Goal: Task Accomplishment & Management: Complete application form

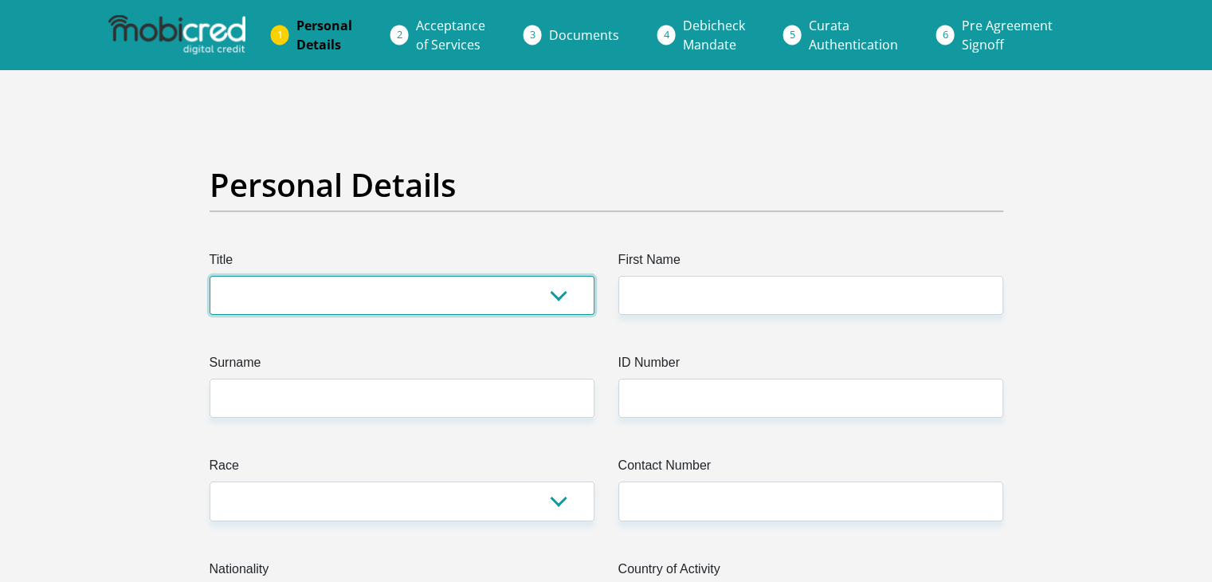
click at [545, 292] on select "Mr Ms Mrs Dr Other" at bounding box center [402, 295] width 385 height 39
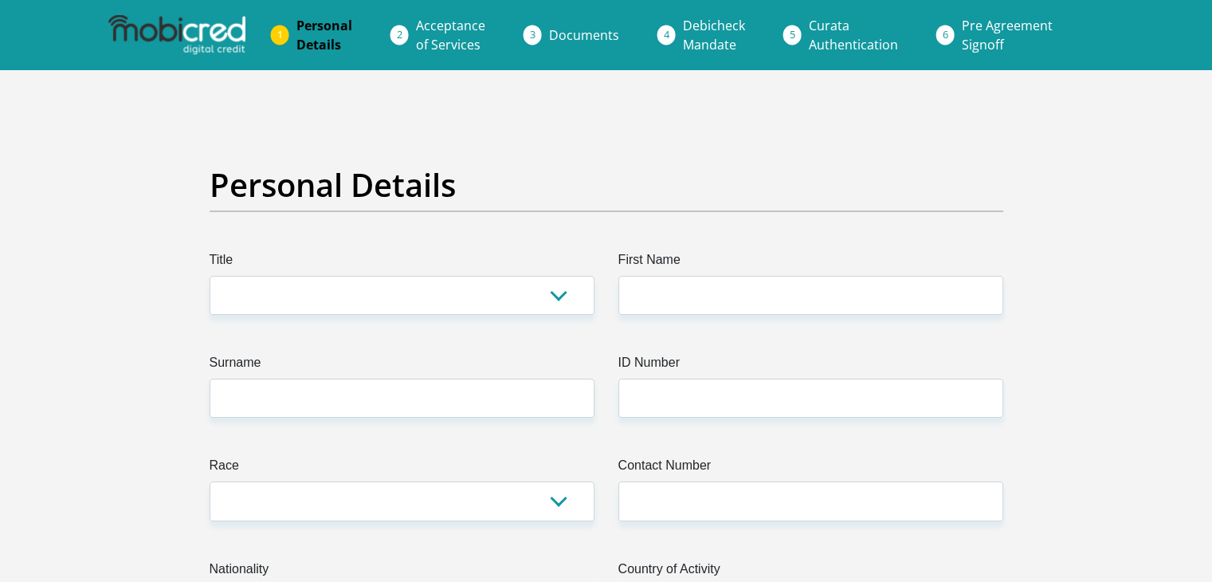
click at [543, 32] on li "Documents" at bounding box center [603, 35] width 134 height 32
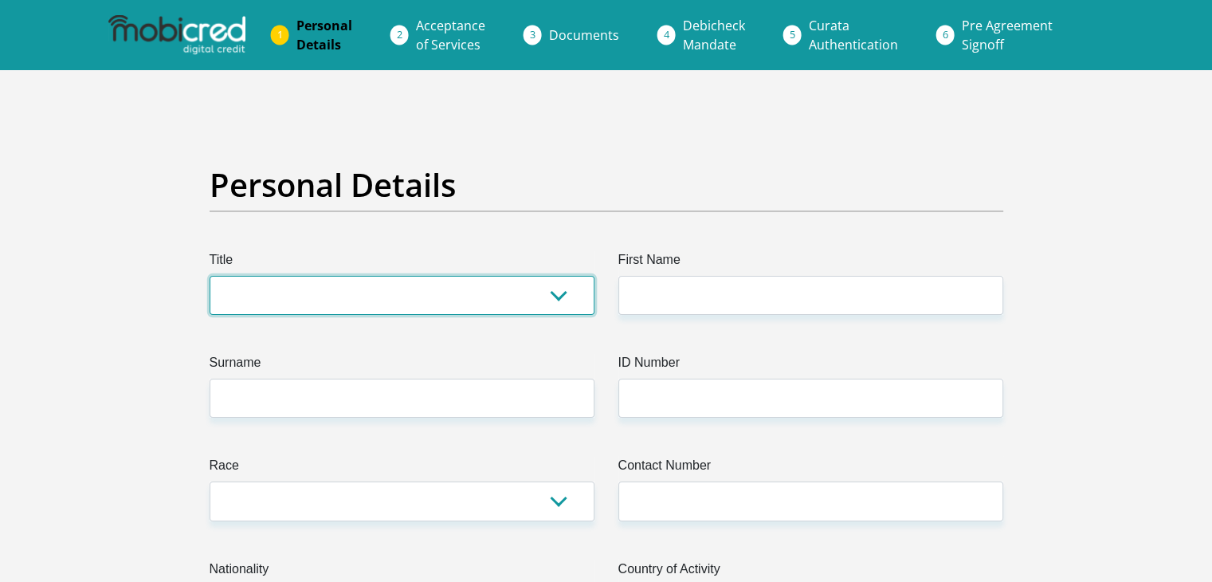
click at [562, 289] on select "Mr Ms Mrs Dr Other" at bounding box center [402, 295] width 385 height 39
select select "Ms"
click at [210, 276] on select "Mr Ms Mrs Dr Other" at bounding box center [402, 295] width 385 height 39
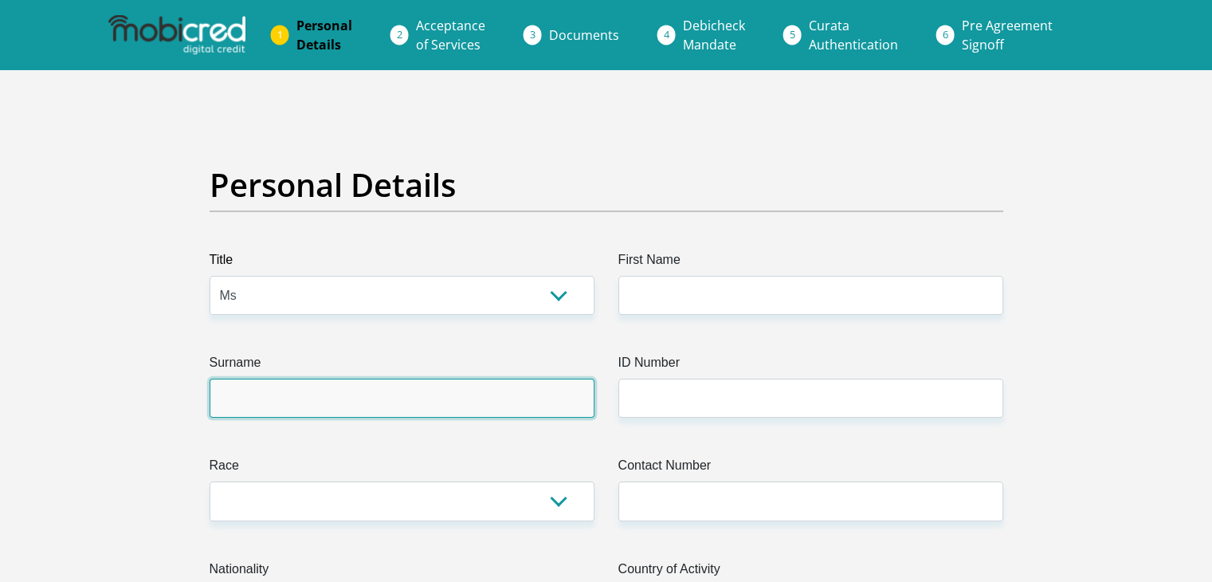
click at [567, 404] on input "Surname" at bounding box center [402, 397] width 385 height 39
type input "Tshaka"
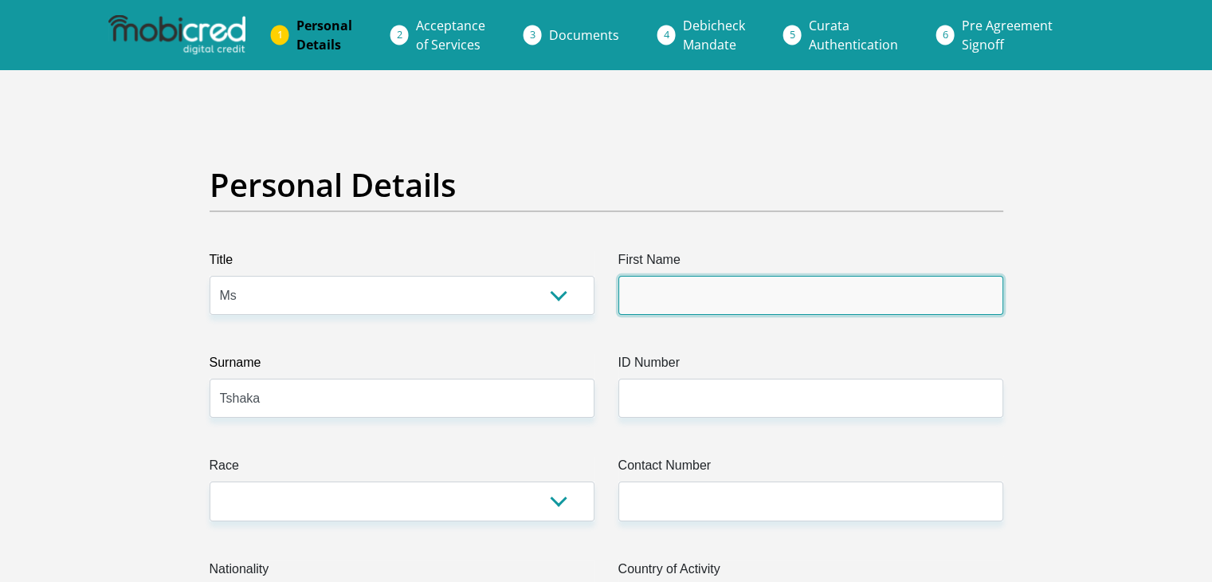
click at [661, 293] on input "First Name" at bounding box center [810, 295] width 385 height 39
type input "Koliswa"
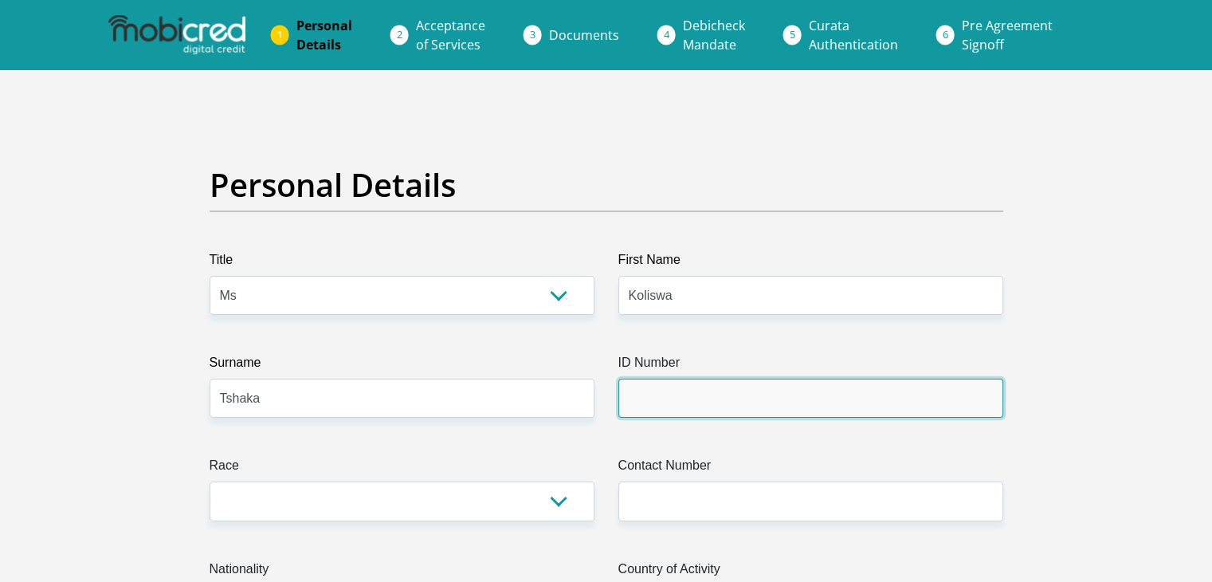
click at [646, 406] on input "ID Number" at bounding box center [810, 397] width 385 height 39
type input "7709130384083"
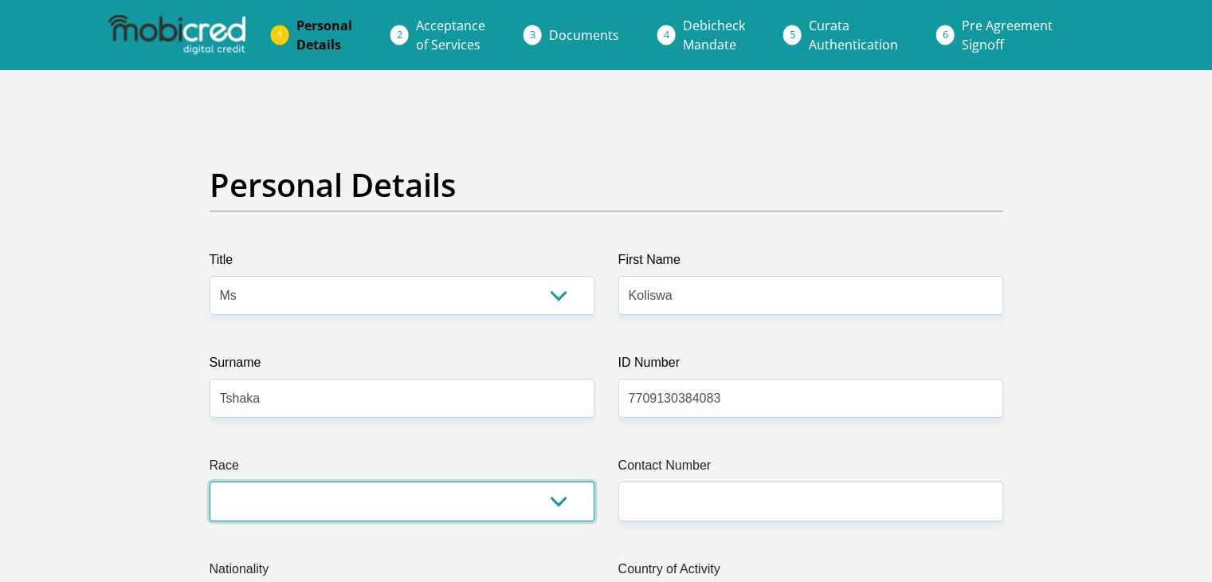
click at [559, 506] on select "Black Coloured Indian White Other" at bounding box center [402, 500] width 385 height 39
select select "1"
click at [210, 481] on select "Black Coloured Indian White Other" at bounding box center [402, 500] width 385 height 39
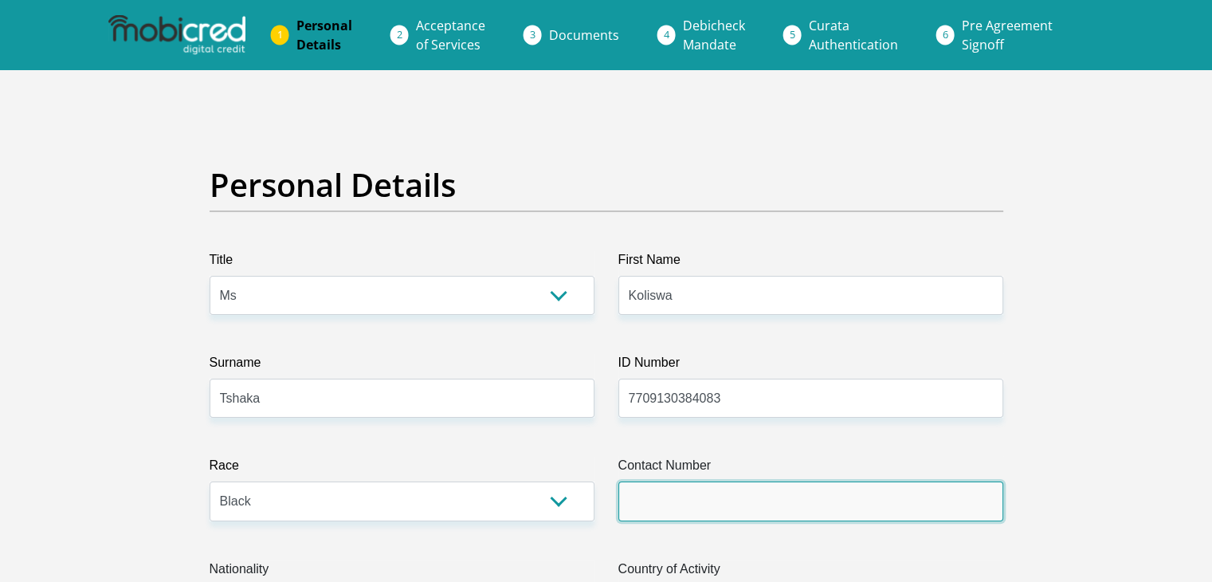
click at [646, 498] on input "Contact Number" at bounding box center [810, 500] width 385 height 39
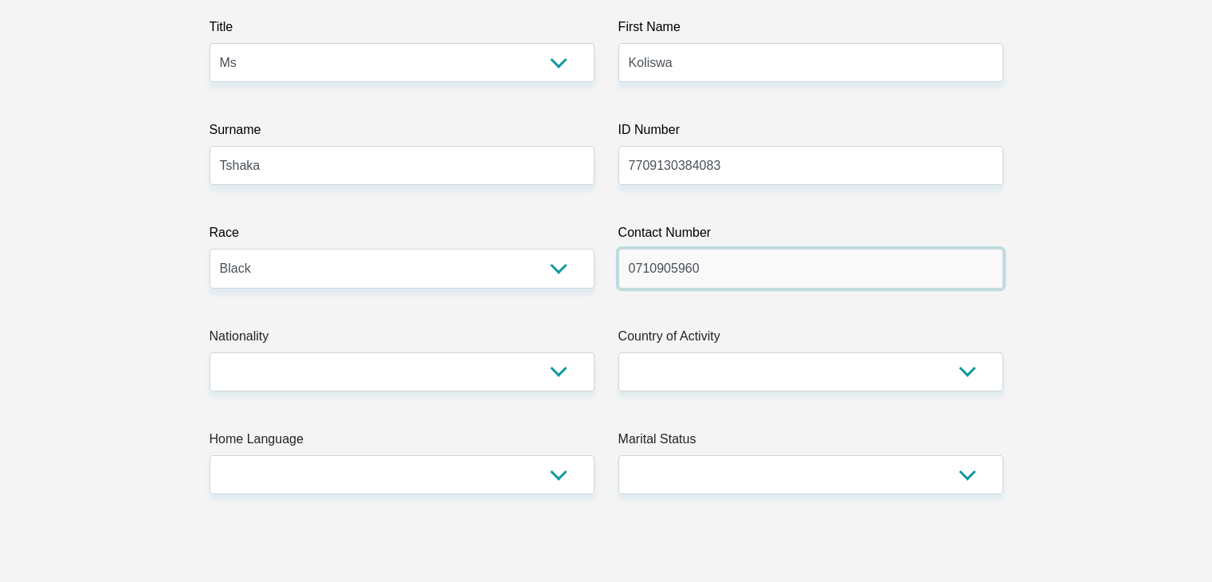
scroll to position [255, 0]
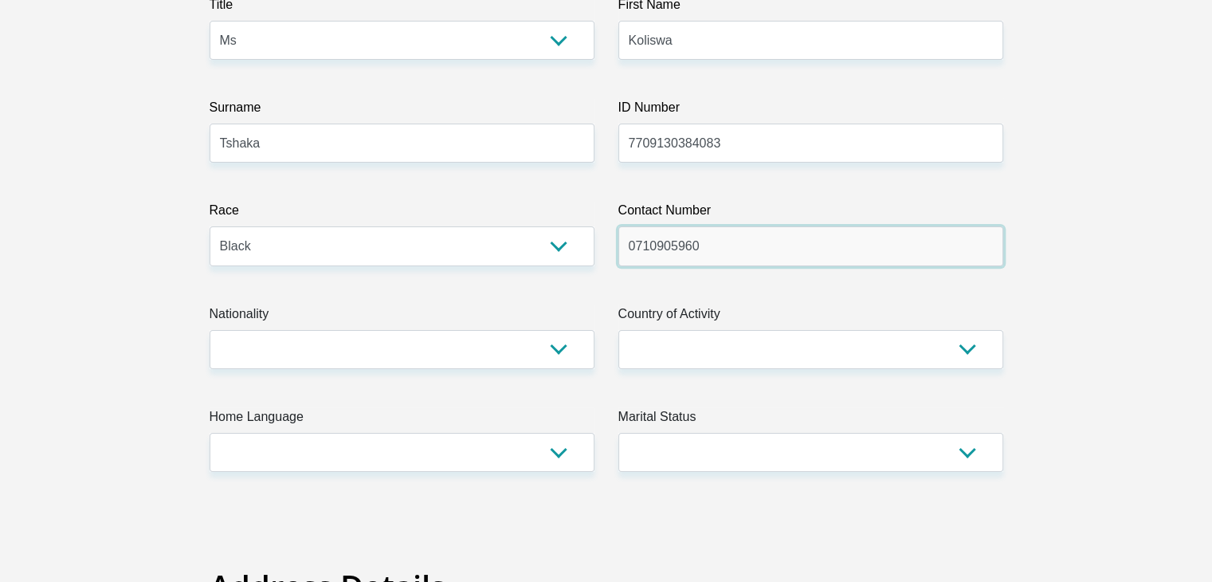
type input "0710905960"
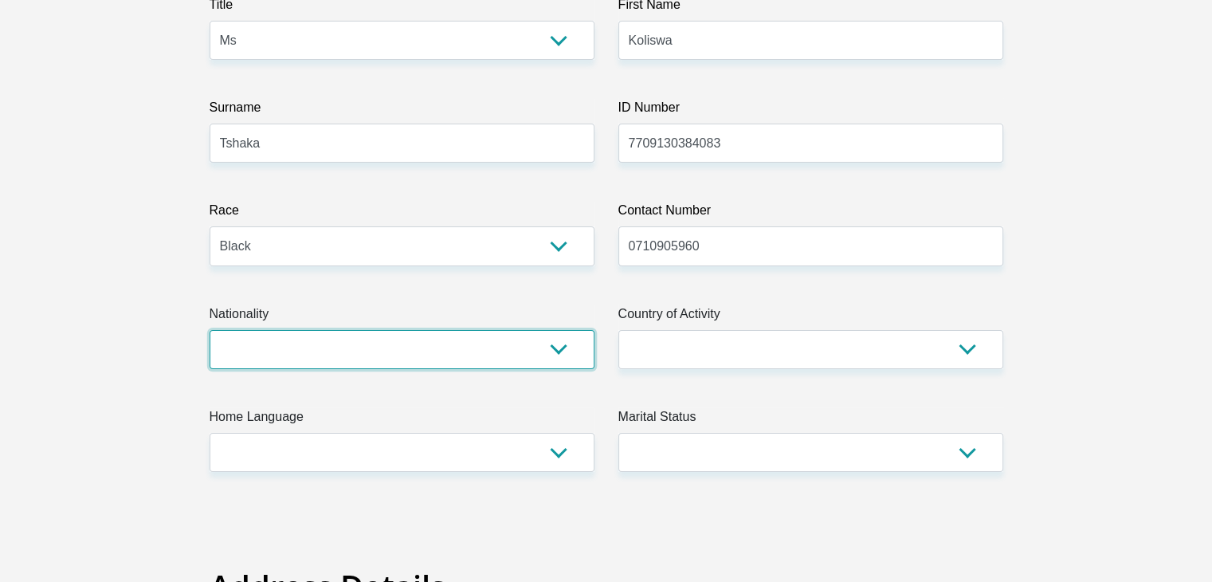
click at [452, 356] on select "South Africa Afghanistan Aland Islands Albania Algeria America Samoa American V…" at bounding box center [402, 349] width 385 height 39
select select "ZAF"
click at [210, 330] on select "South Africa Afghanistan Aland Islands Albania Algeria America Samoa American V…" at bounding box center [402, 349] width 385 height 39
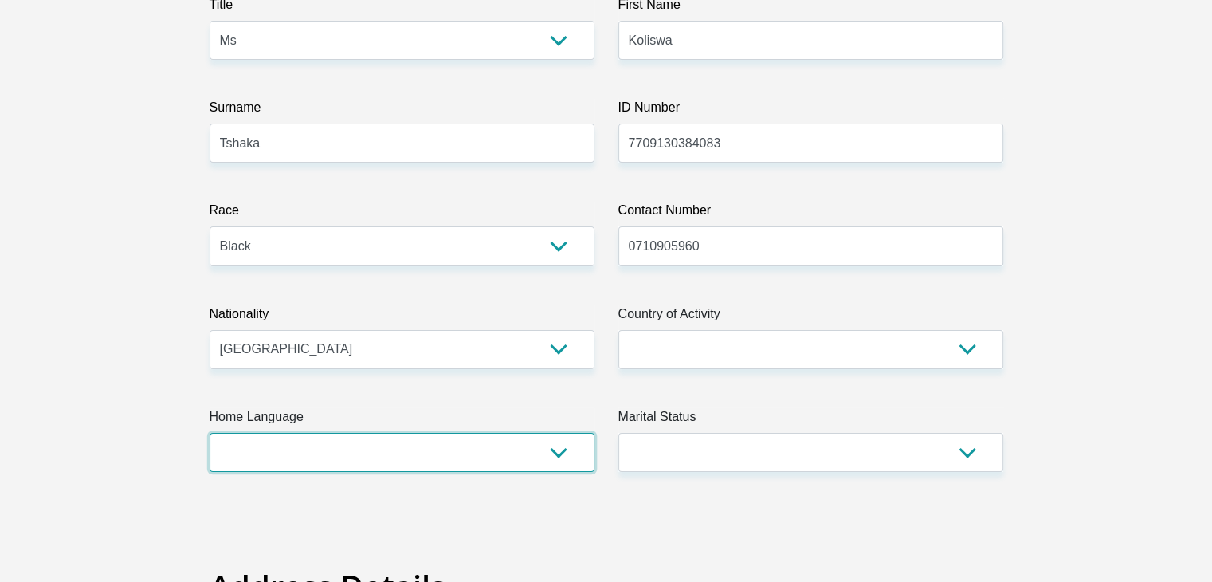
click at [396, 457] on select "Afrikaans English Sepedi South Ndebele Southern Sotho Swati Tsonga Tswana Venda…" at bounding box center [402, 452] width 385 height 39
select select "xho"
click at [210, 433] on select "Afrikaans English Sepedi South Ndebele Southern Sotho Swati Tsonga Tswana Venda…" at bounding box center [402, 452] width 385 height 39
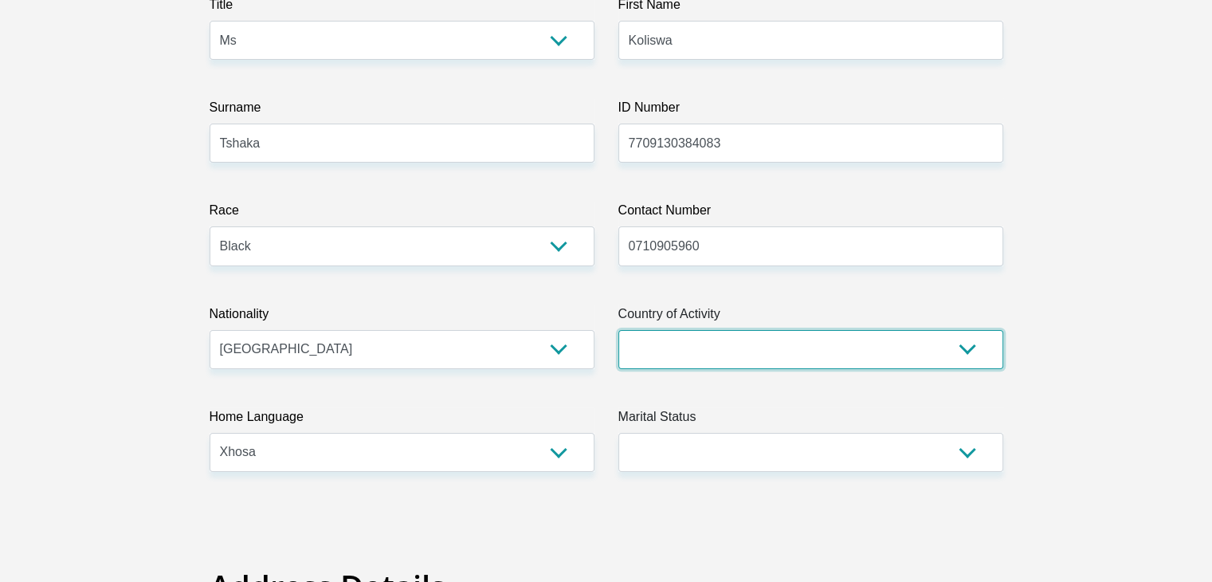
click at [661, 341] on select "South Africa Afghanistan Aland Islands Albania Algeria America Samoa American V…" at bounding box center [810, 349] width 385 height 39
select select "ZAF"
click at [618, 330] on select "South Africa Afghanistan Aland Islands Albania Algeria America Samoa American V…" at bounding box center [810, 349] width 385 height 39
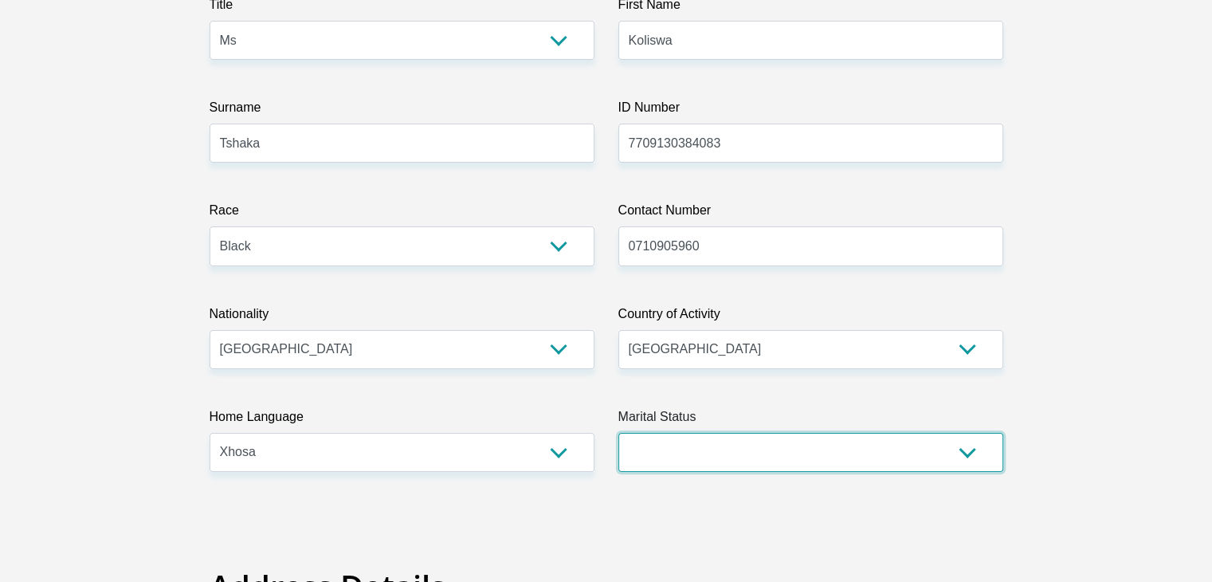
click at [705, 449] on select "Married ANC Single Divorced Widowed Married COP or Customary Law" at bounding box center [810, 452] width 385 height 39
select select "2"
click at [618, 433] on select "Married ANC Single Divorced Widowed Married COP or Customary Law" at bounding box center [810, 452] width 385 height 39
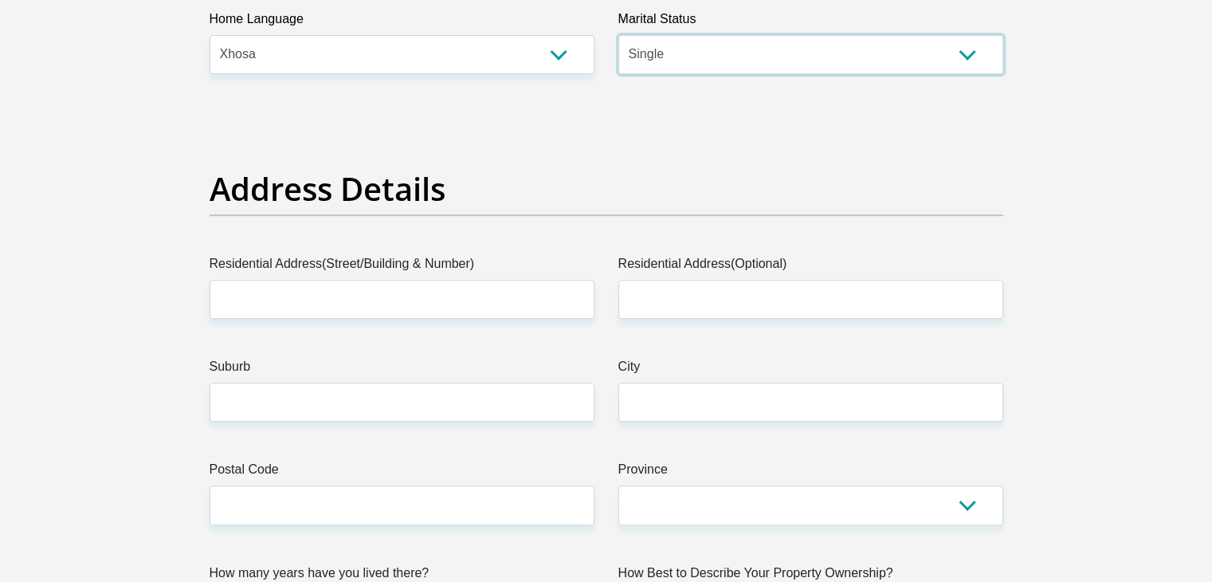
scroll to position [658, 0]
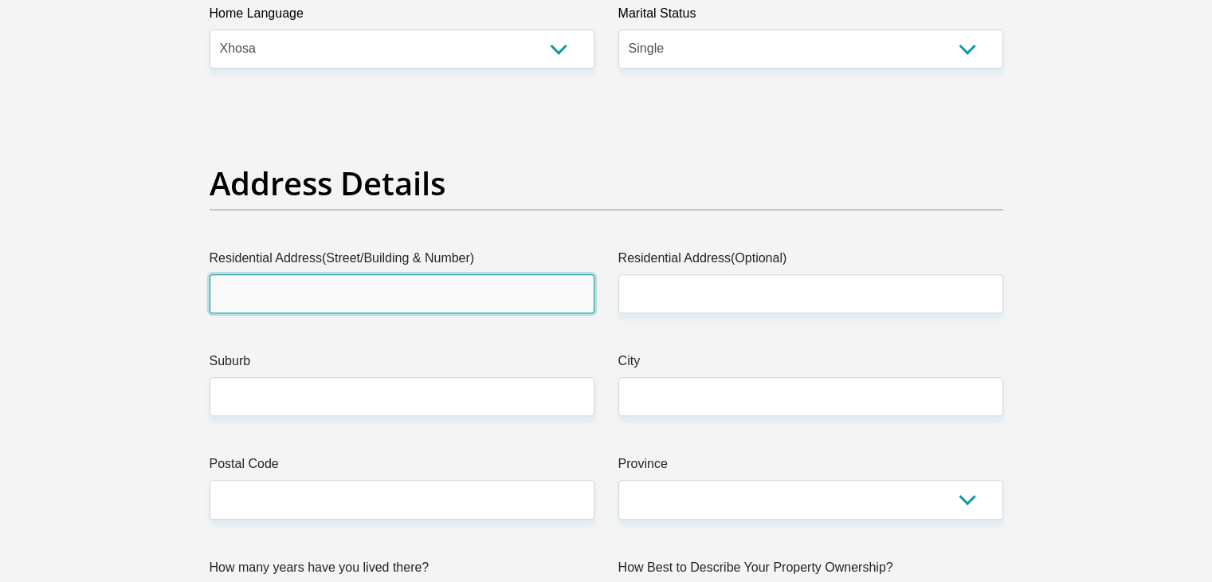
click at [374, 284] on input "Residential Address(Street/Building & Number)" at bounding box center [402, 293] width 385 height 39
type input "94 Reneilwe street"
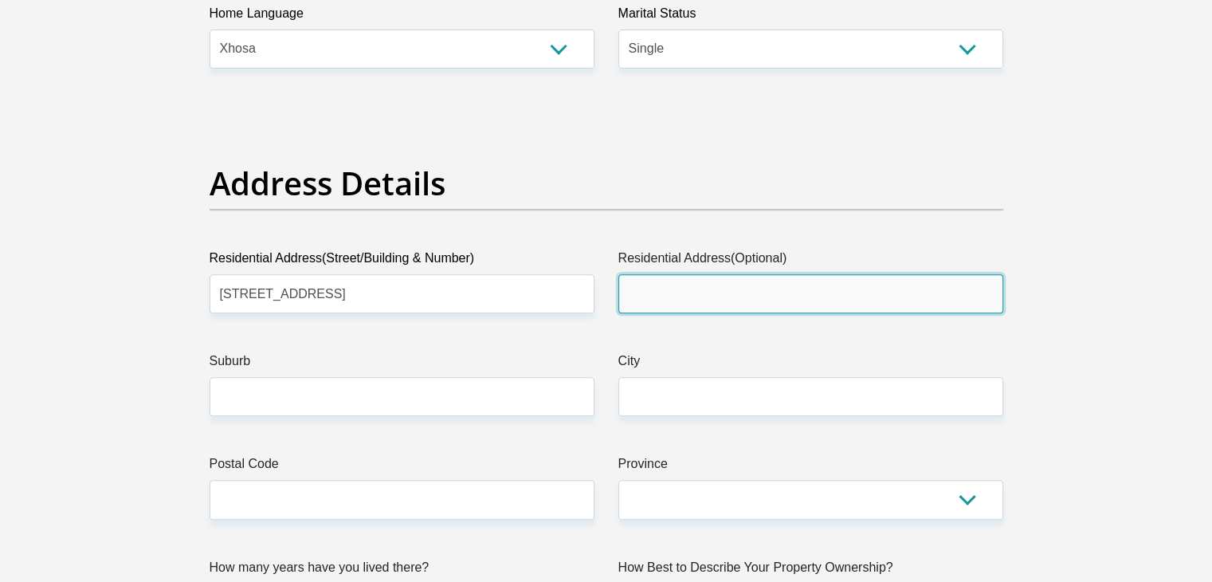
click at [653, 294] on input "Residential Address(Optional)" at bounding box center [810, 293] width 385 height 39
type input "Ipopeng"
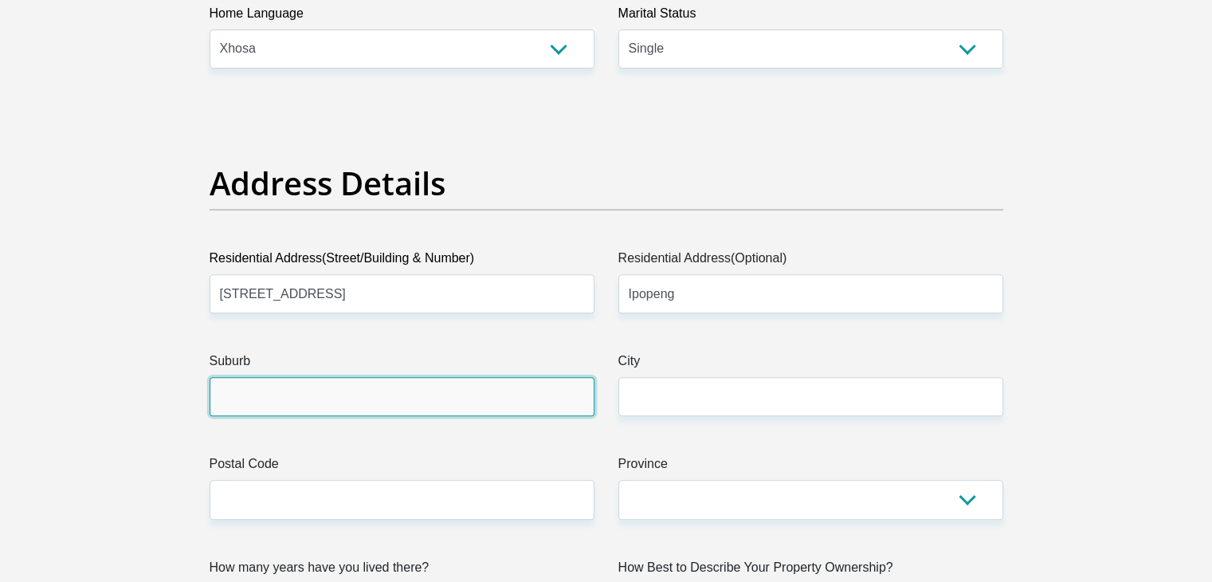
click at [443, 402] on input "Suburb" at bounding box center [402, 396] width 385 height 39
type input "Galeshewe"
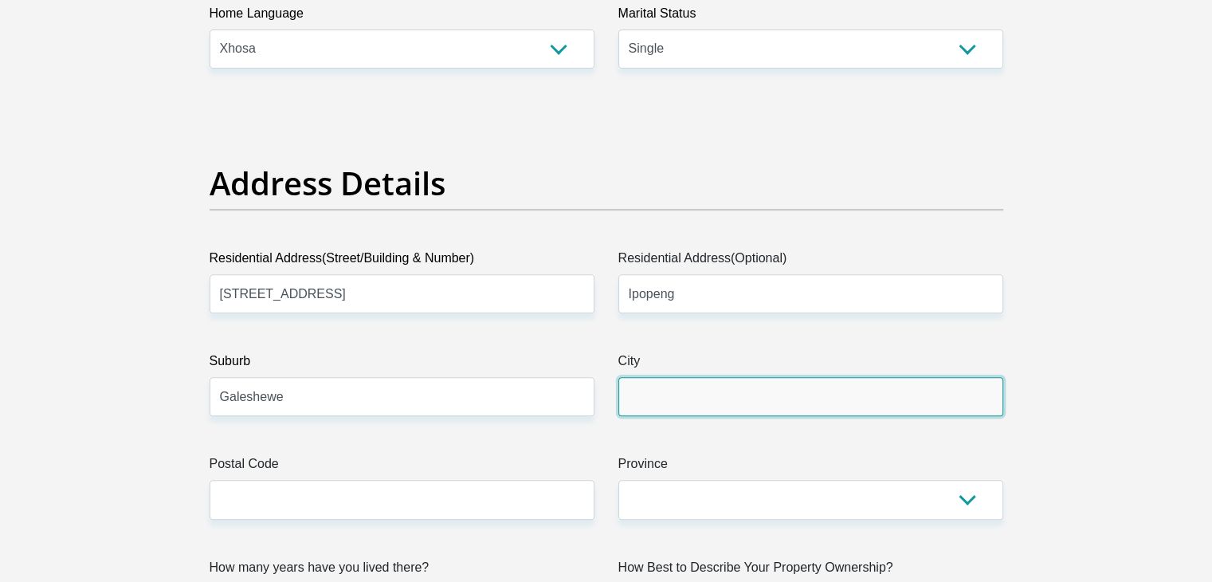
click at [689, 402] on input "City" at bounding box center [810, 396] width 385 height 39
type input "Kimberley"
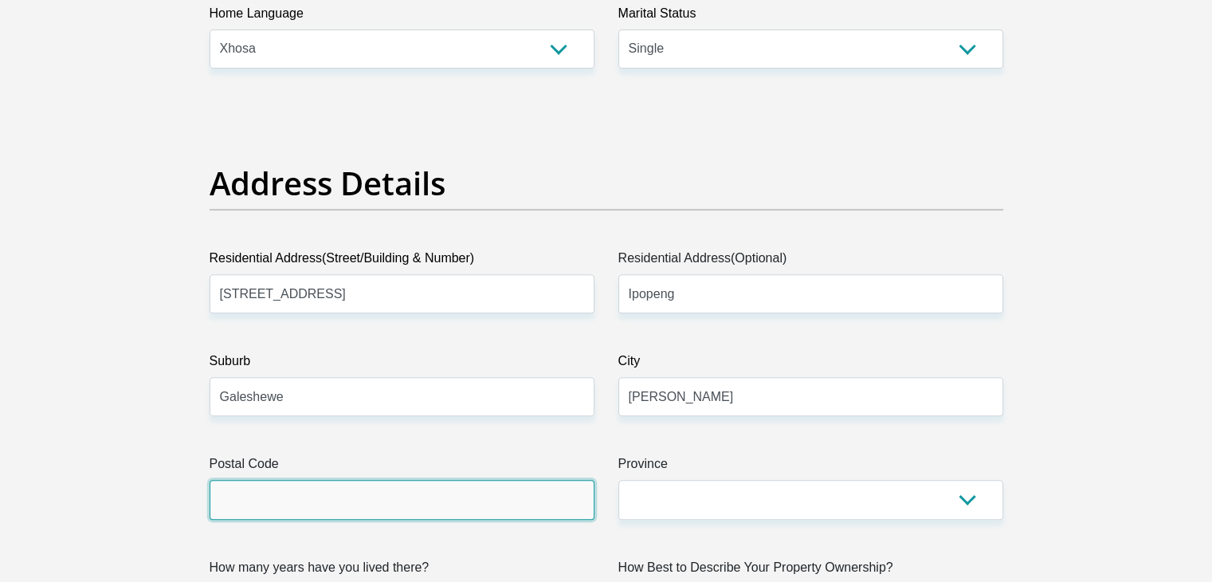
click at [545, 499] on input "Postal Code" at bounding box center [402, 499] width 385 height 39
type input "8345"
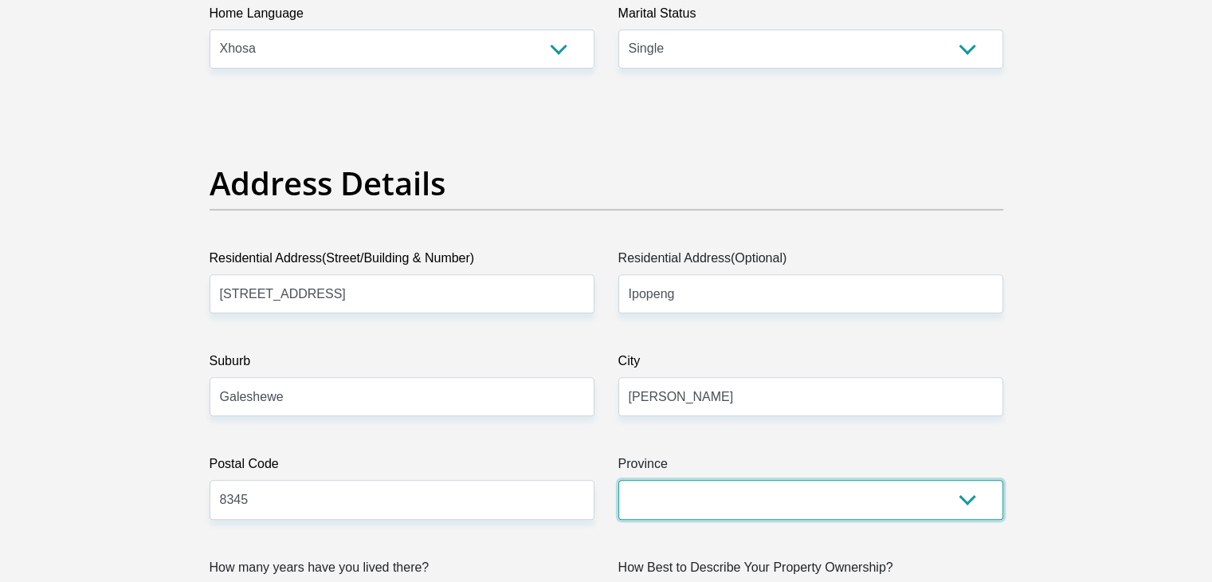
click at [966, 504] on select "Eastern Cape Free State Gauteng KwaZulu-Natal Limpopo Mpumalanga Northern Cape …" at bounding box center [810, 499] width 385 height 39
select select "Northern Cape"
click at [618, 480] on select "Eastern Cape Free State Gauteng KwaZulu-Natal Limpopo Mpumalanga Northern Cape …" at bounding box center [810, 499] width 385 height 39
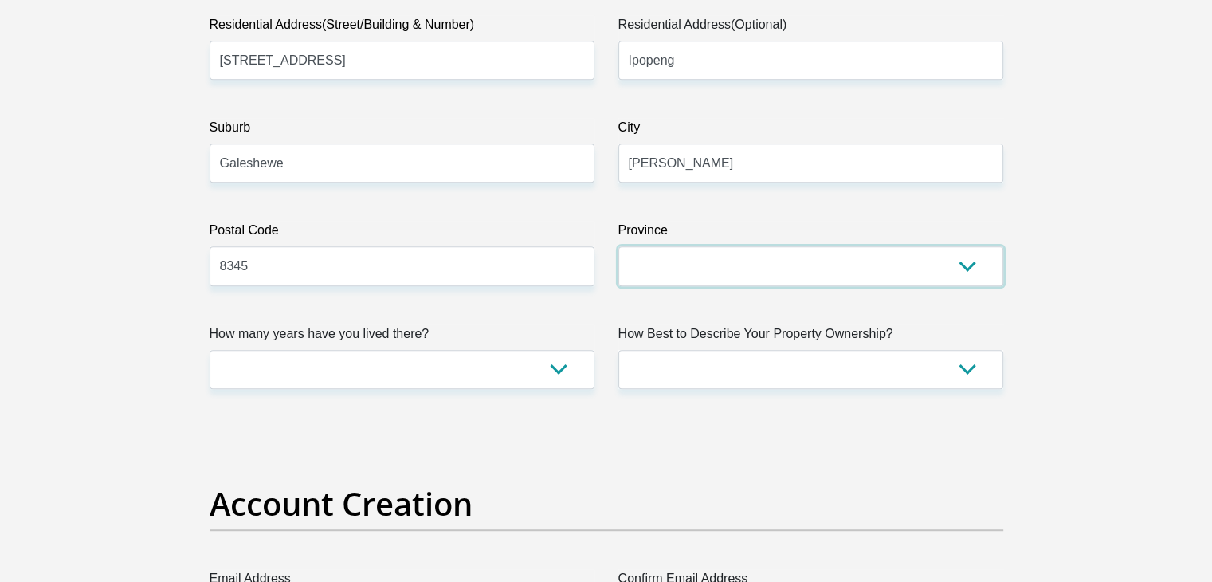
scroll to position [923, 0]
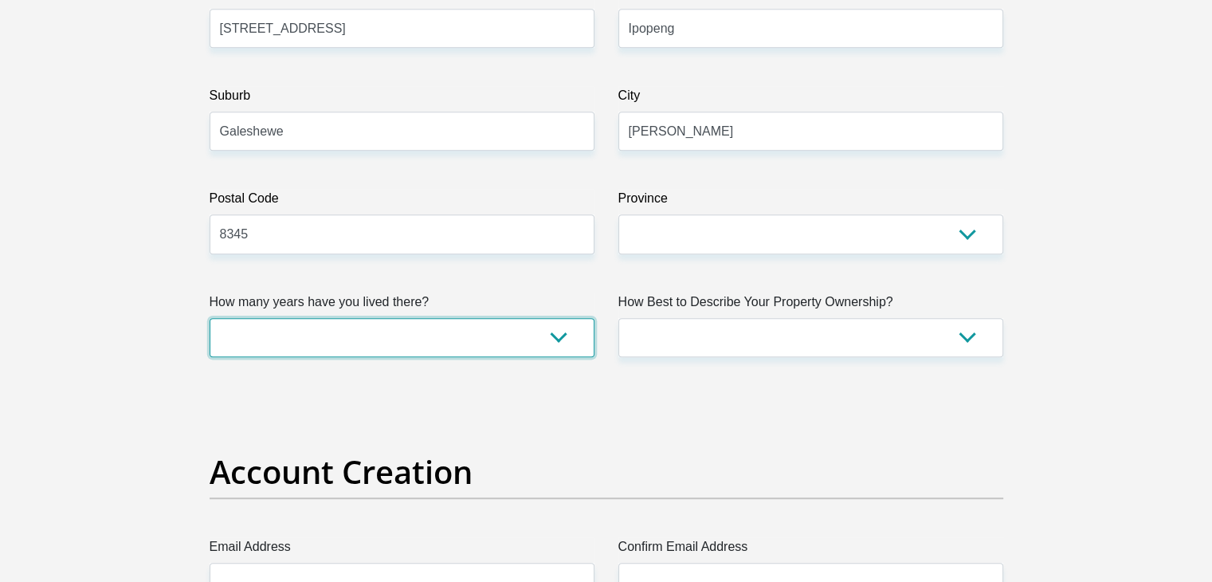
click at [554, 341] on select "less than 1 year 1-3 years 3-5 years 5+ years" at bounding box center [402, 337] width 385 height 39
select select "5"
click at [210, 318] on select "less than 1 year 1-3 years 3-5 years 5+ years" at bounding box center [402, 337] width 385 height 39
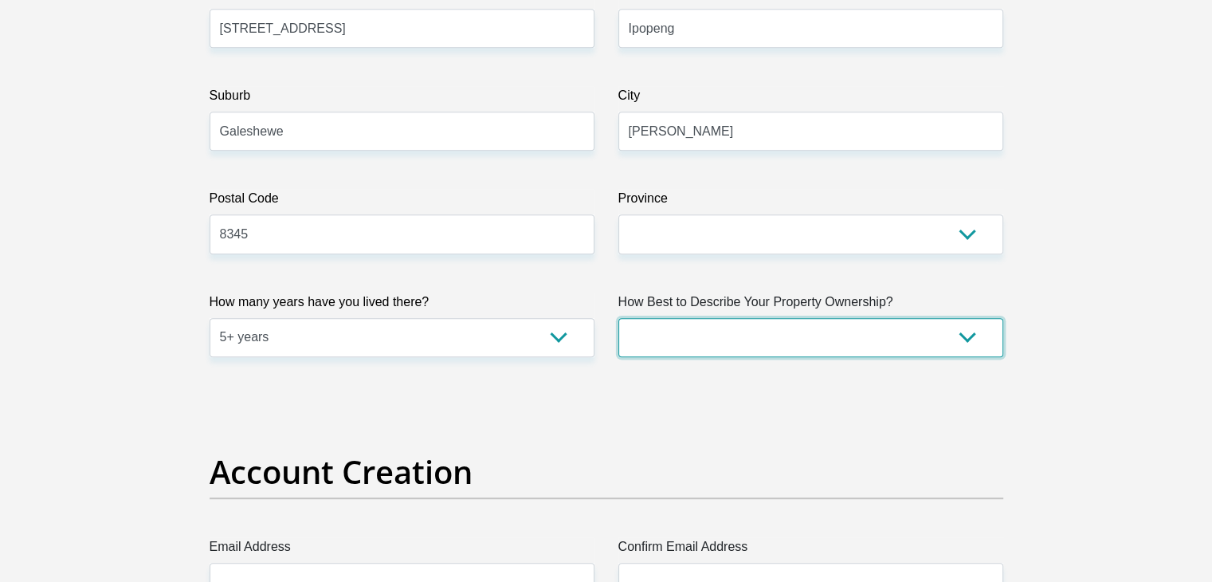
click at [746, 327] on select "Owned Rented Family Owned Company Dwelling" at bounding box center [810, 337] width 385 height 39
select select "Owned"
click at [618, 318] on select "Owned Rented Family Owned Company Dwelling" at bounding box center [810, 337] width 385 height 39
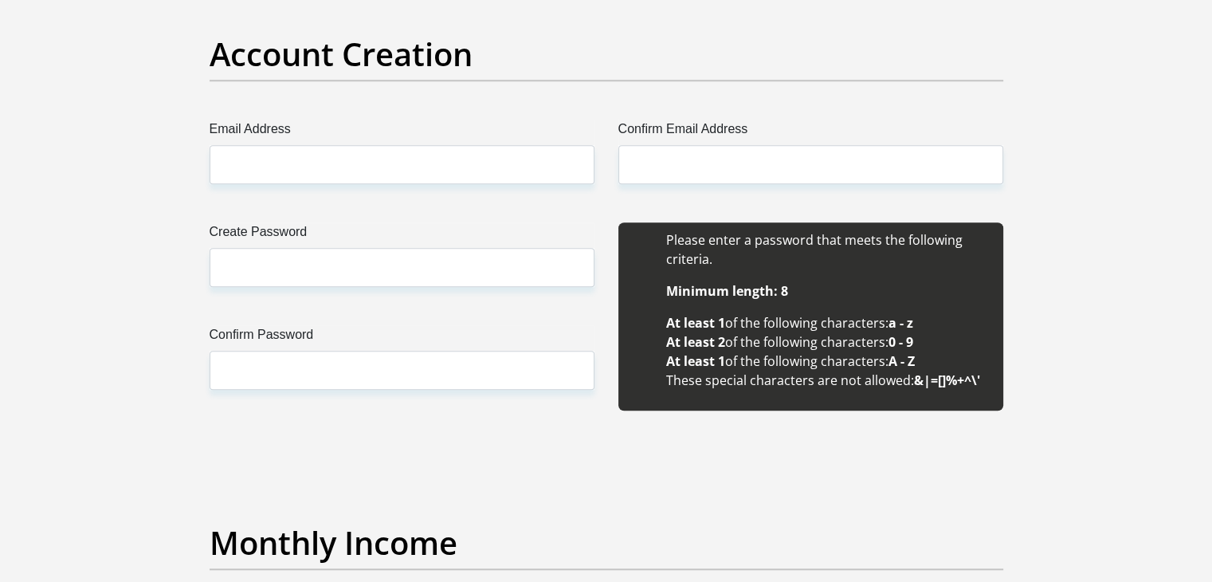
scroll to position [1336, 0]
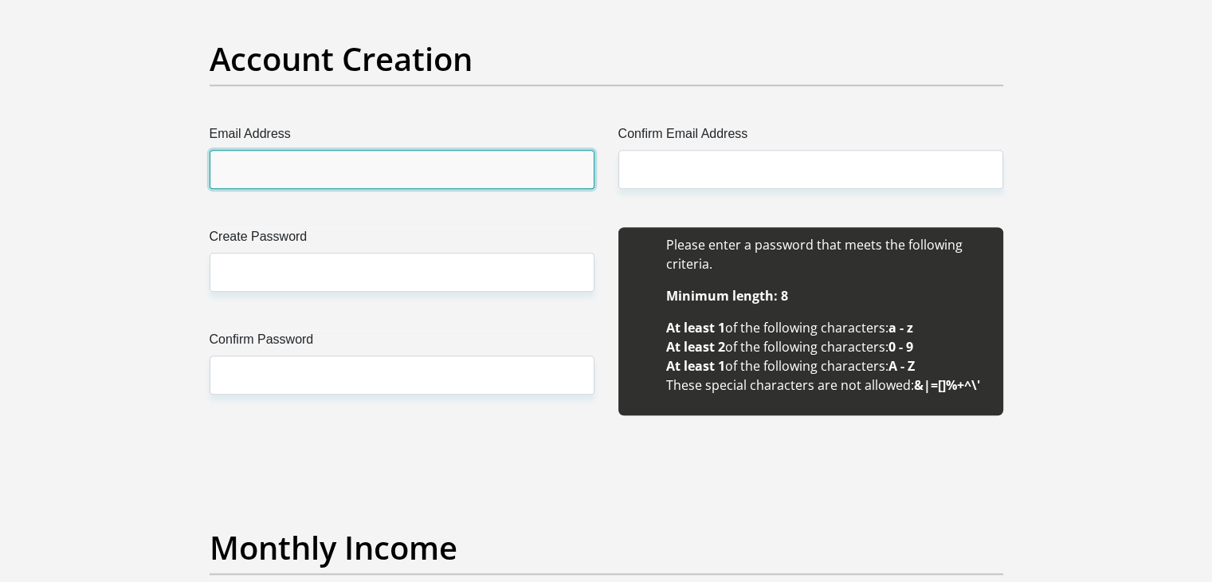
click at [369, 170] on input "Email Address" at bounding box center [402, 169] width 385 height 39
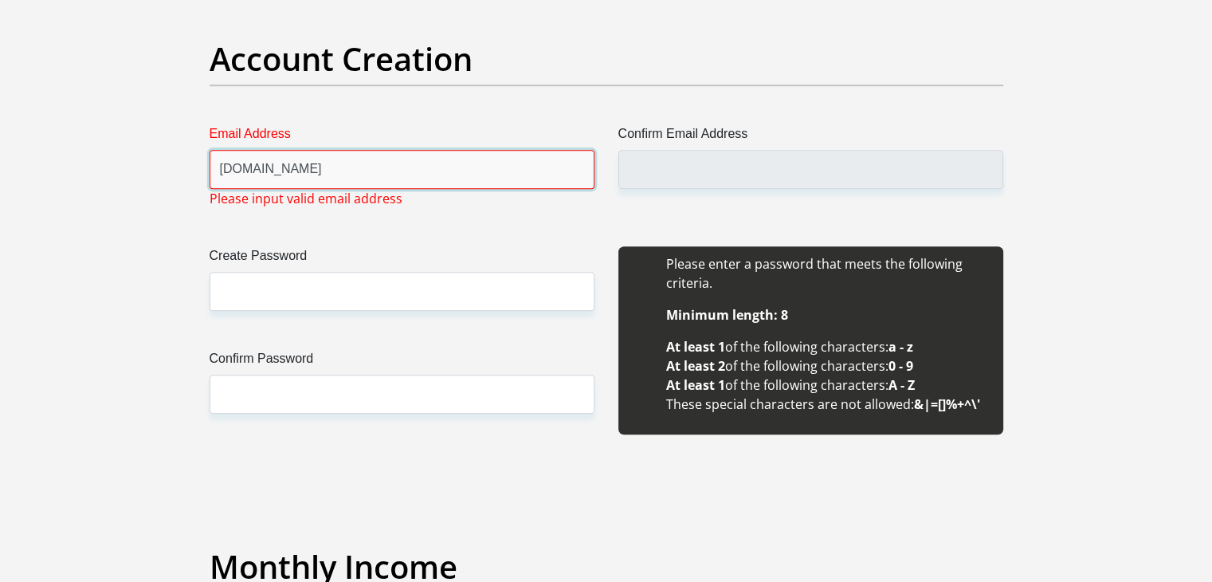
click at [284, 167] on input "Ktshaka582gmail.com" at bounding box center [402, 169] width 385 height 39
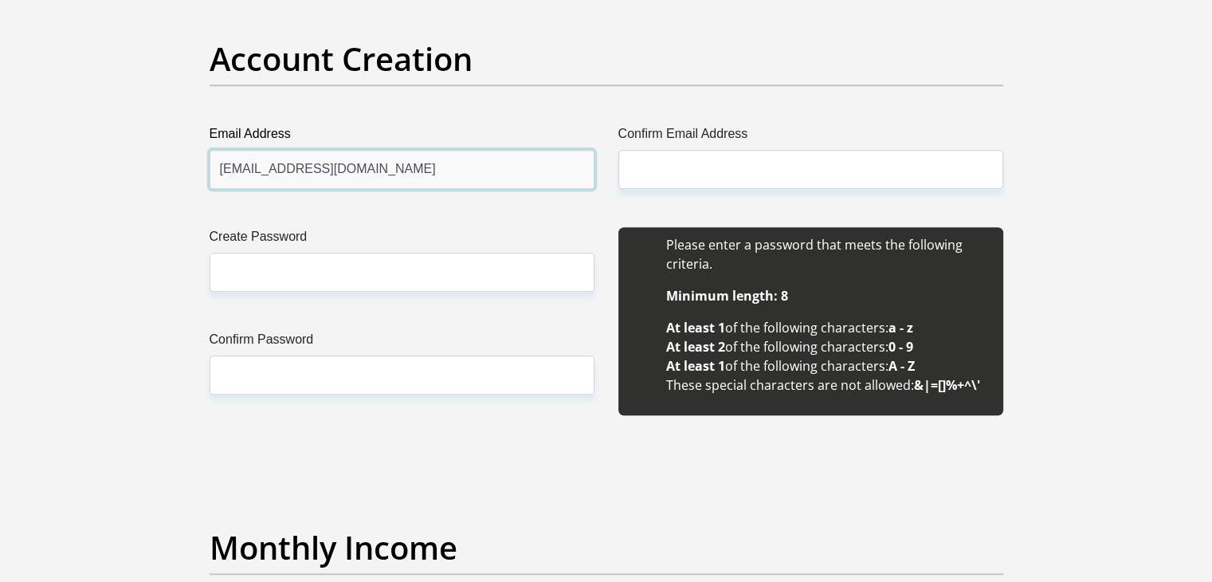
type input "Ktshaka58@gmail.com"
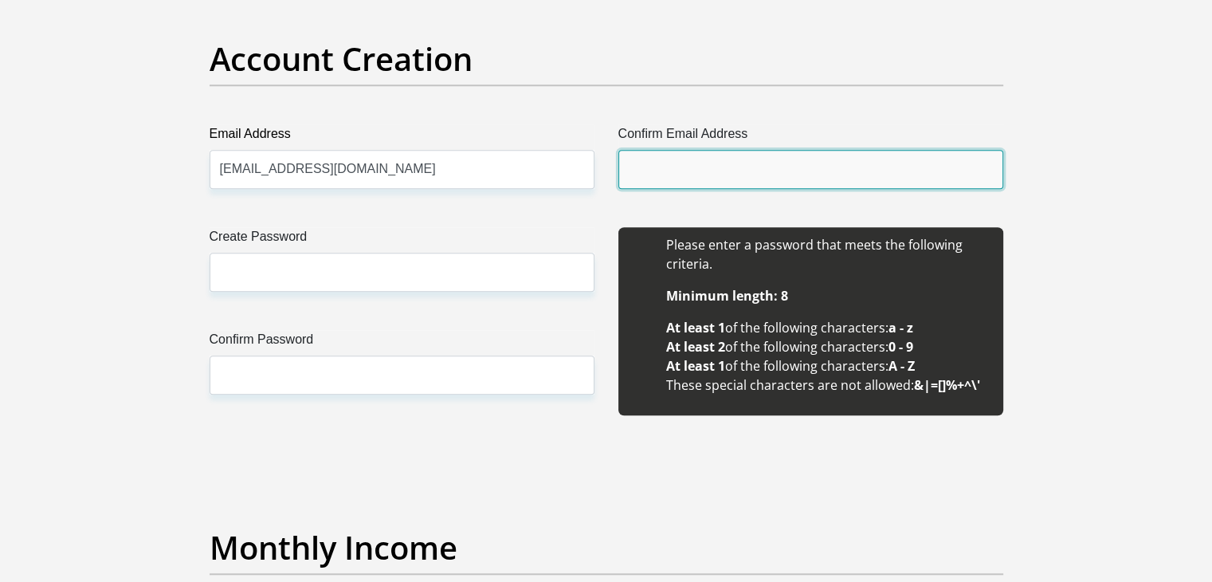
click at [641, 175] on input "Confirm Email Address" at bounding box center [810, 169] width 385 height 39
type input "Ktshaka58@gmail.com"
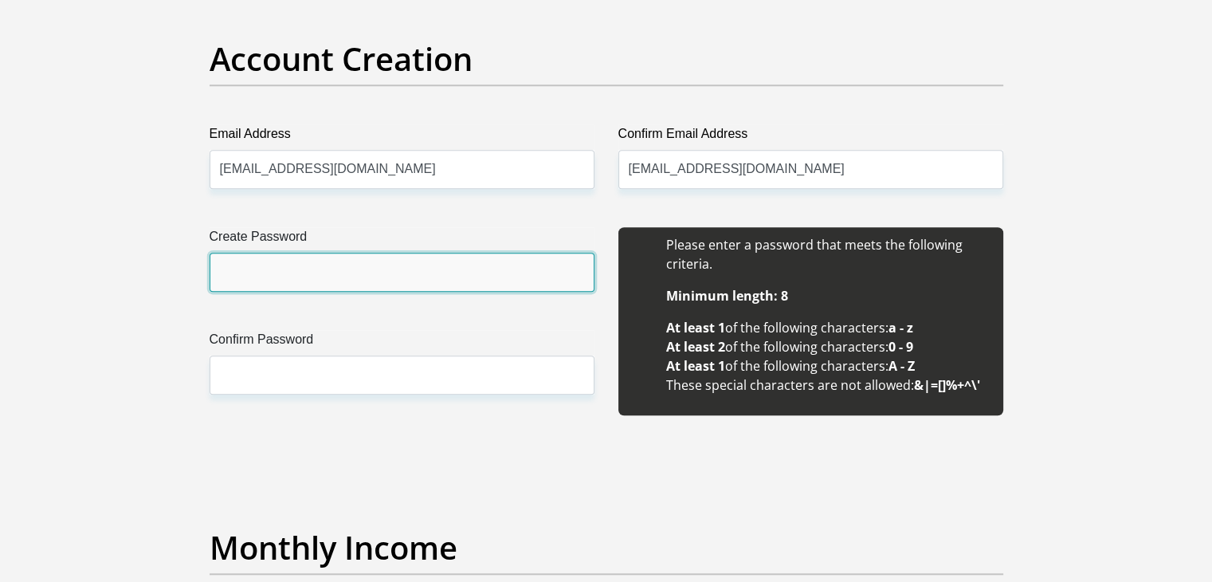
click at [292, 273] on input "Create Password" at bounding box center [402, 272] width 385 height 39
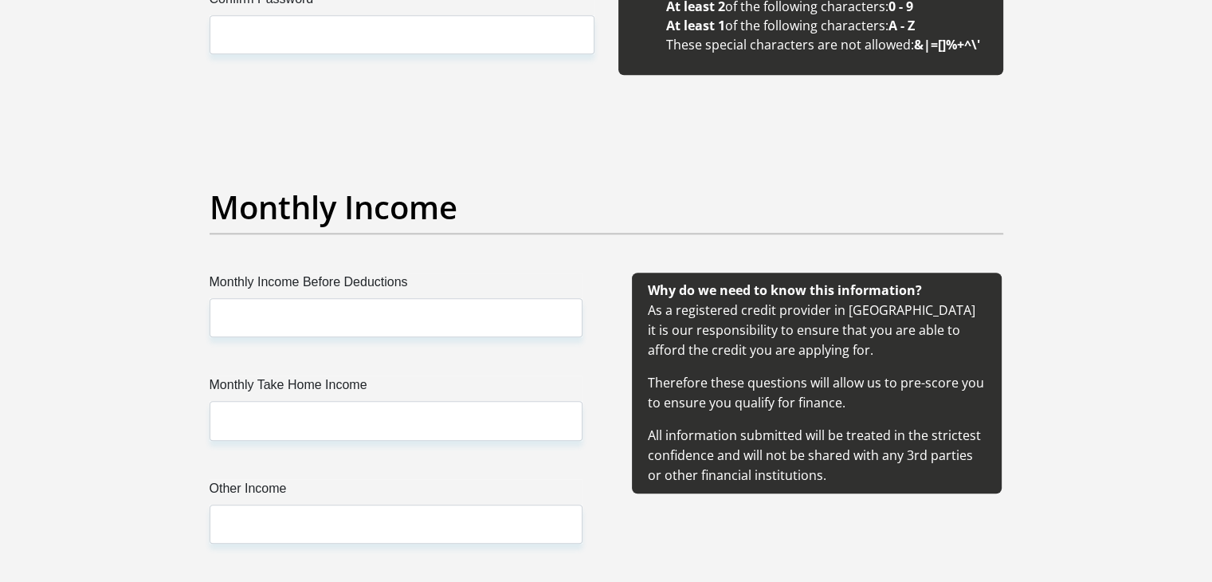
scroll to position [1718, 0]
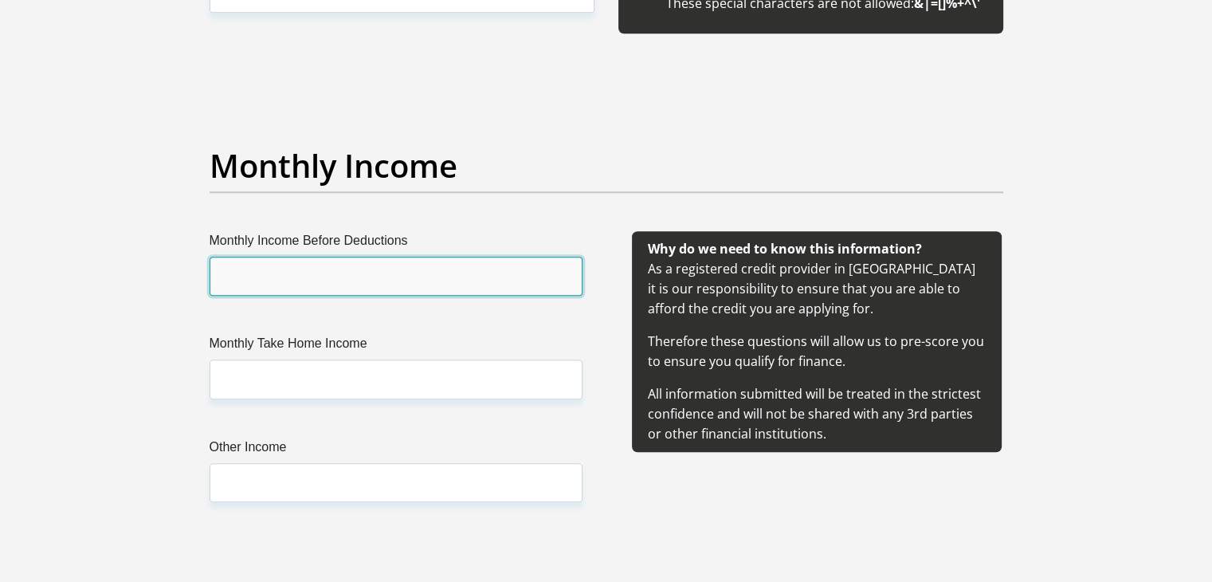
click at [273, 276] on input "Monthly Income Before Deductions" at bounding box center [396, 276] width 373 height 39
click at [249, 276] on input "Monthly Income Before Deductions" at bounding box center [396, 276] width 373 height 39
type input "16000"
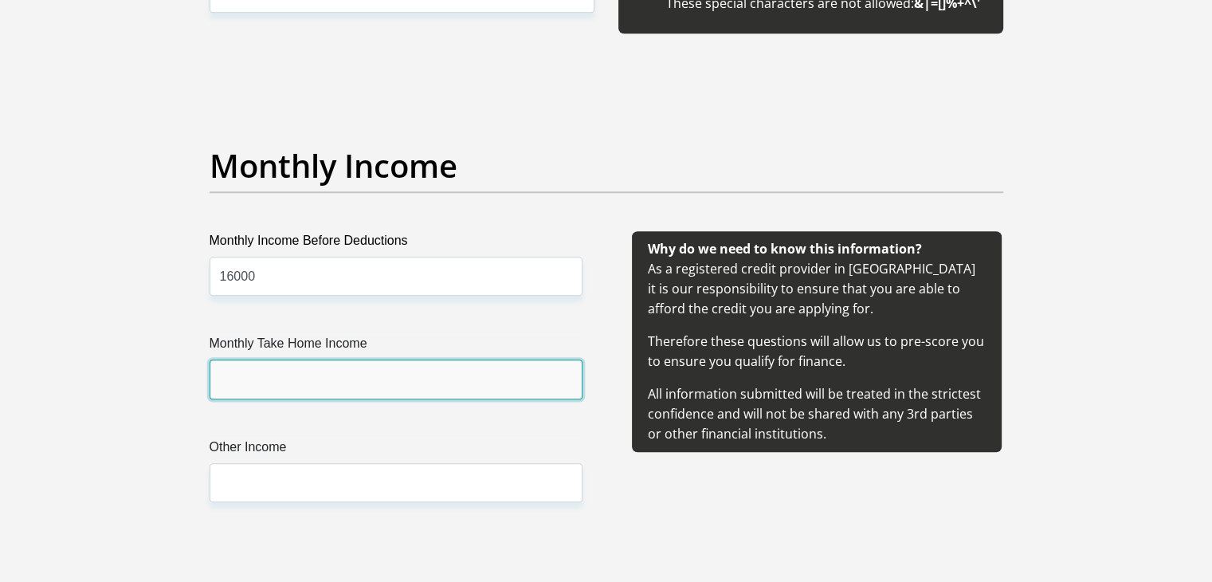
click at [268, 378] on input "Monthly Take Home Income" at bounding box center [396, 378] width 373 height 39
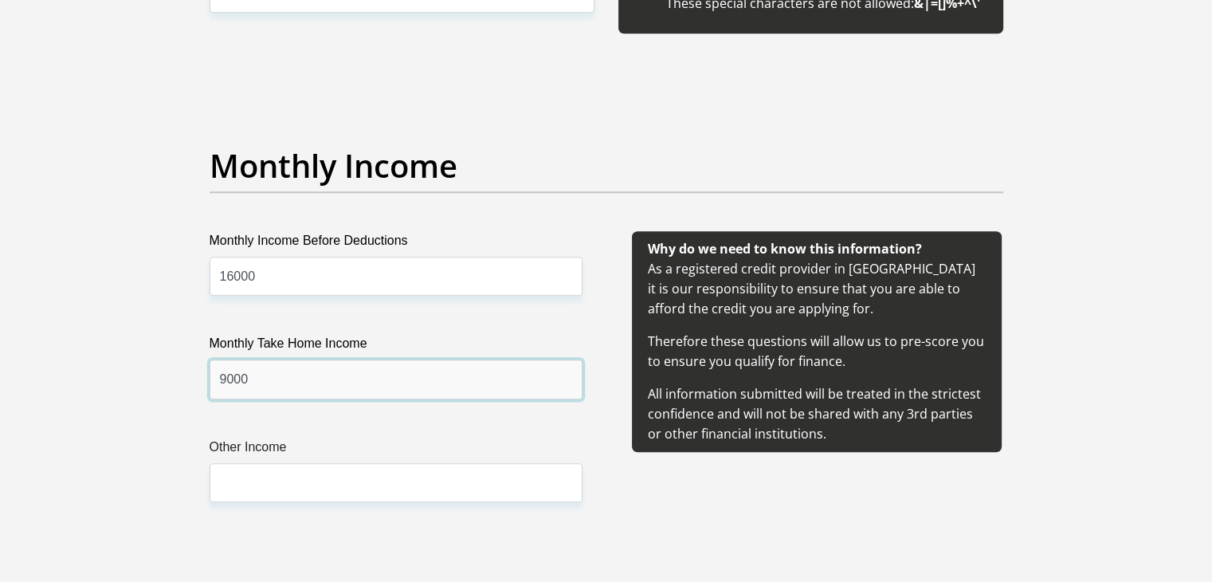
type input "9000"
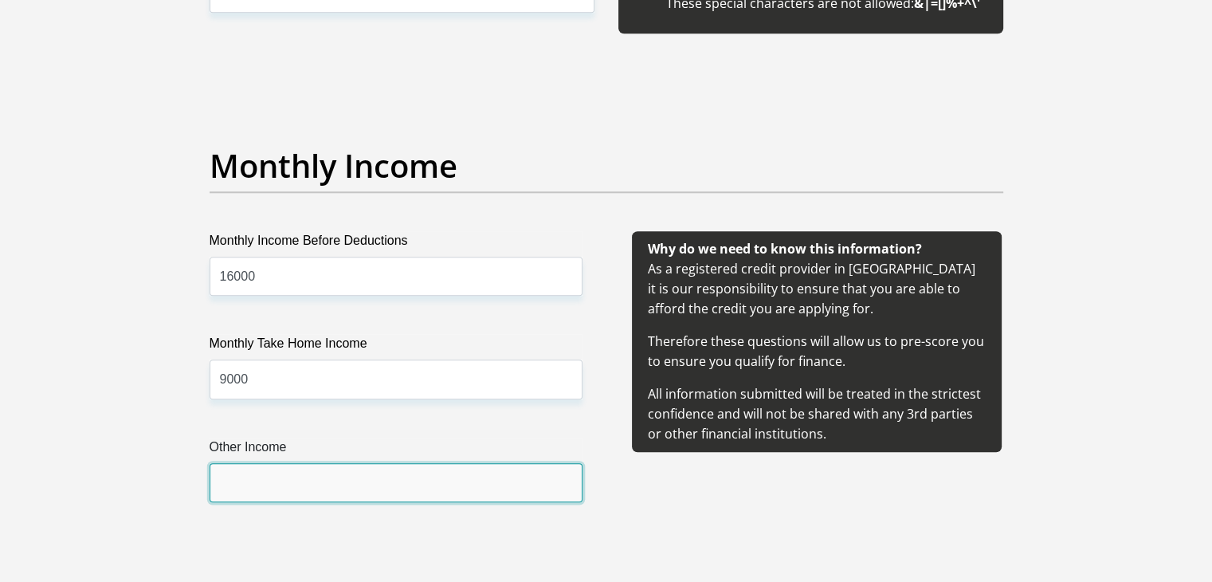
click at [293, 478] on input "Other Income" at bounding box center [396, 482] width 373 height 39
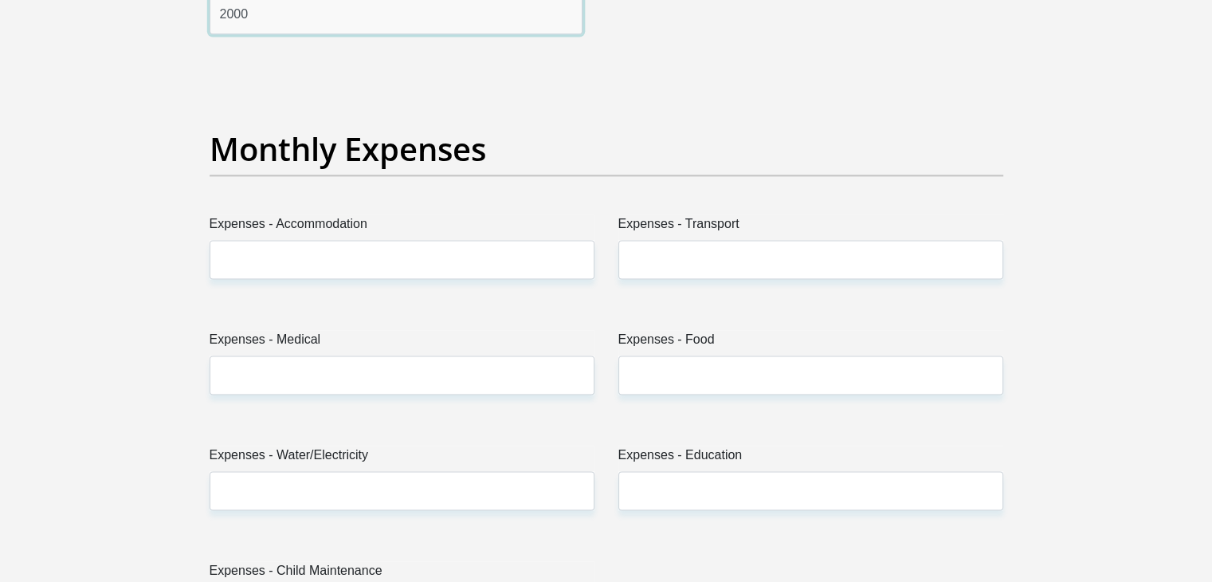
scroll to position [2238, 0]
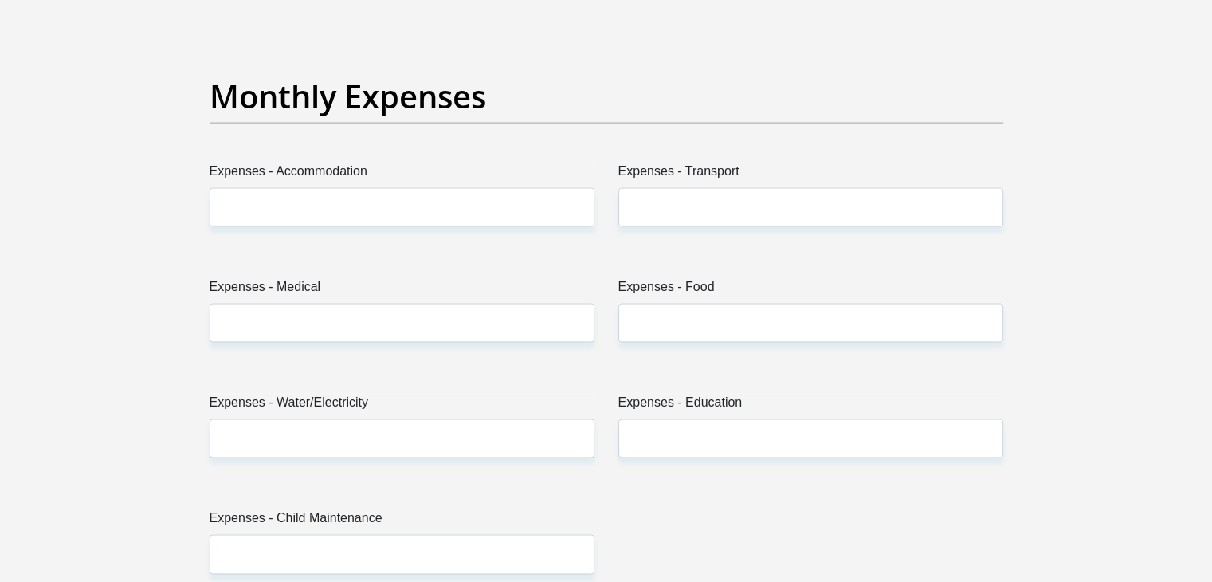
type input "2000"
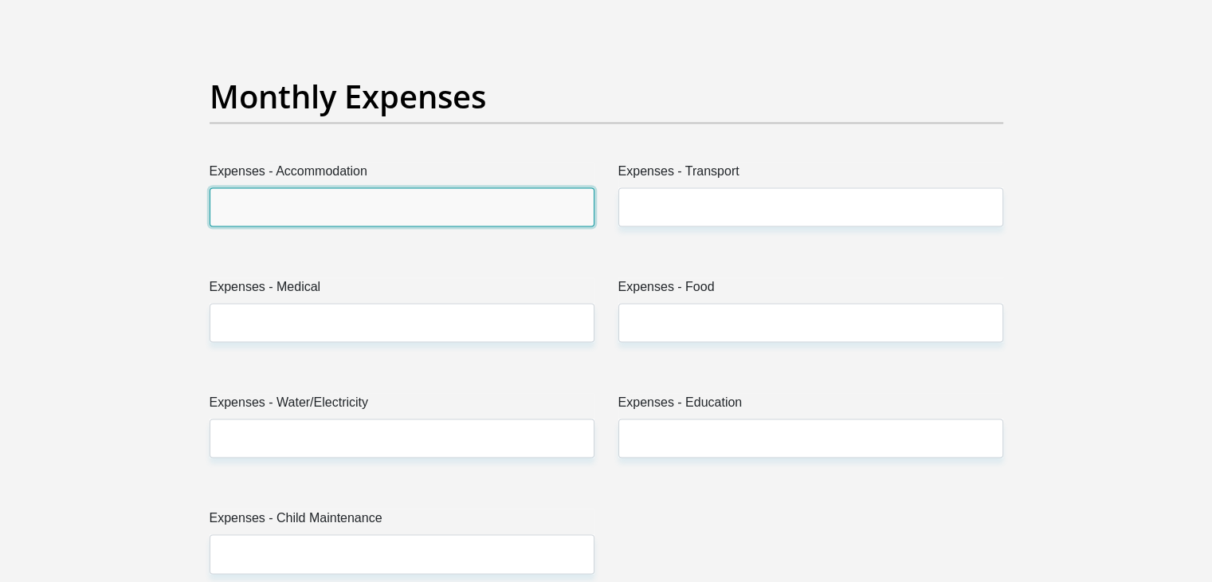
click at [303, 202] on input "Expenses - Accommodation" at bounding box center [402, 206] width 385 height 39
type input "0"
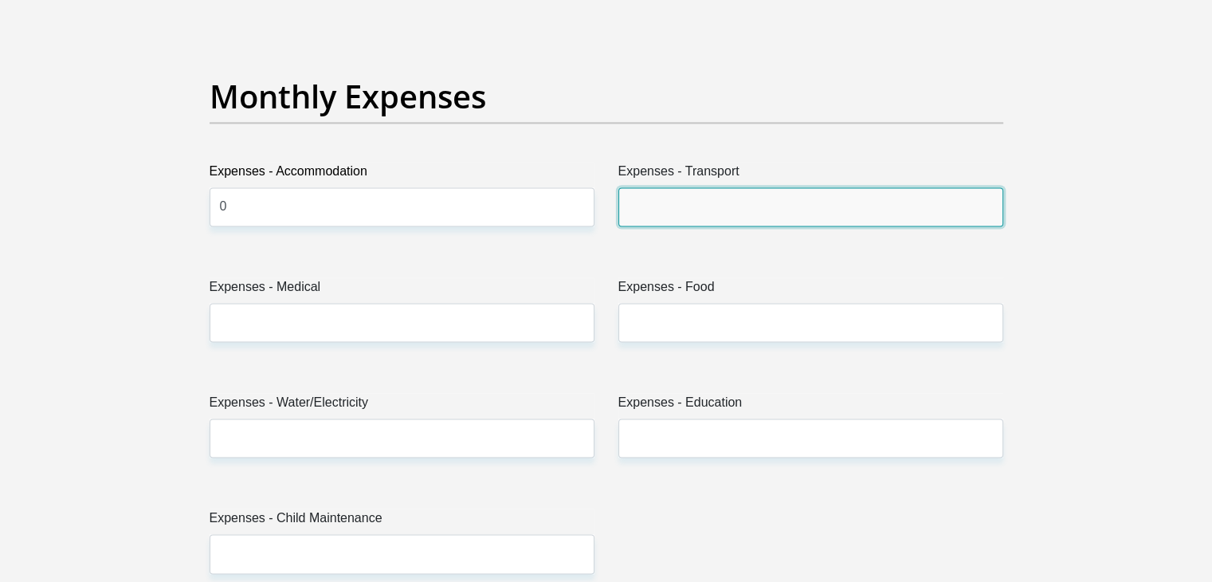
click at [659, 208] on input "Expenses - Transport" at bounding box center [810, 206] width 385 height 39
type input "500"
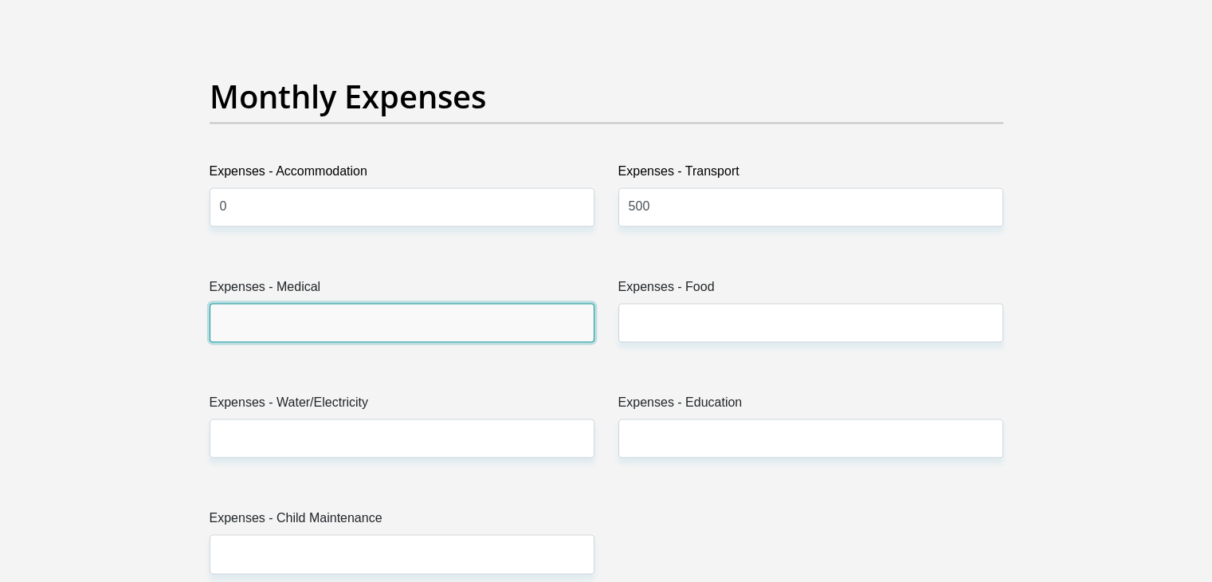
click at [460, 327] on input "Expenses - Medical" at bounding box center [402, 322] width 385 height 39
type input "1500"
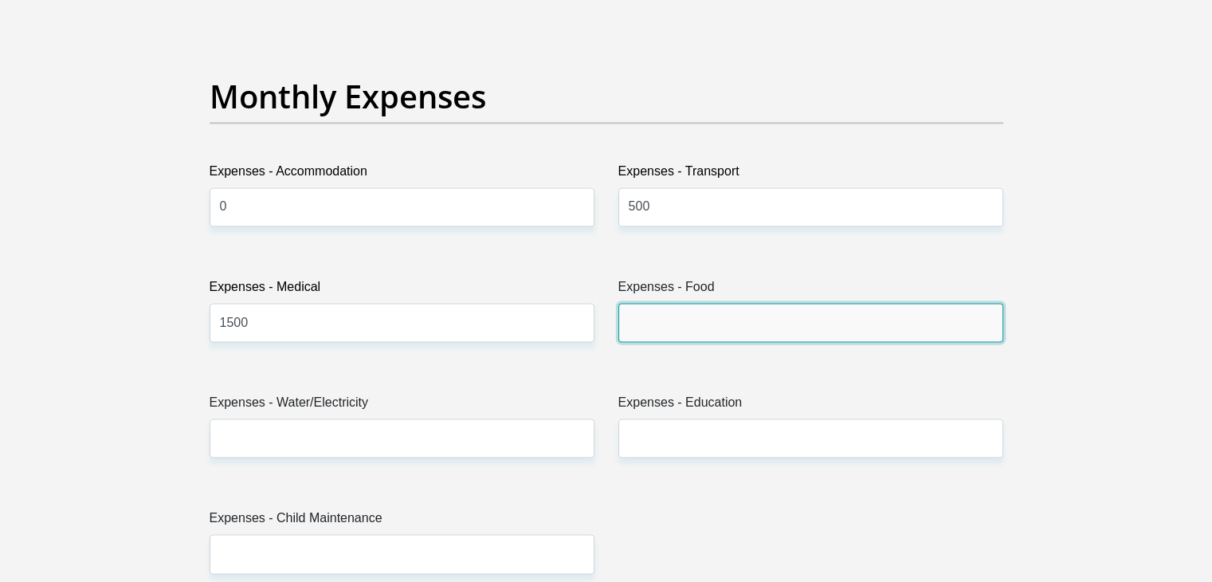
click at [688, 314] on input "Expenses - Food" at bounding box center [810, 322] width 385 height 39
type input "1500"
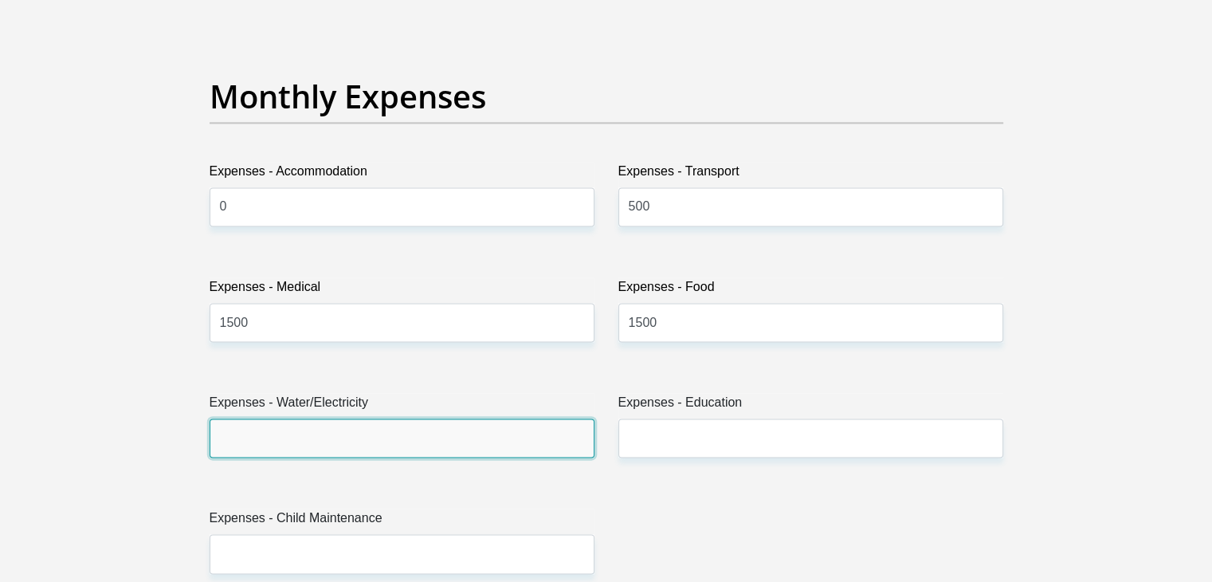
click at [390, 432] on input "Expenses - Water/Electricity" at bounding box center [402, 437] width 385 height 39
type input "250"
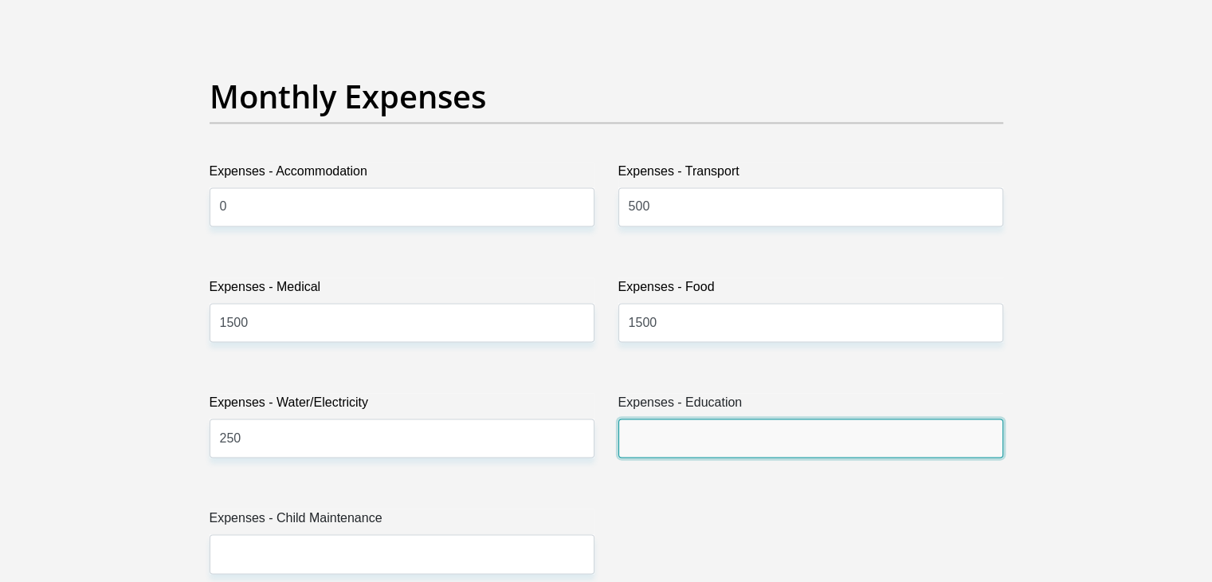
click at [644, 438] on input "Expenses - Education" at bounding box center [810, 437] width 385 height 39
type input "450"
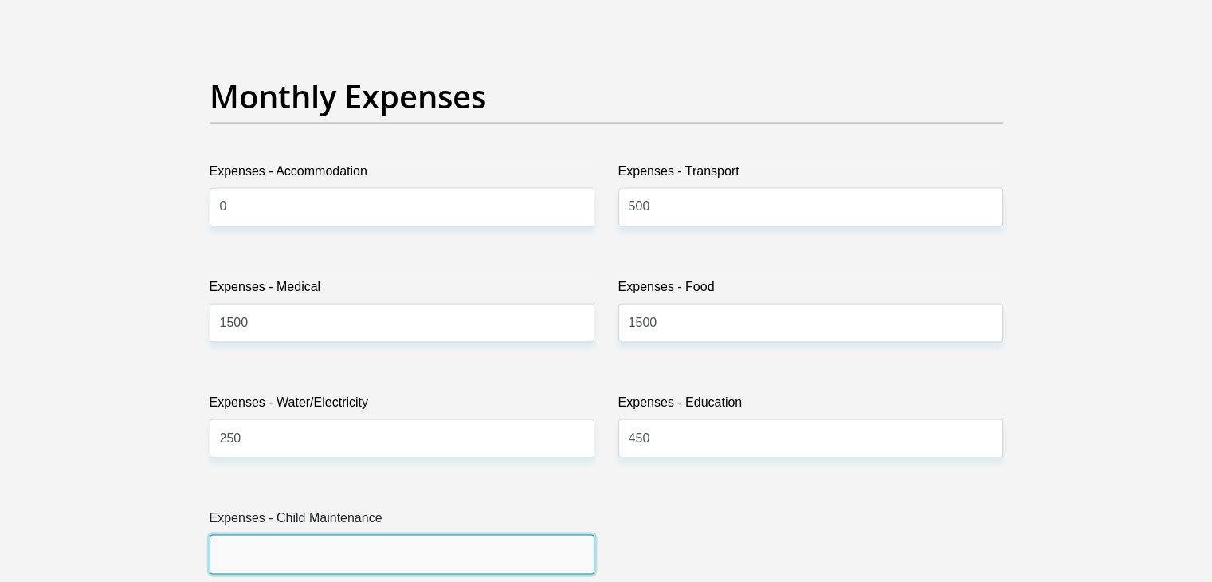
click at [415, 555] on input "Expenses - Child Maintenance" at bounding box center [402, 553] width 385 height 39
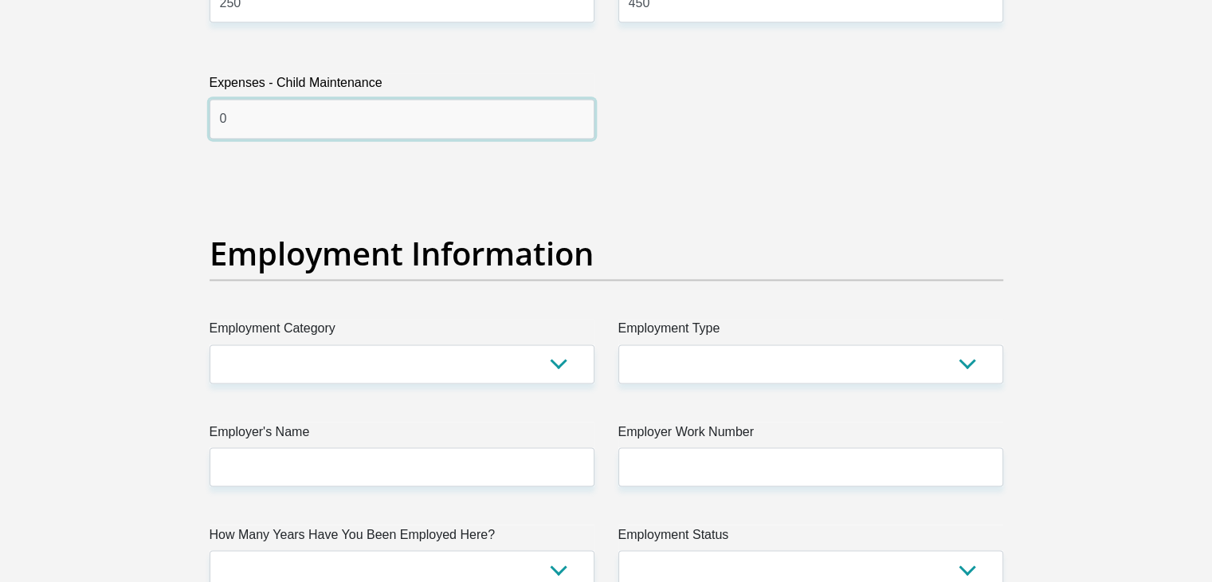
scroll to position [2705, 0]
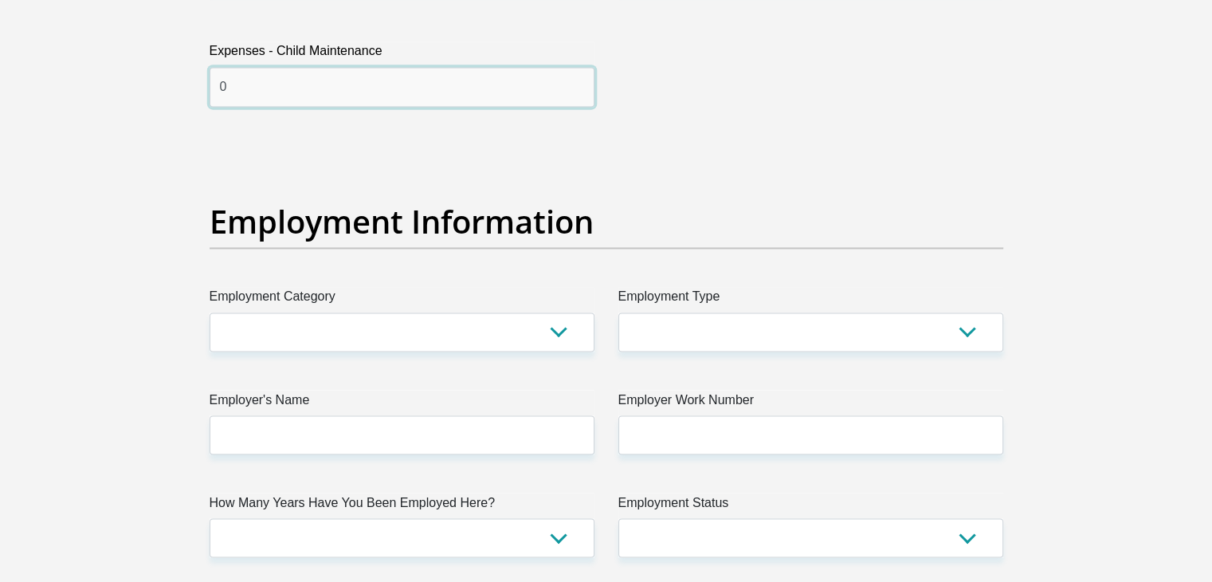
type input "0"
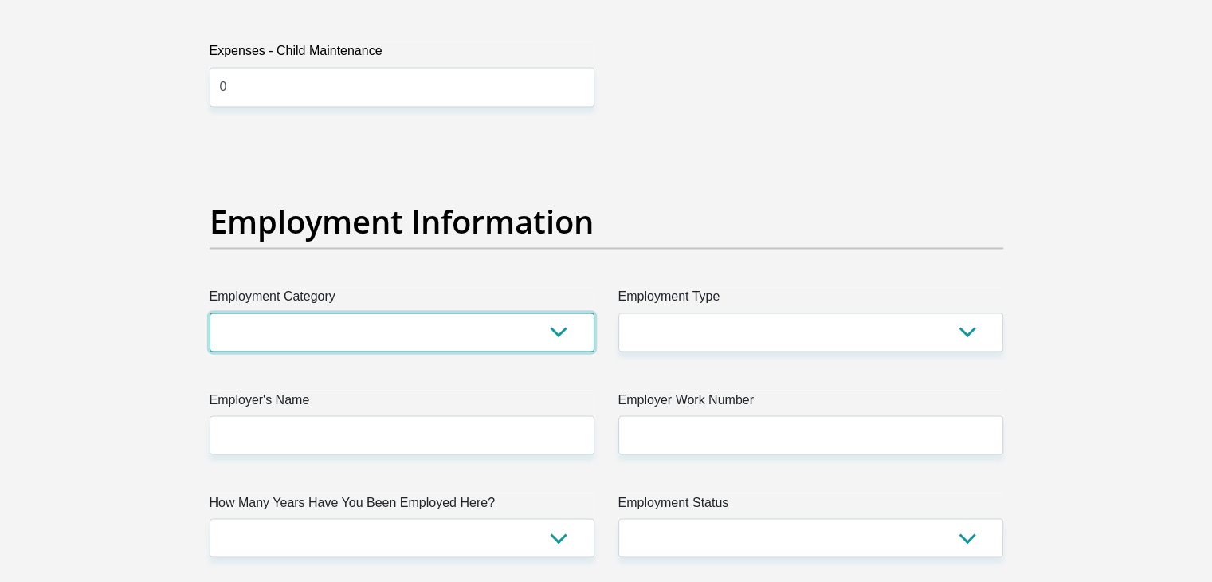
click at [567, 332] on select "AGRICULTURE ALCOHOL & TOBACCO CONSTRUCTION MATERIALS METALLURGY EQUIPMENT FOR R…" at bounding box center [402, 331] width 385 height 39
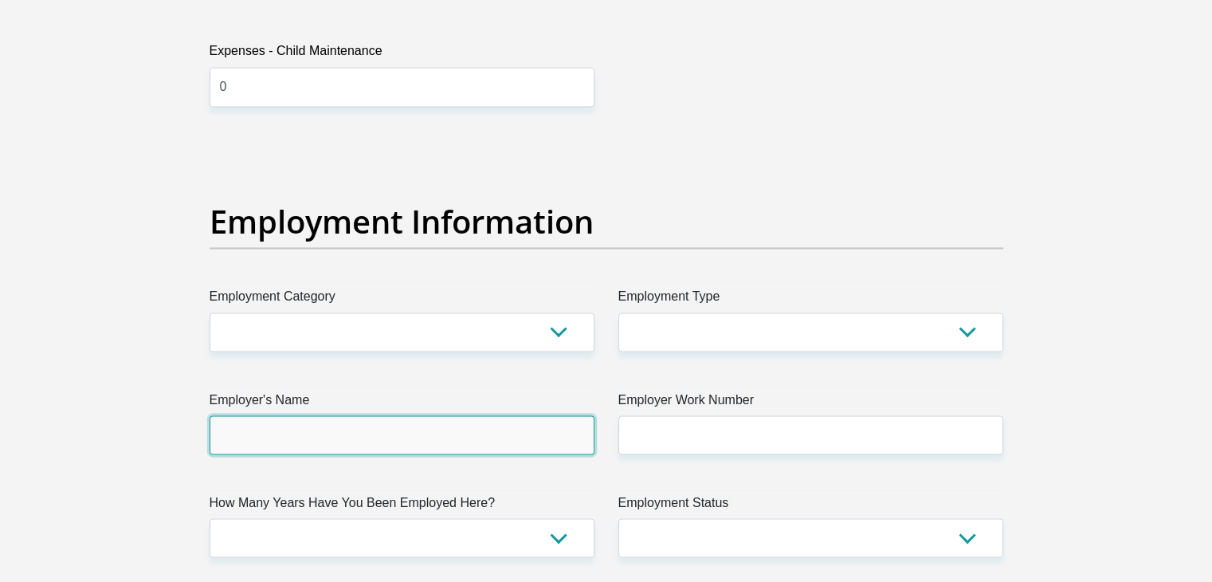
click at [308, 422] on input "Employer's Name" at bounding box center [402, 434] width 385 height 39
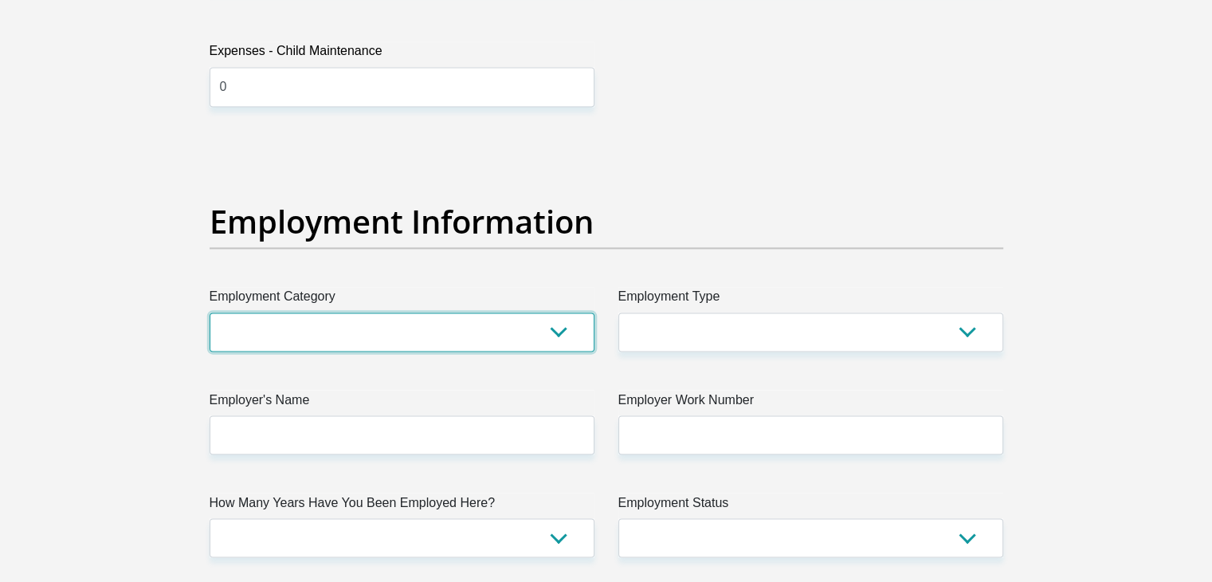
click at [288, 323] on select "AGRICULTURE ALCOHOL & TOBACCO CONSTRUCTION MATERIALS METALLURGY EQUIPMENT FOR R…" at bounding box center [402, 331] width 385 height 39
click at [273, 323] on select "AGRICULTURE ALCOHOL & TOBACCO CONSTRUCTION MATERIALS METALLURGY EQUIPMENT FOR R…" at bounding box center [402, 331] width 385 height 39
click at [376, 322] on select "AGRICULTURE ALCOHOL & TOBACCO CONSTRUCTION MATERIALS METALLURGY EQUIPMENT FOR R…" at bounding box center [402, 331] width 385 height 39
click at [500, 335] on select "AGRICULTURE ALCOHOL & TOBACCO CONSTRUCTION MATERIALS METALLURGY EQUIPMENT FOR R…" at bounding box center [402, 331] width 385 height 39
click at [455, 329] on select "AGRICULTURE ALCOHOL & TOBACCO CONSTRUCTION MATERIALS METALLURGY EQUIPMENT FOR R…" at bounding box center [402, 331] width 385 height 39
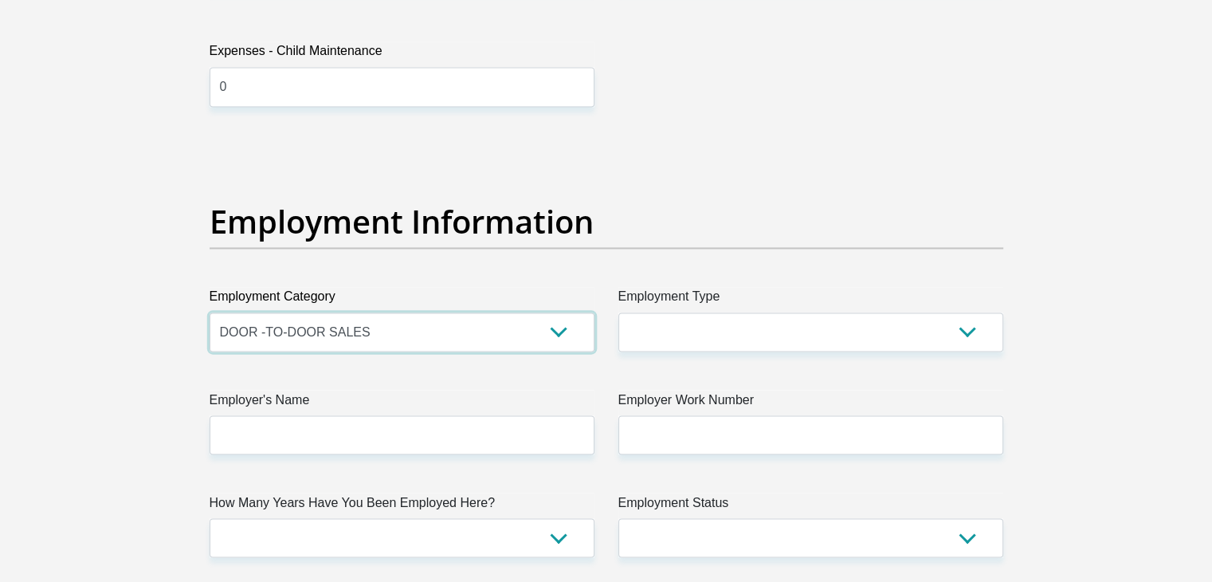
select select "71"
click at [210, 312] on select "AGRICULTURE ALCOHOL & TOBACCO CONSTRUCTION MATERIALS METALLURGY EQUIPMENT FOR R…" at bounding box center [402, 331] width 385 height 39
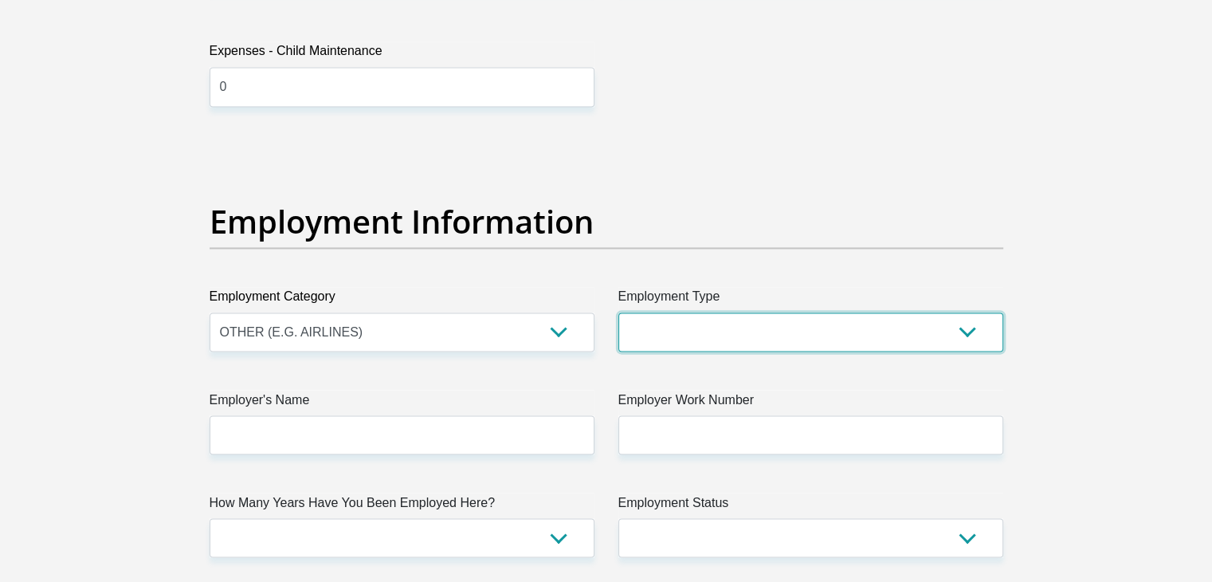
click at [654, 341] on select "College/Lecturer Craft Seller Creative Driver Executive Farmer Forces - Non Com…" at bounding box center [810, 331] width 385 height 39
select select "Outside Worker"
click at [618, 312] on select "College/Lecturer Craft Seller Creative Driver Executive Farmer Forces - Non Com…" at bounding box center [810, 331] width 385 height 39
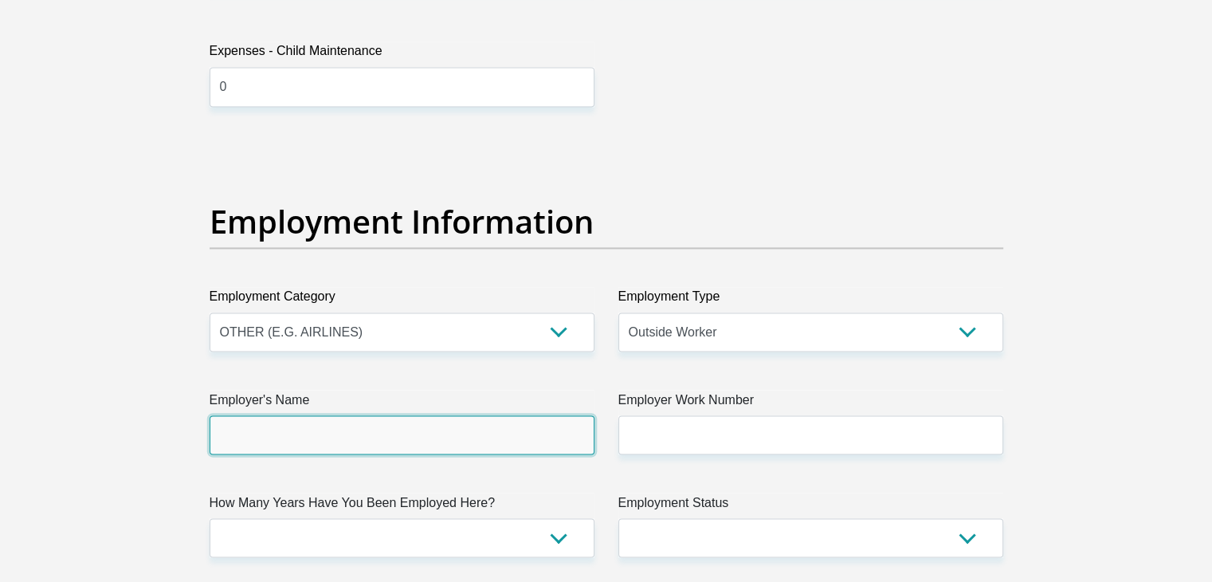
click at [467, 439] on input "Employer's Name" at bounding box center [402, 434] width 385 height 39
type input "d"
type input "Education"
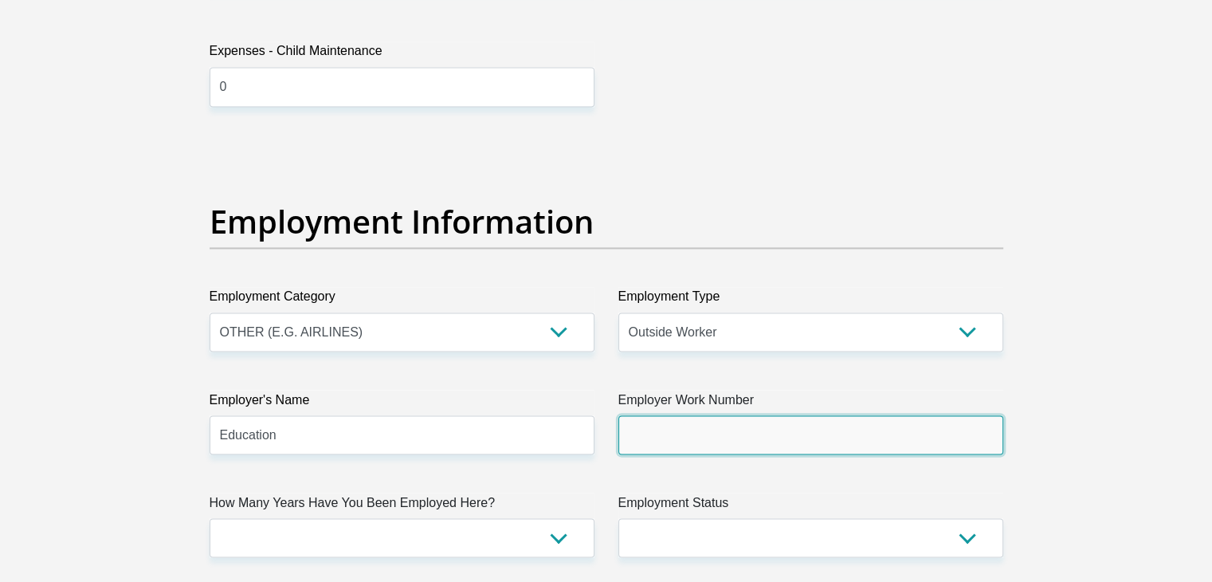
click at [688, 435] on input "Employer Work Number" at bounding box center [810, 434] width 385 height 39
type input "0747025800"
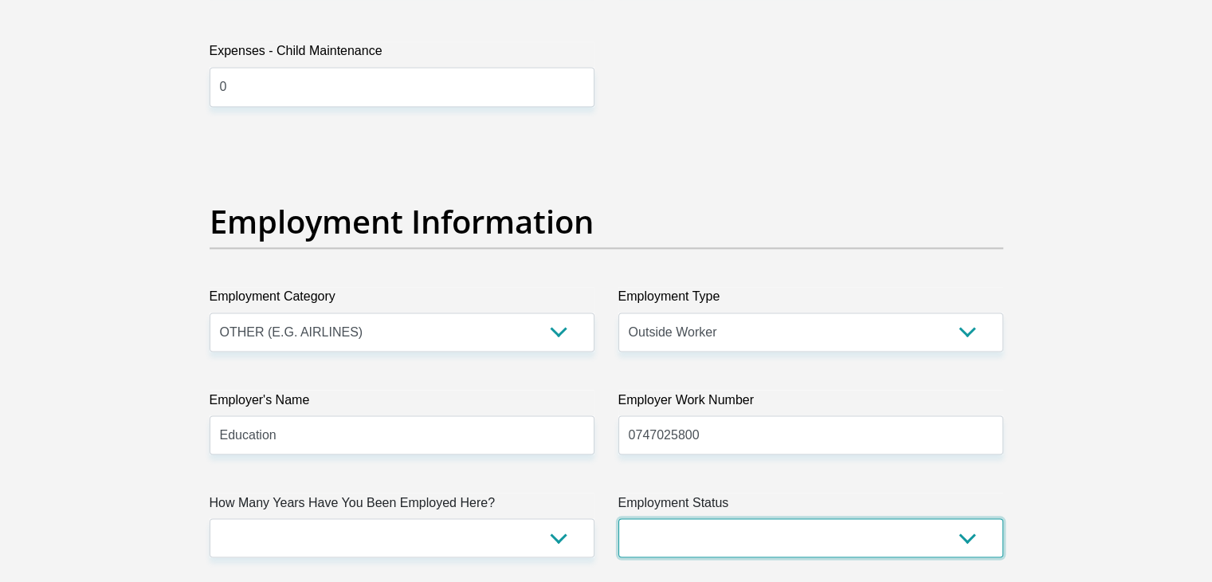
click at [967, 532] on select "Permanent/Full-time Part-time/Casual Contract Worker Self-Employed Housewife Re…" at bounding box center [810, 537] width 385 height 39
select select "1"
click at [618, 518] on select "Permanent/Full-time Part-time/Casual Contract Worker Self-Employed Housewife Re…" at bounding box center [810, 537] width 385 height 39
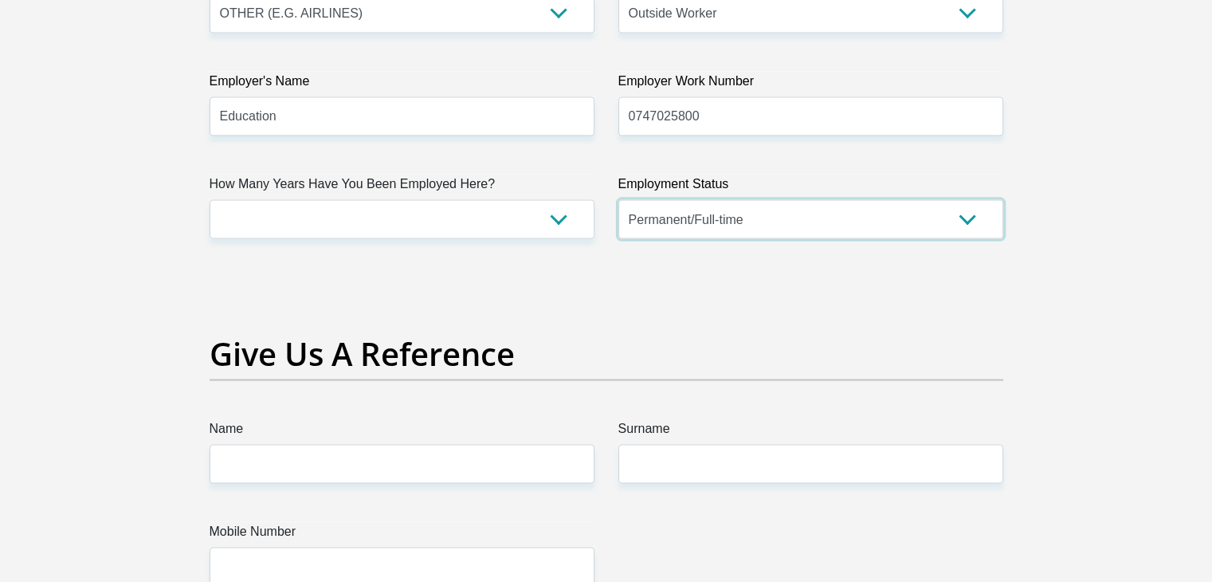
scroll to position [3055, 0]
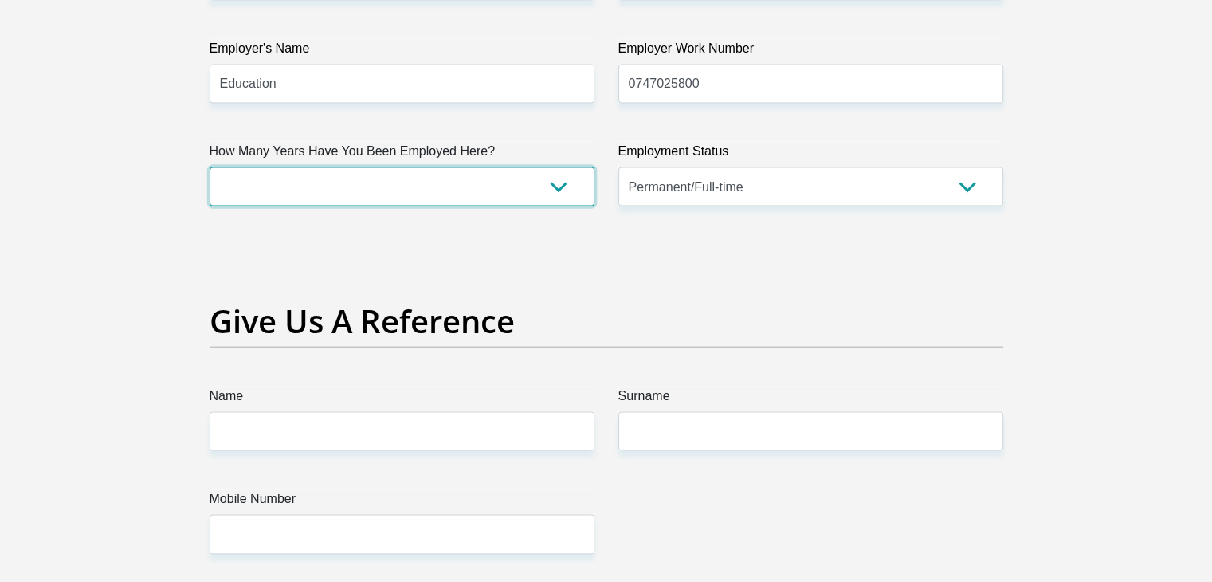
click at [457, 195] on select "less than 1 year 1-3 years 3-5 years 5+ years" at bounding box center [402, 186] width 385 height 39
select select "60"
click at [210, 167] on select "less than 1 year 1-3 years 3-5 years 5+ years" at bounding box center [402, 186] width 385 height 39
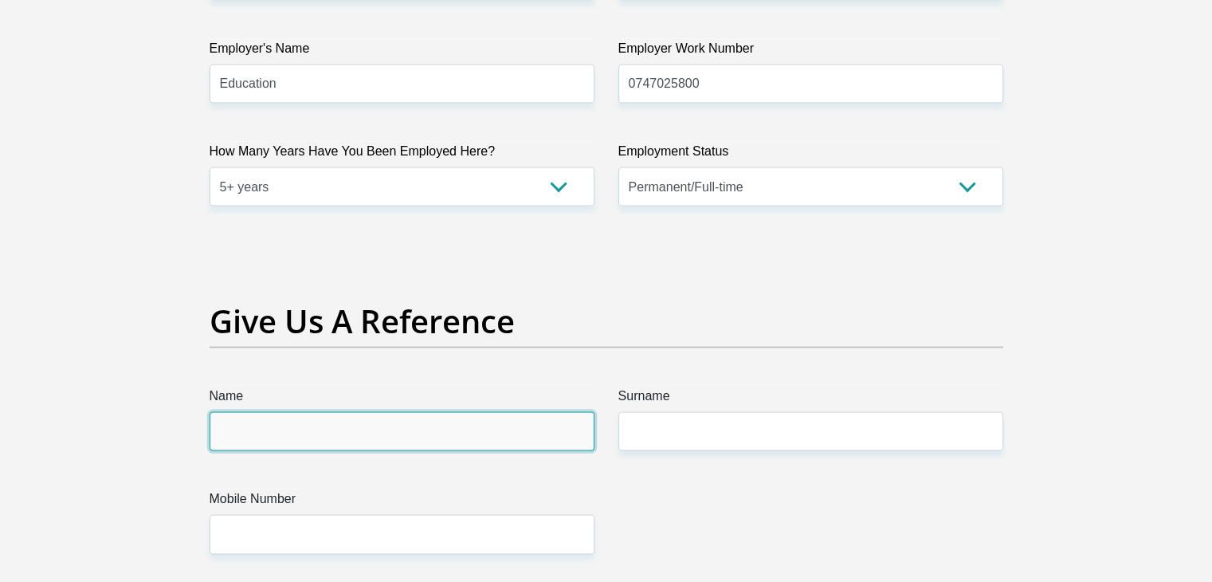
click at [311, 431] on input "Name" at bounding box center [402, 431] width 385 height 39
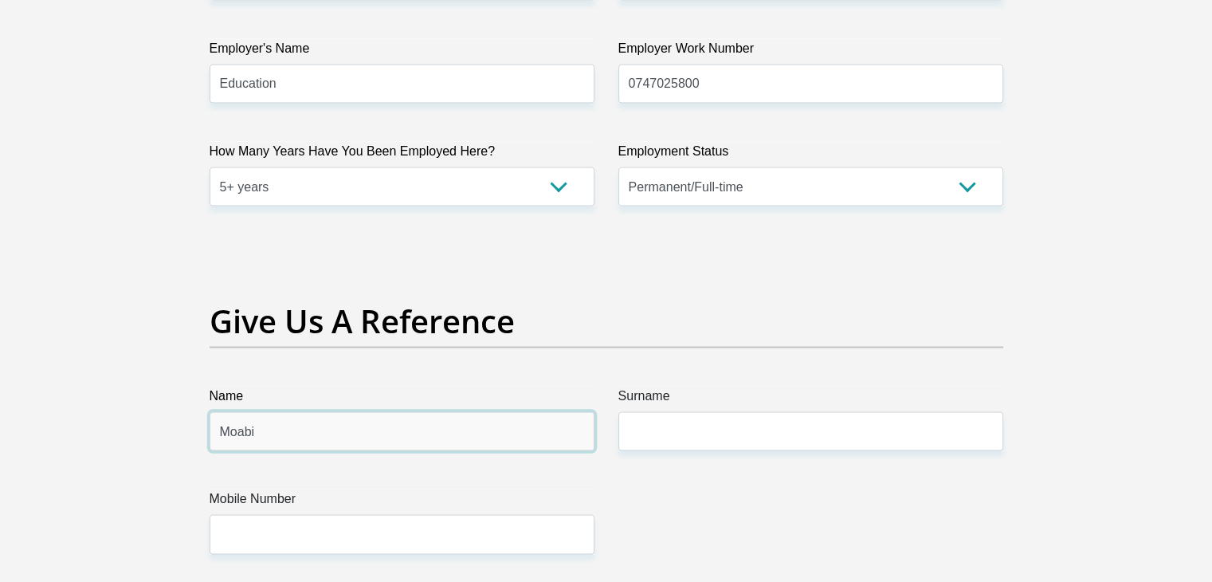
type input "Moabi"
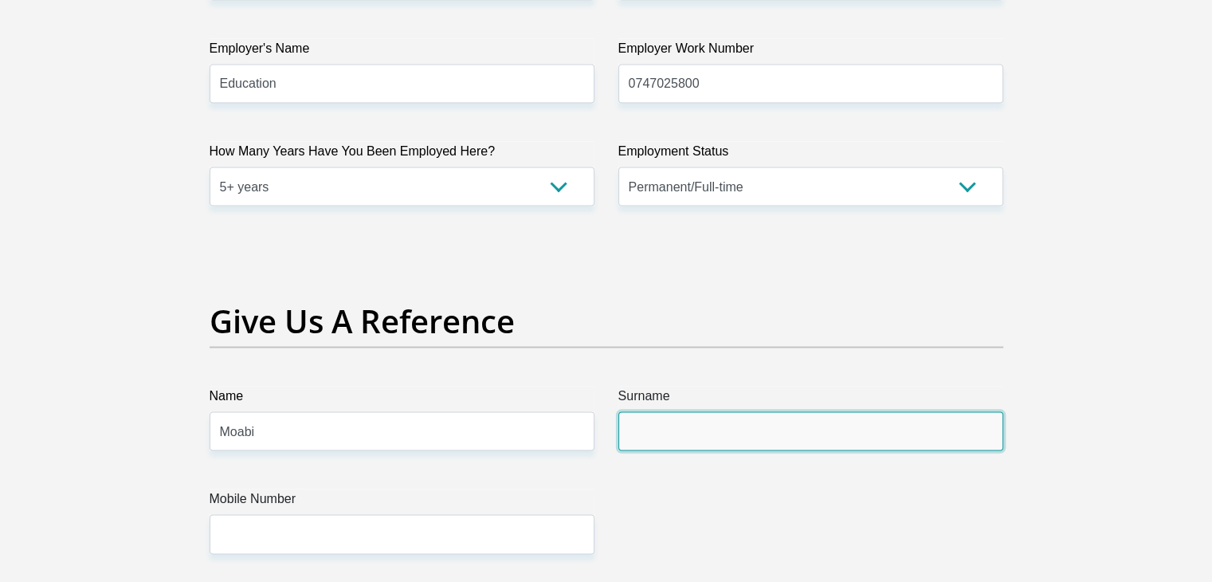
click at [640, 437] on input "Surname" at bounding box center [810, 431] width 385 height 39
type input ","
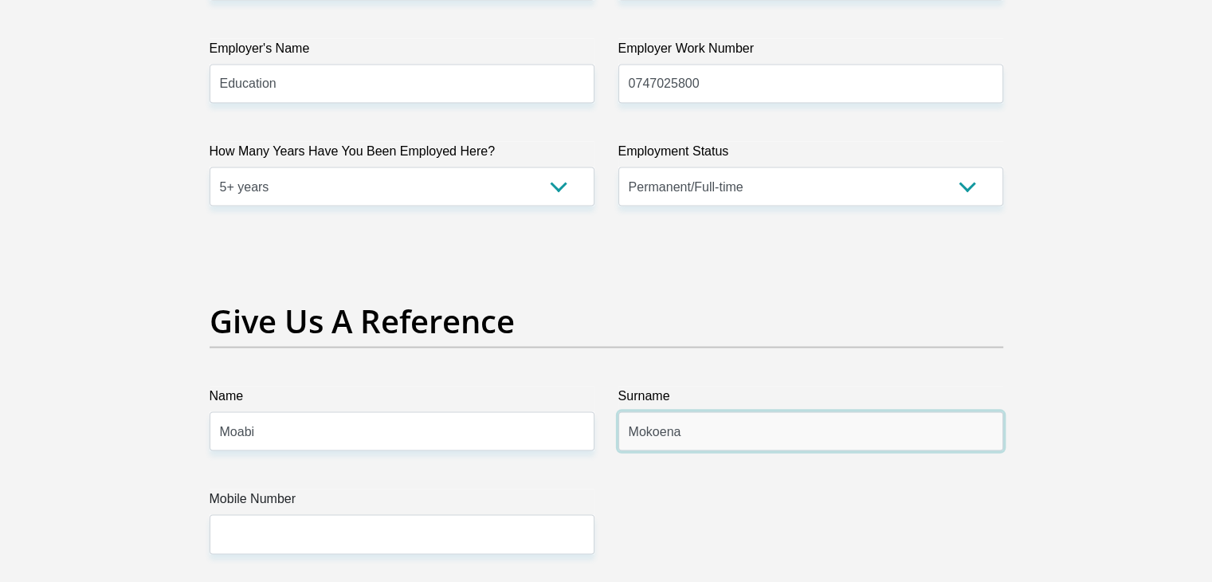
type input "Mokoena"
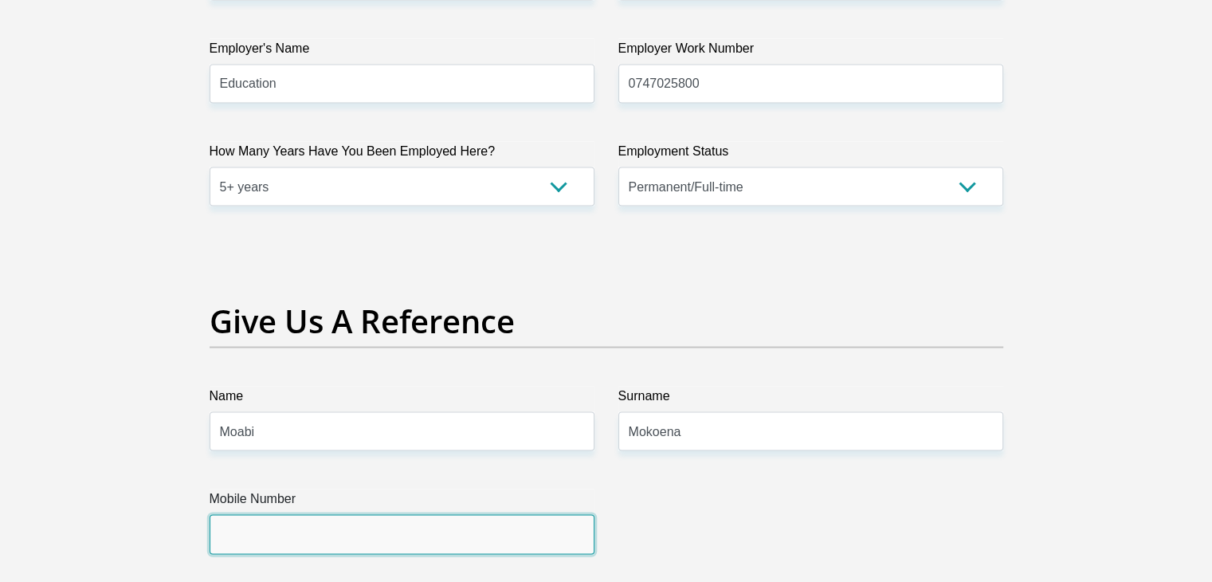
click at [462, 532] on input "Mobile Number" at bounding box center [402, 534] width 385 height 39
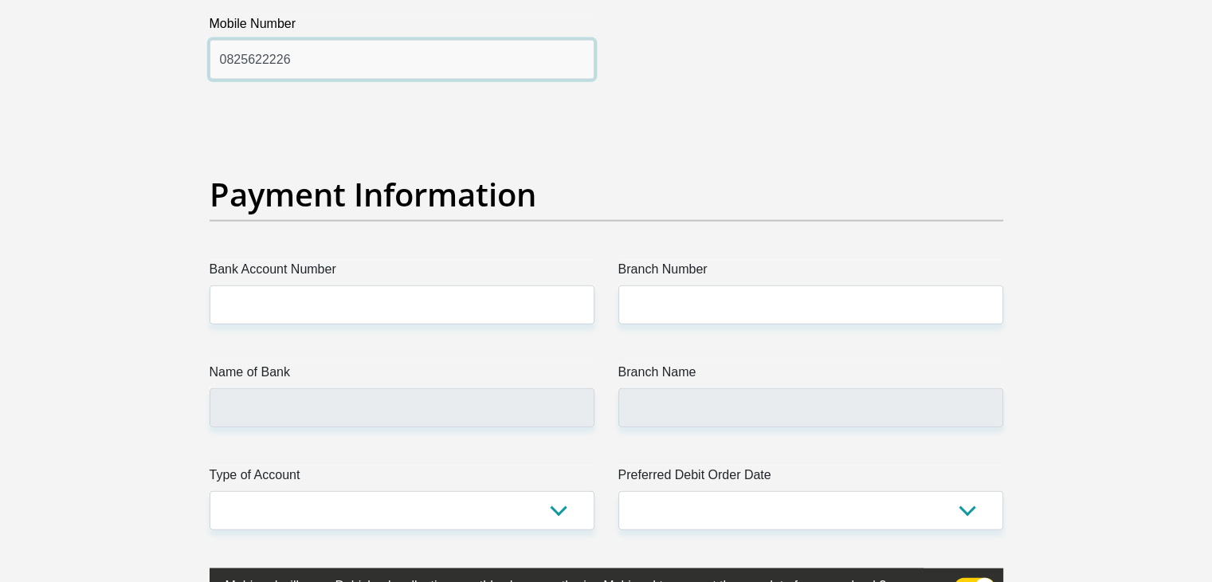
scroll to position [3533, 0]
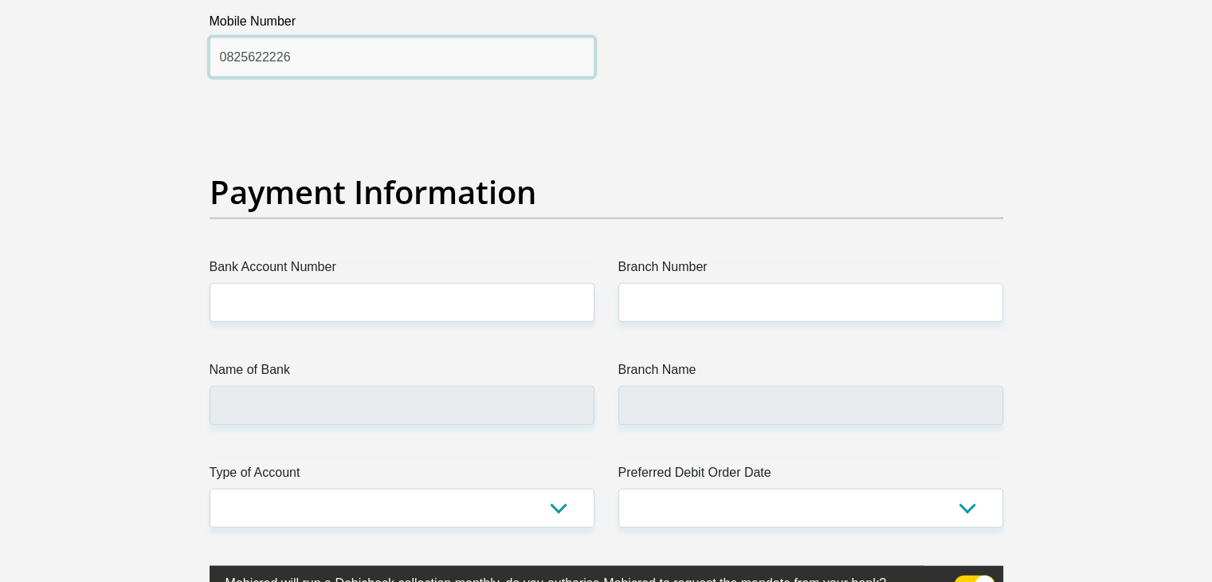
type input "0825622226"
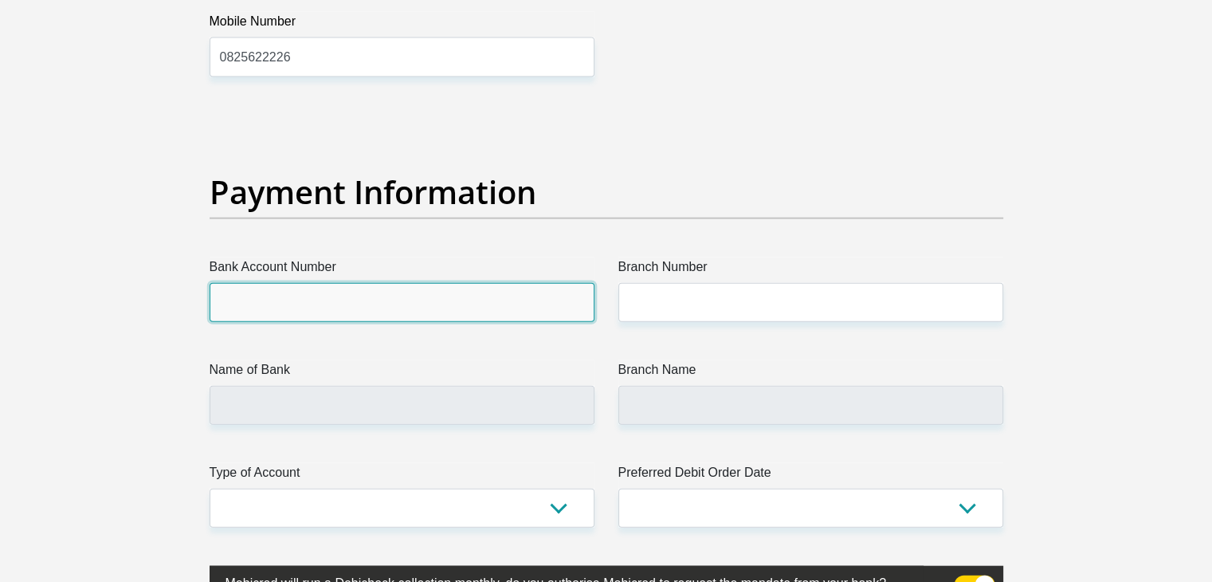
click at [395, 296] on input "Bank Account Number" at bounding box center [402, 302] width 385 height 39
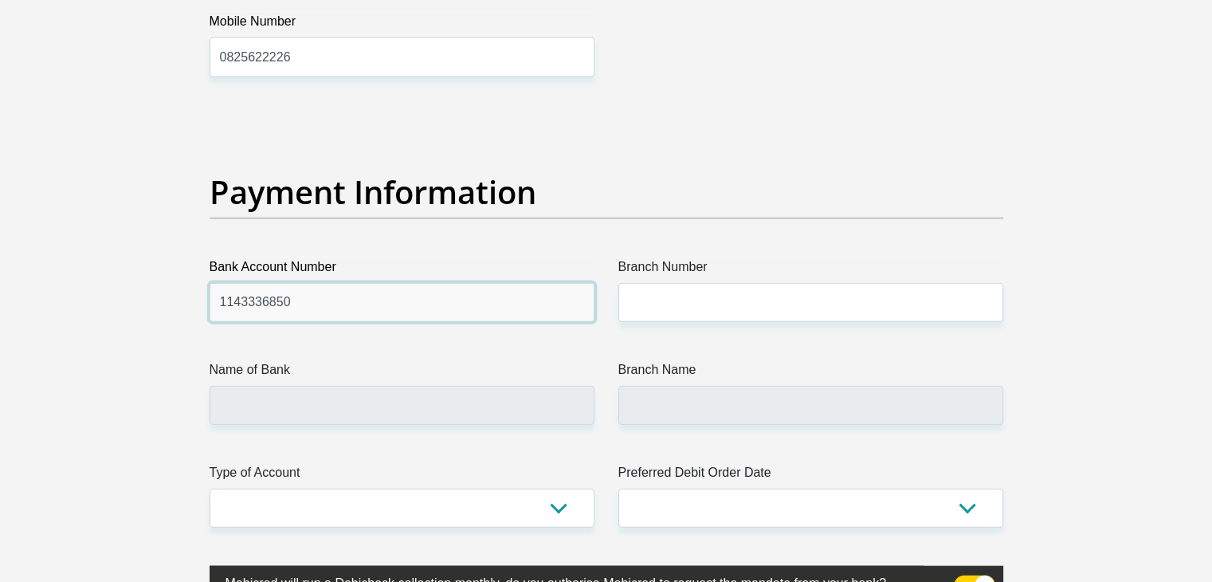
type input "1143336850"
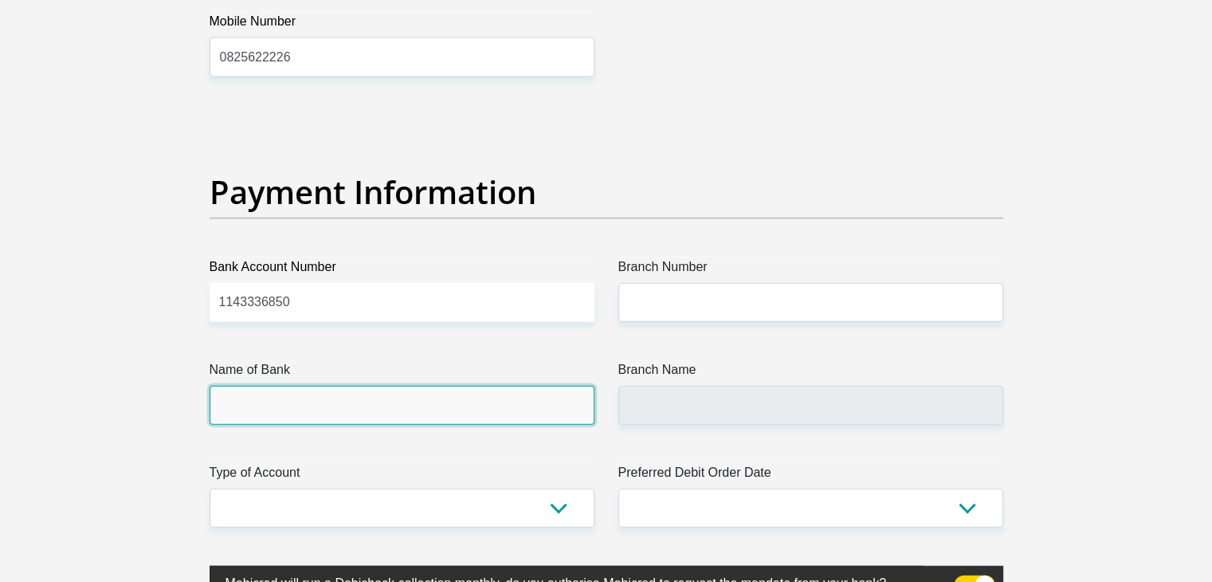
click at [346, 404] on input "Name of Bank" at bounding box center [402, 405] width 385 height 39
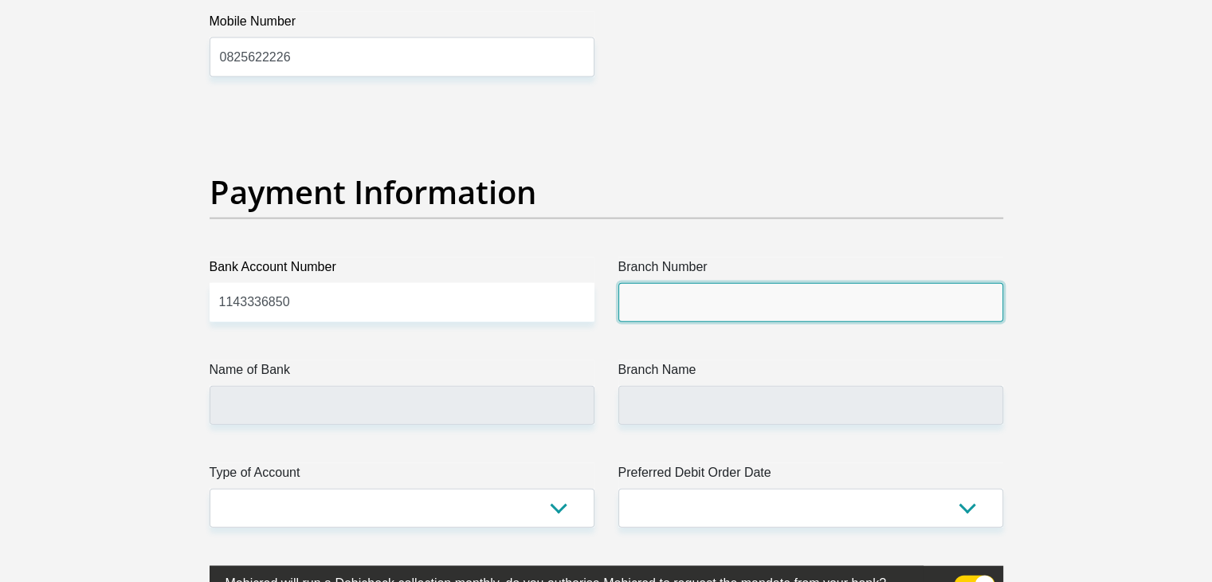
click at [656, 304] on input "Branch Number" at bounding box center [810, 302] width 385 height 39
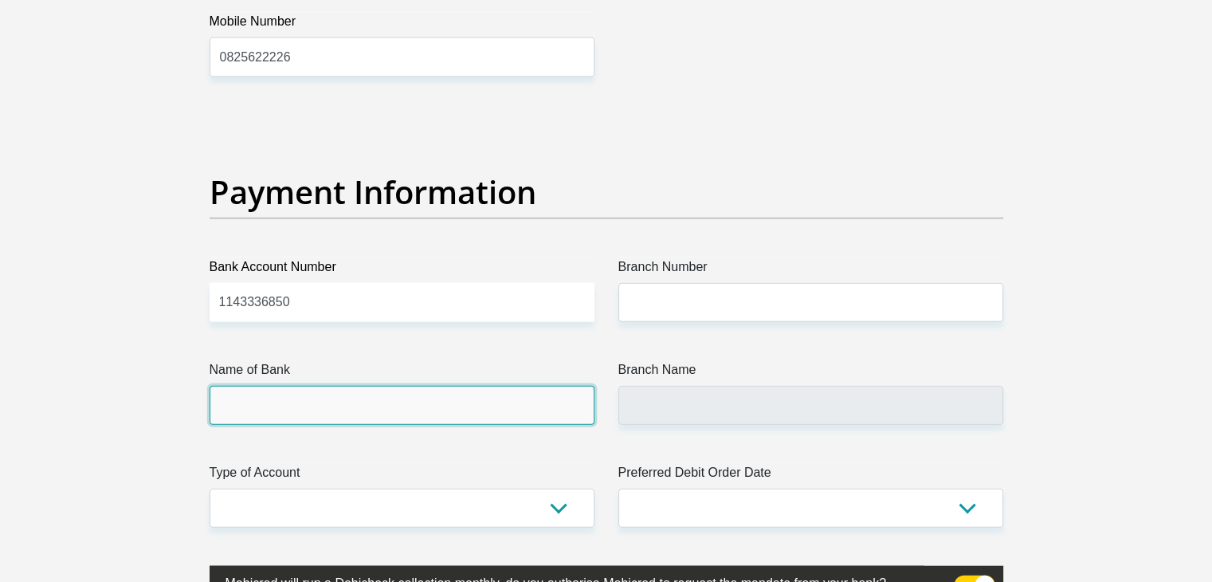
click at [473, 412] on input "Name of Bank" at bounding box center [402, 405] width 385 height 39
click at [286, 400] on input "Name of Bank" at bounding box center [402, 405] width 385 height 39
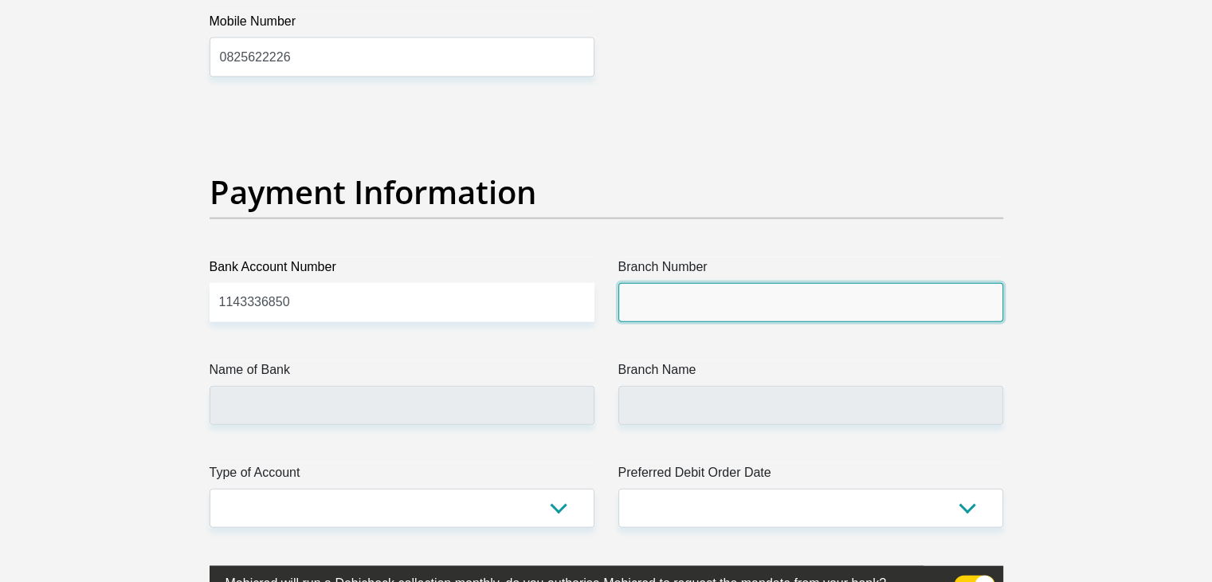
click at [650, 305] on input "Branch Number" at bounding box center [810, 302] width 385 height 39
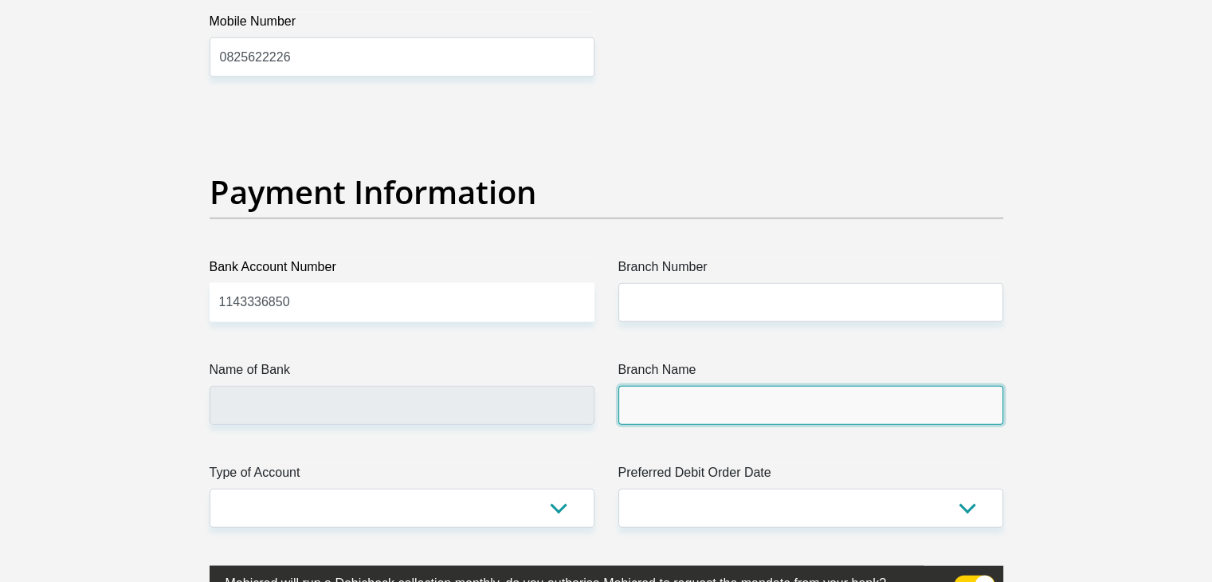
click at [659, 404] on input "Branch Name" at bounding box center [810, 405] width 385 height 39
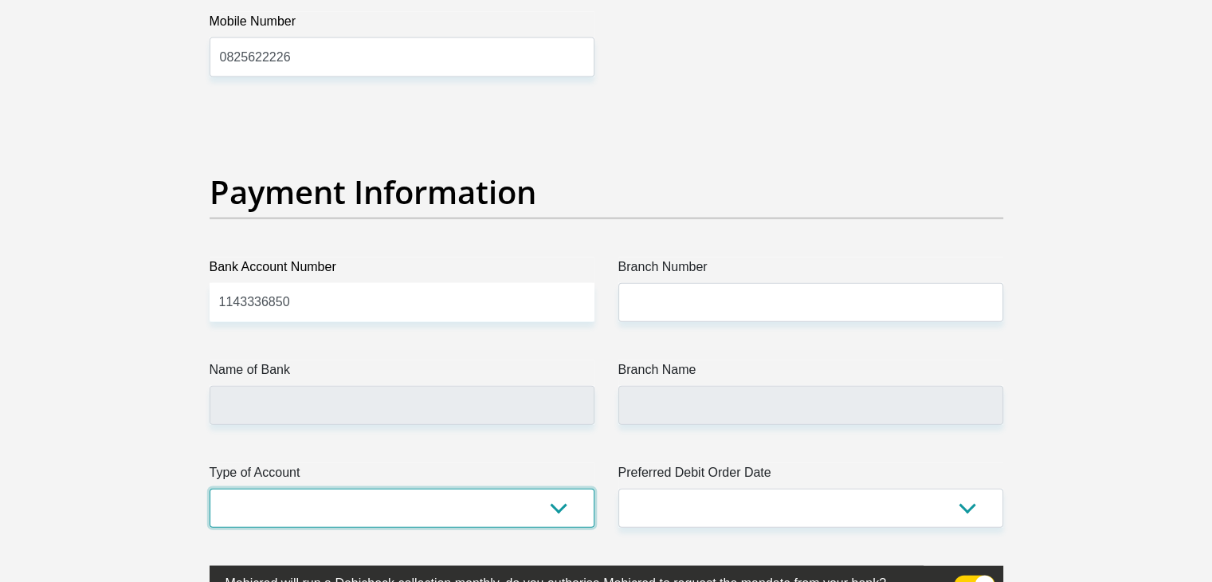
click at [563, 504] on select "Cheque Savings" at bounding box center [402, 507] width 385 height 39
select select "SAV"
click at [210, 488] on select "Cheque Savings" at bounding box center [402, 507] width 385 height 39
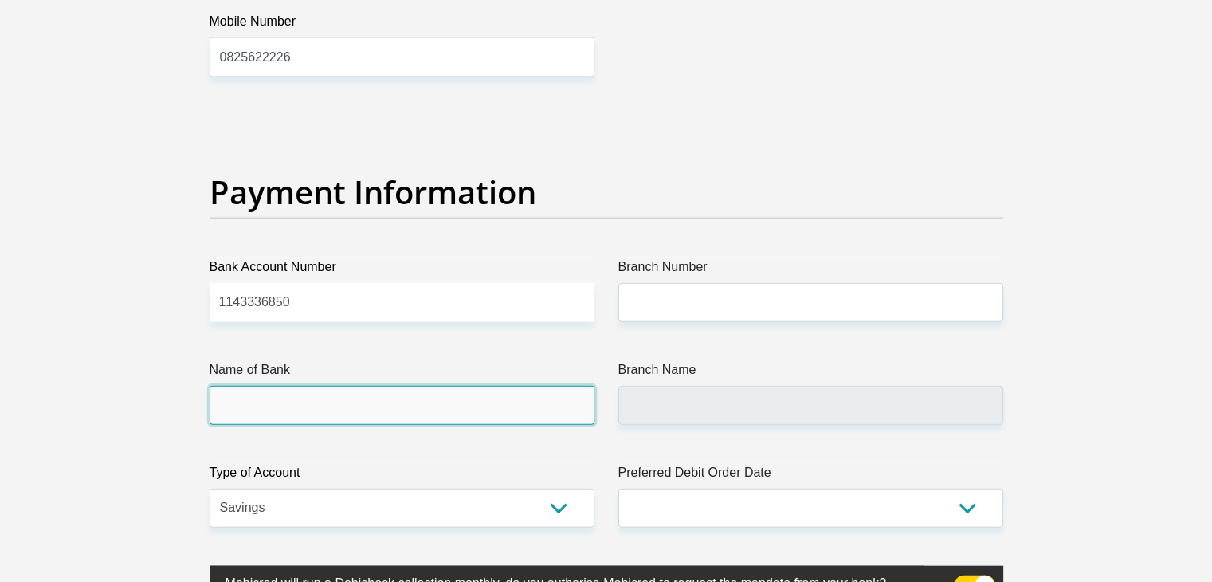
click at [248, 407] on input "Name of Bank" at bounding box center [402, 405] width 385 height 39
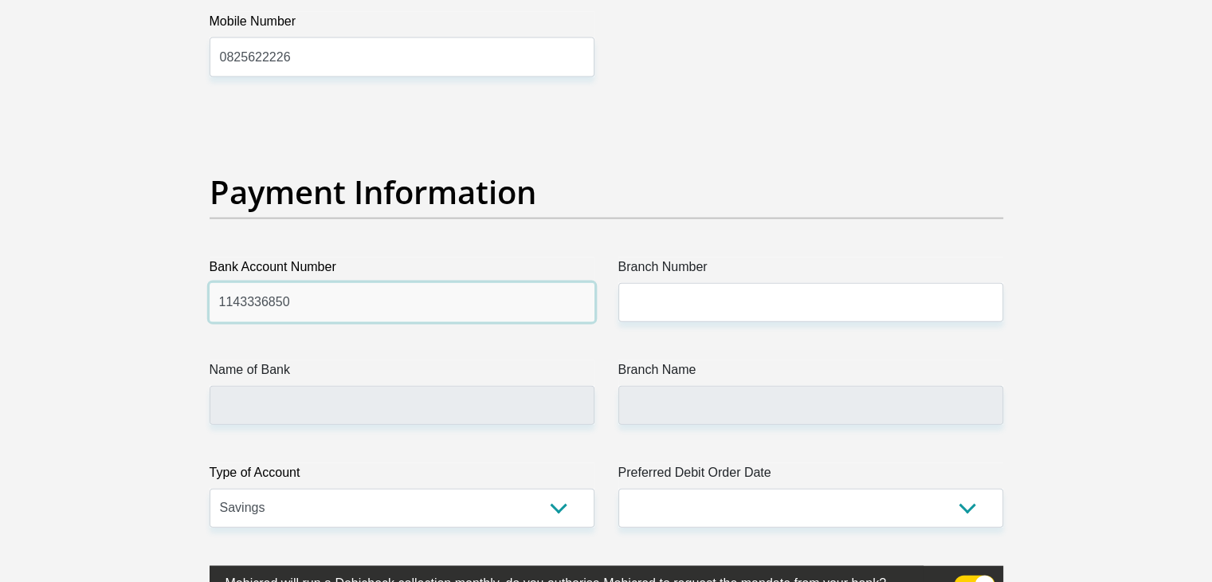
click at [304, 294] on input "1143336850" at bounding box center [402, 302] width 385 height 39
type input "1"
type input "1143336850"
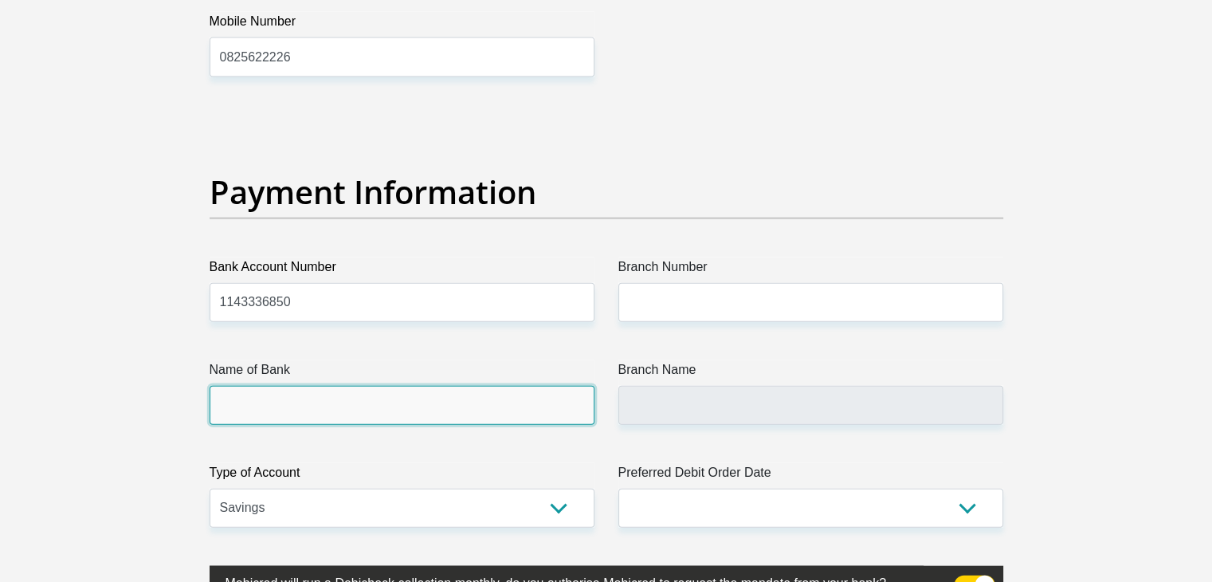
click at [280, 398] on input "Name of Bank" at bounding box center [402, 405] width 385 height 39
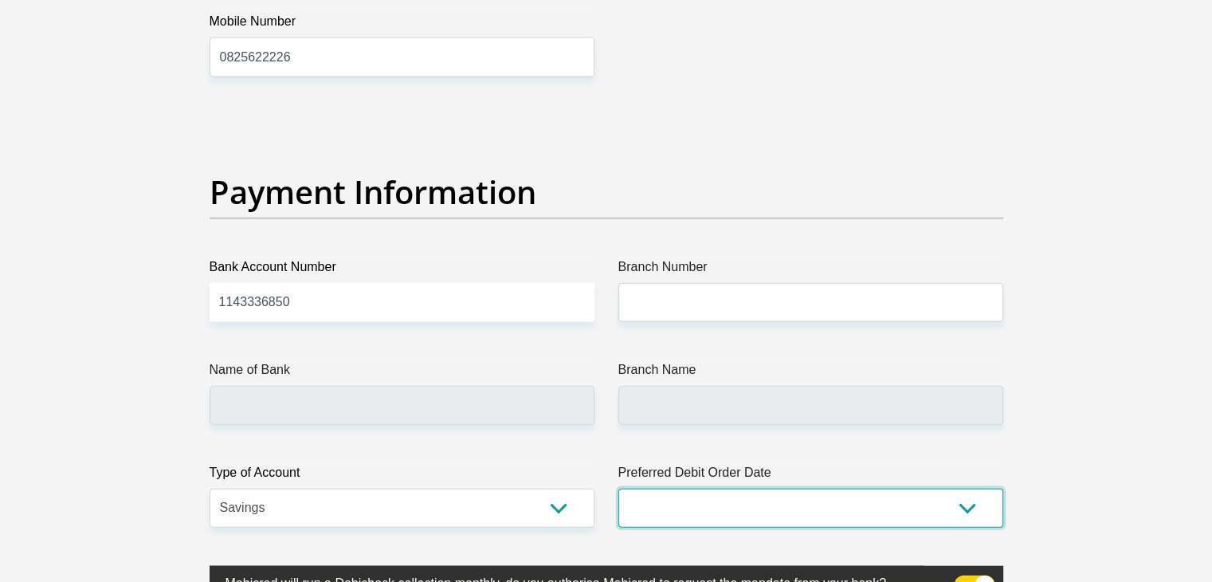
click at [966, 511] on select "1st 2nd 3rd 4th 5th 7th 18th 19th 20th 21st 22nd 23rd 24th 25th 26th 27th 28th …" at bounding box center [810, 507] width 385 height 39
select select "18"
click at [618, 488] on select "1st 2nd 3rd 4th 5th 7th 18th 19th 20th 21st 22nd 23rd 24th 25th 26th 27th 28th …" at bounding box center [810, 507] width 385 height 39
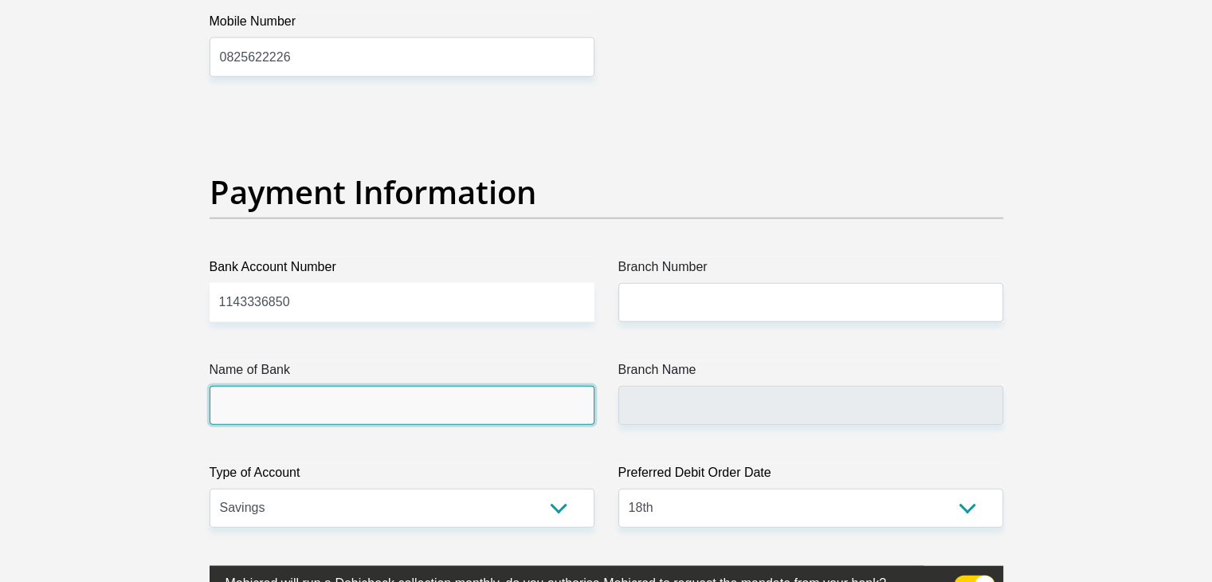
click at [535, 402] on input "Name of Bank" at bounding box center [402, 405] width 385 height 39
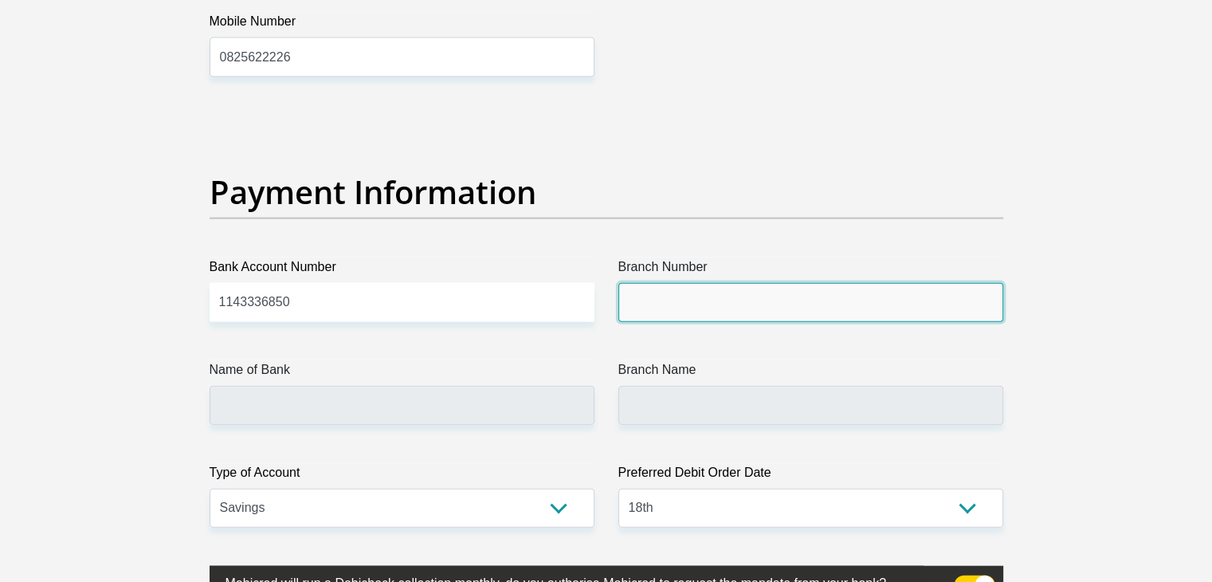
click at [656, 299] on input "Branch Number" at bounding box center [810, 302] width 385 height 39
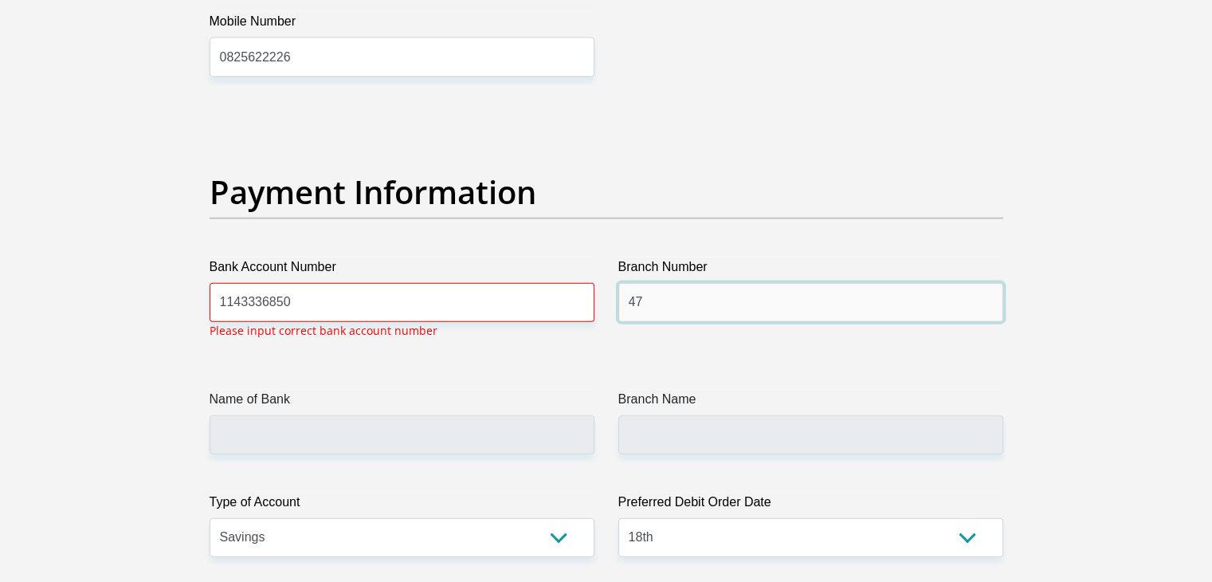
scroll to position [3613, 0]
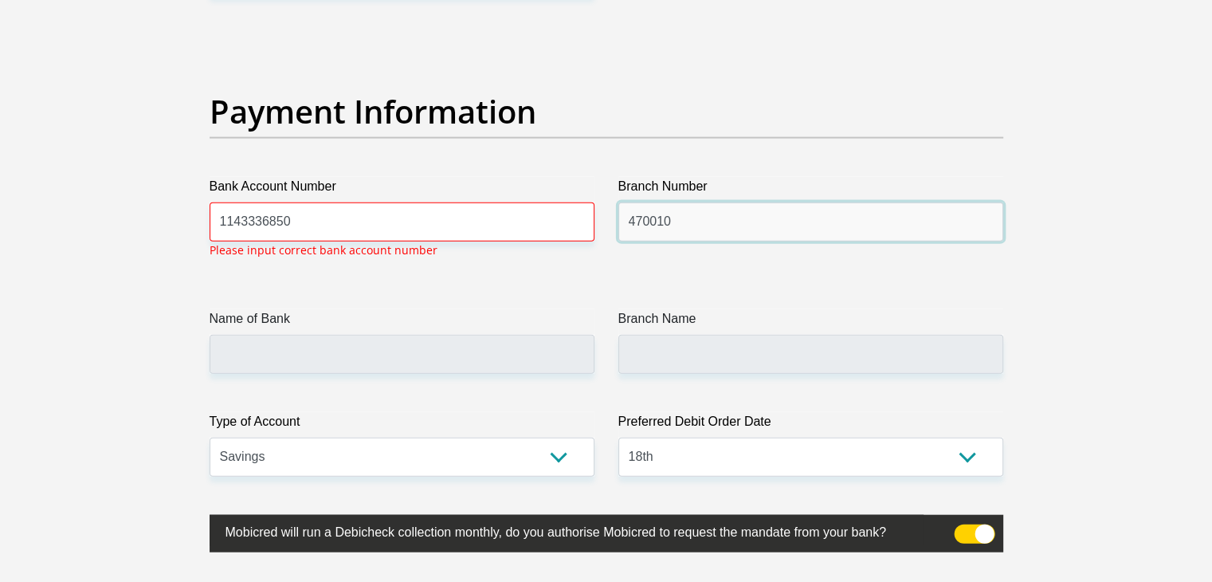
type input "470010"
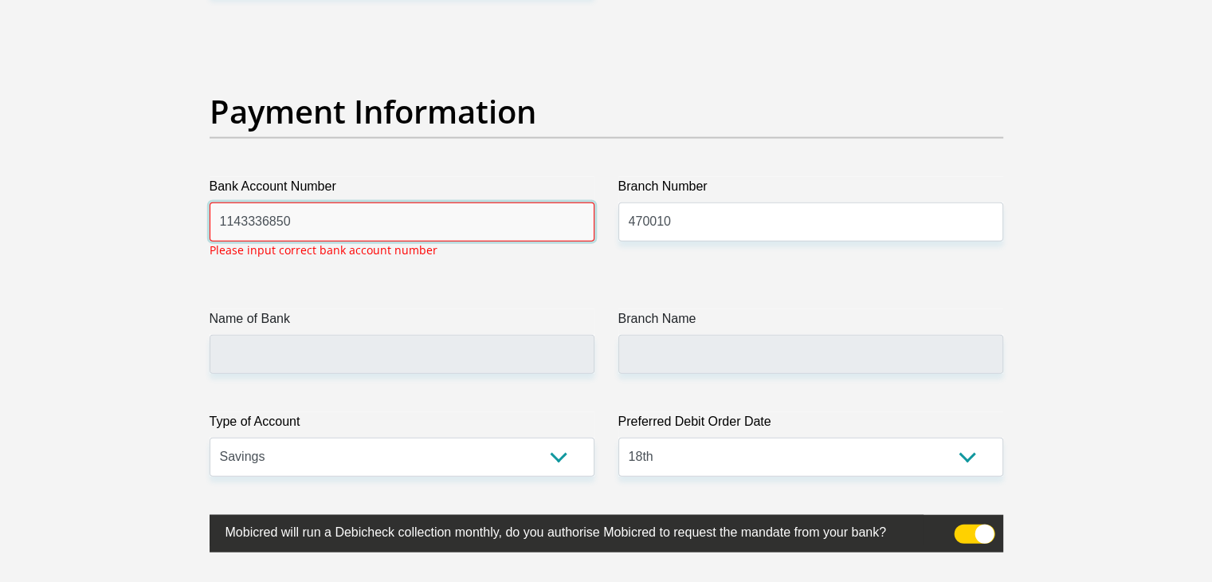
click at [390, 229] on input "1143336850" at bounding box center [402, 221] width 385 height 39
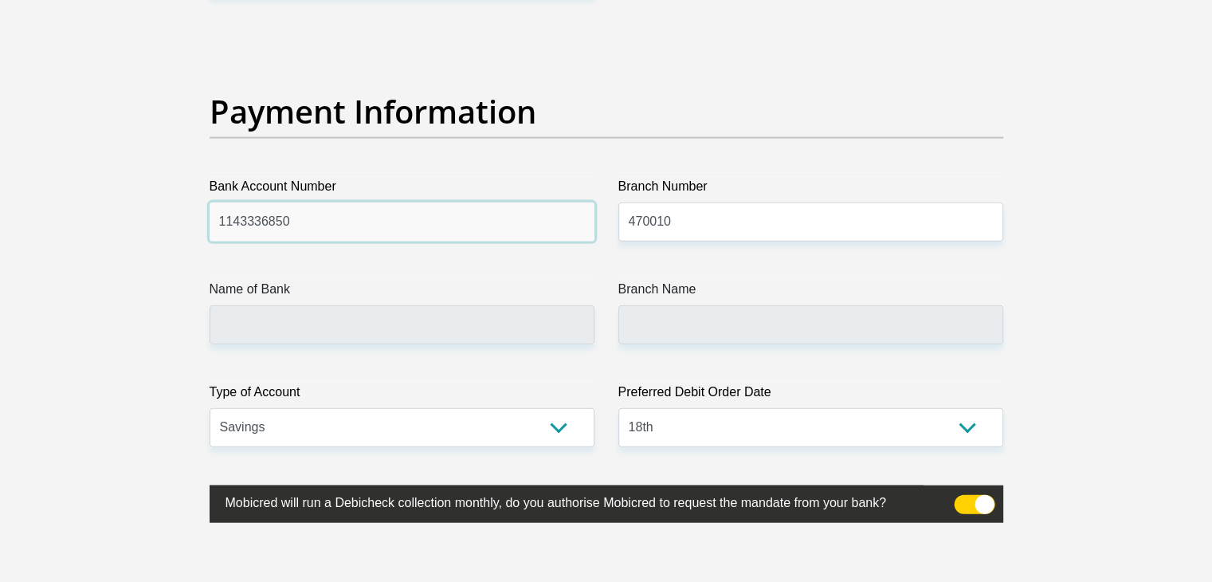
type input "CAPITEC BANK LIMITED"
type input "CAPITEC BANK CPC"
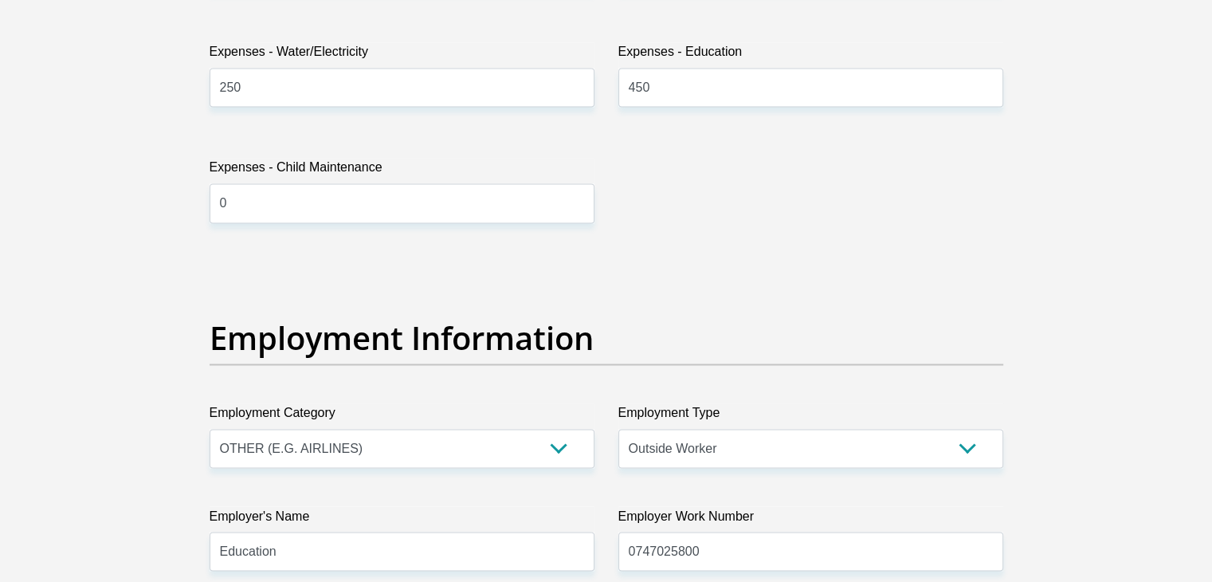
scroll to position [2080, 0]
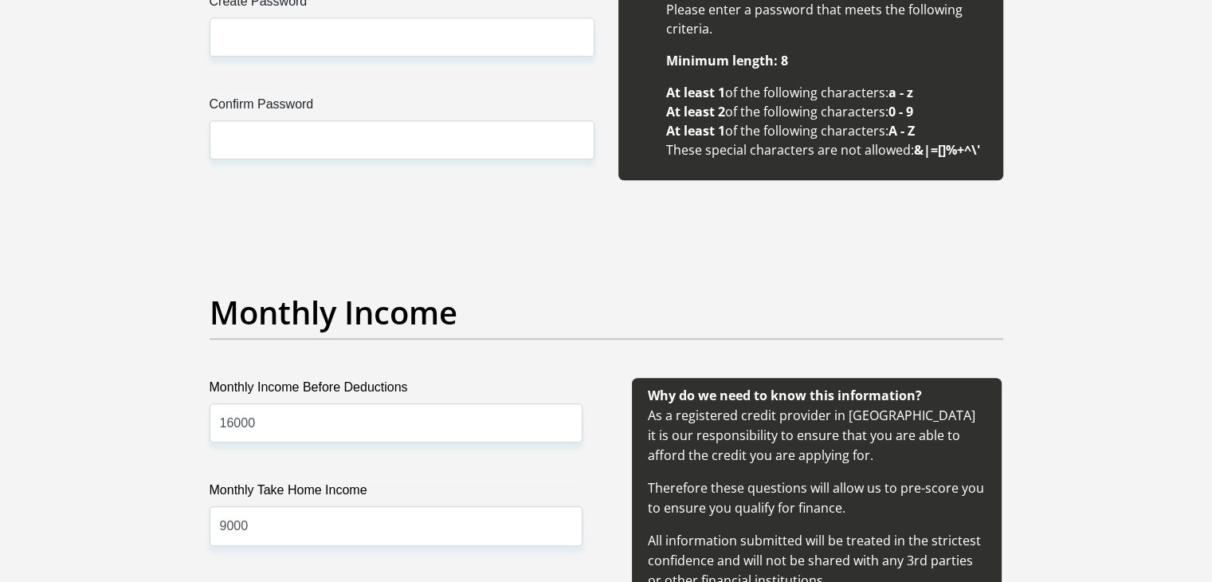
scroll to position [1063, 0]
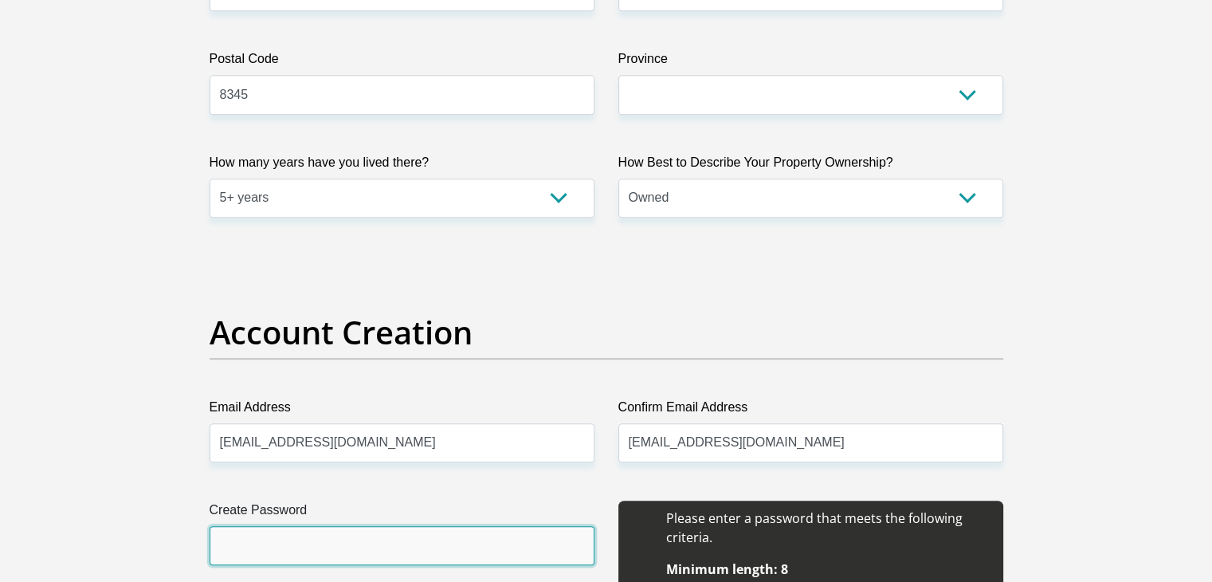
click at [274, 532] on input "Create Password" at bounding box center [402, 545] width 385 height 39
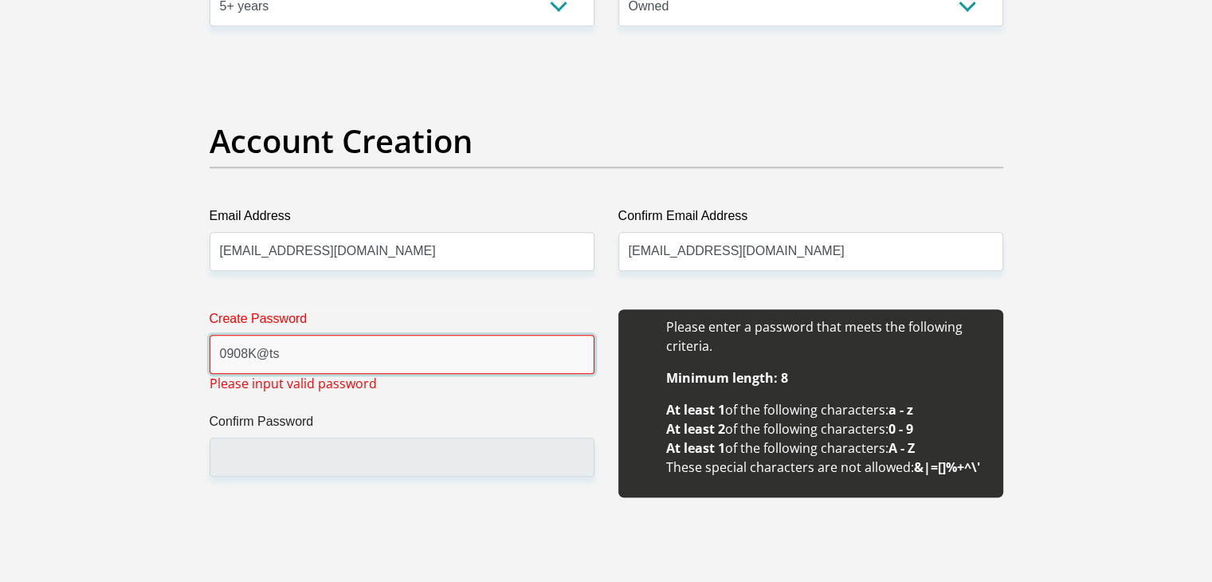
scroll to position [1350, 0]
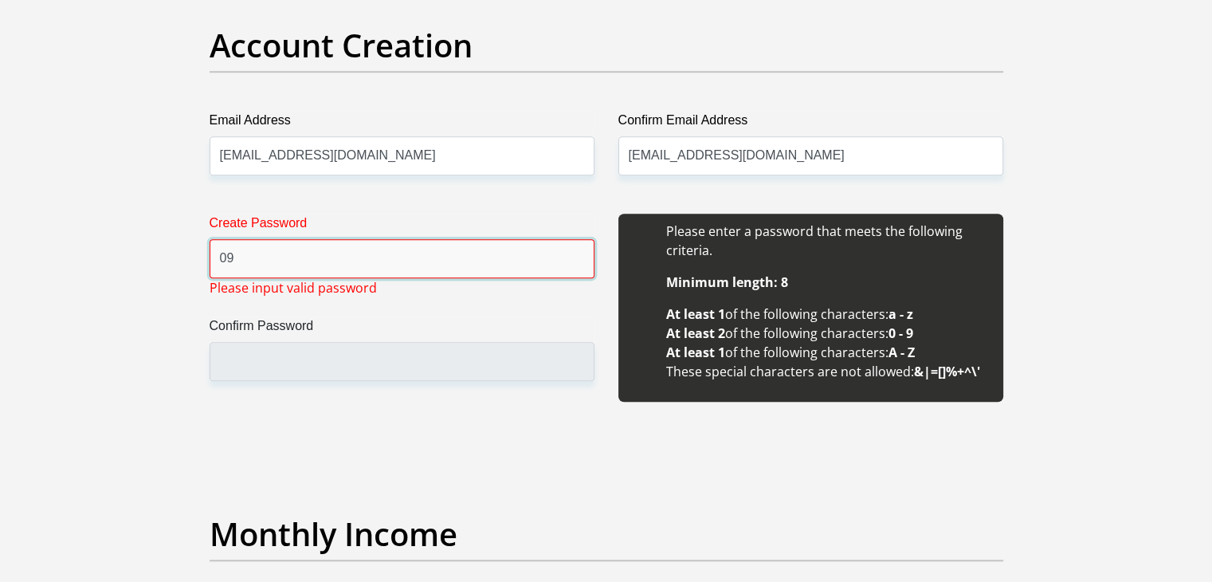
type input "0"
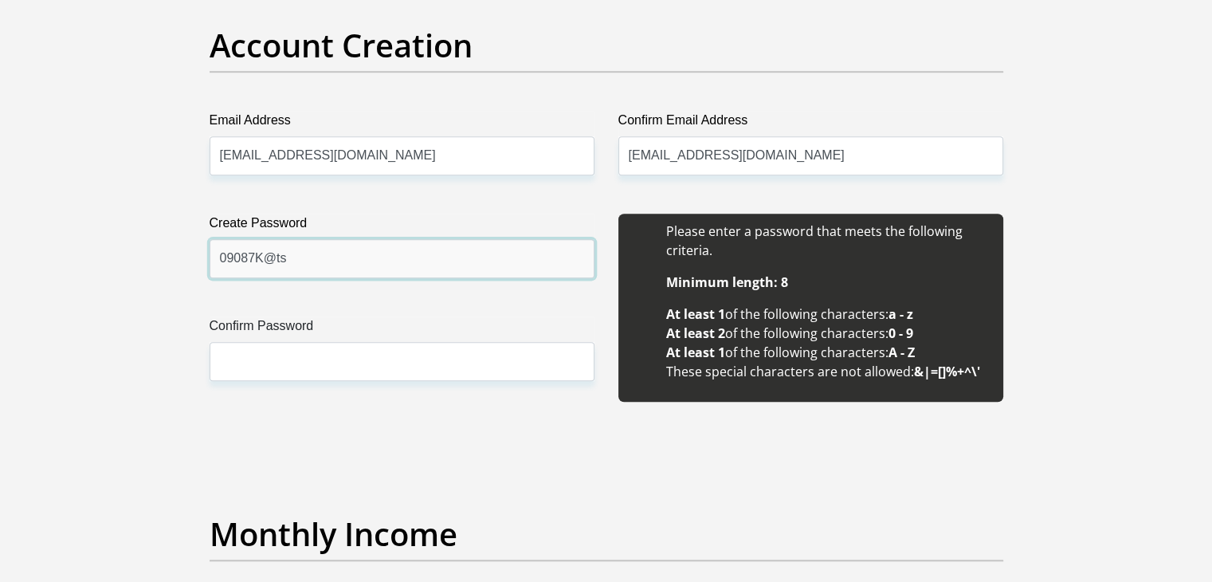
type input "09087K@ts"
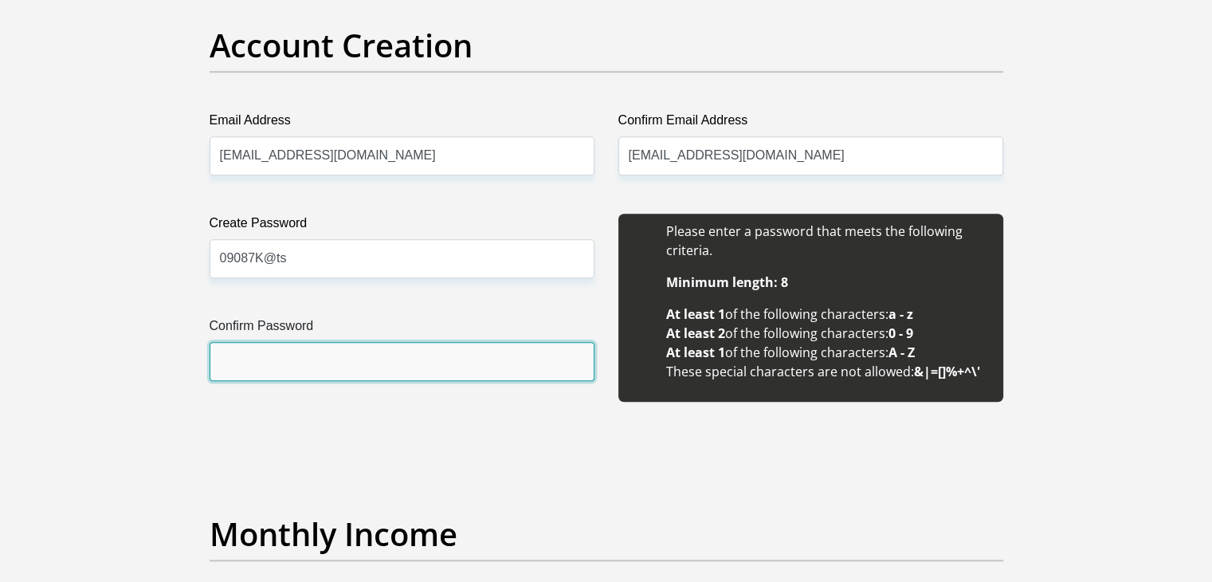
click at [373, 364] on input "Confirm Password" at bounding box center [402, 361] width 385 height 39
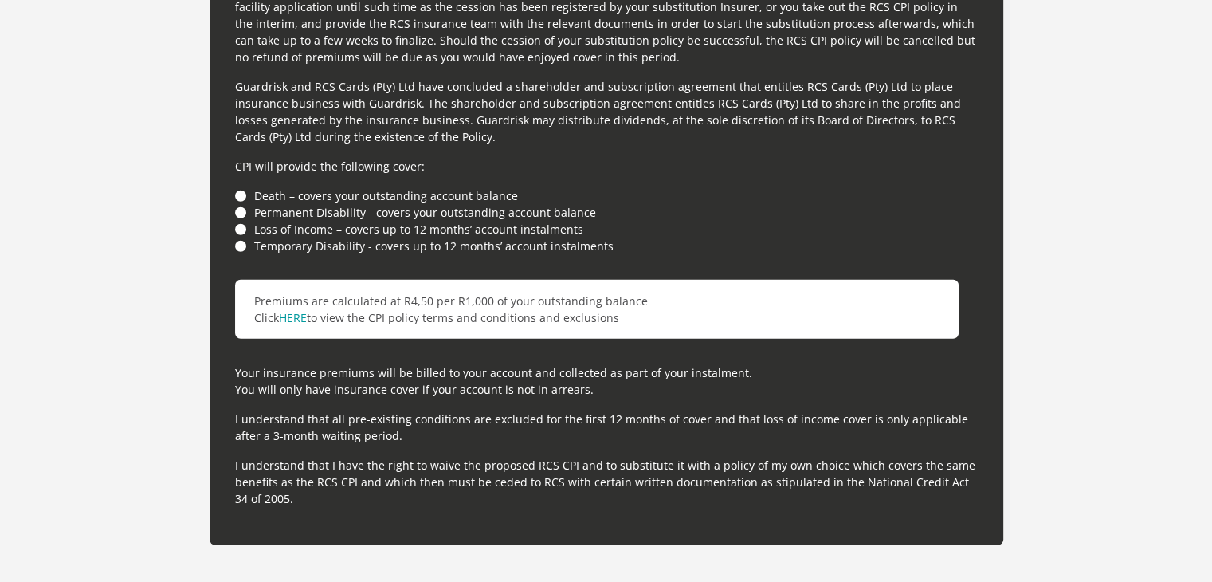
scroll to position [4910, 0]
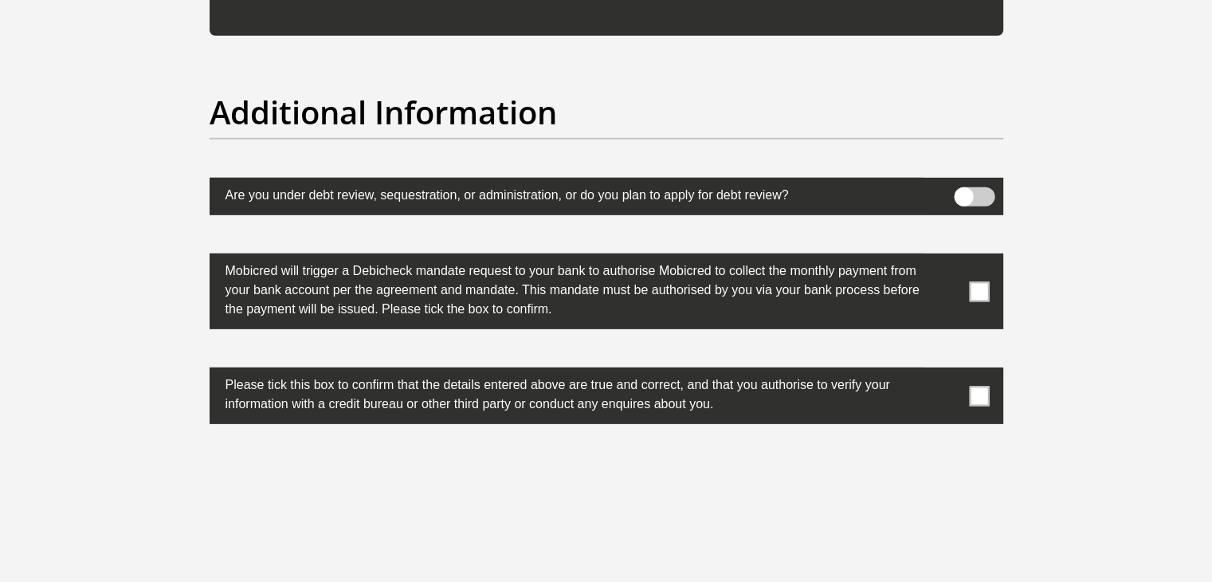
type input "09087K@ts"
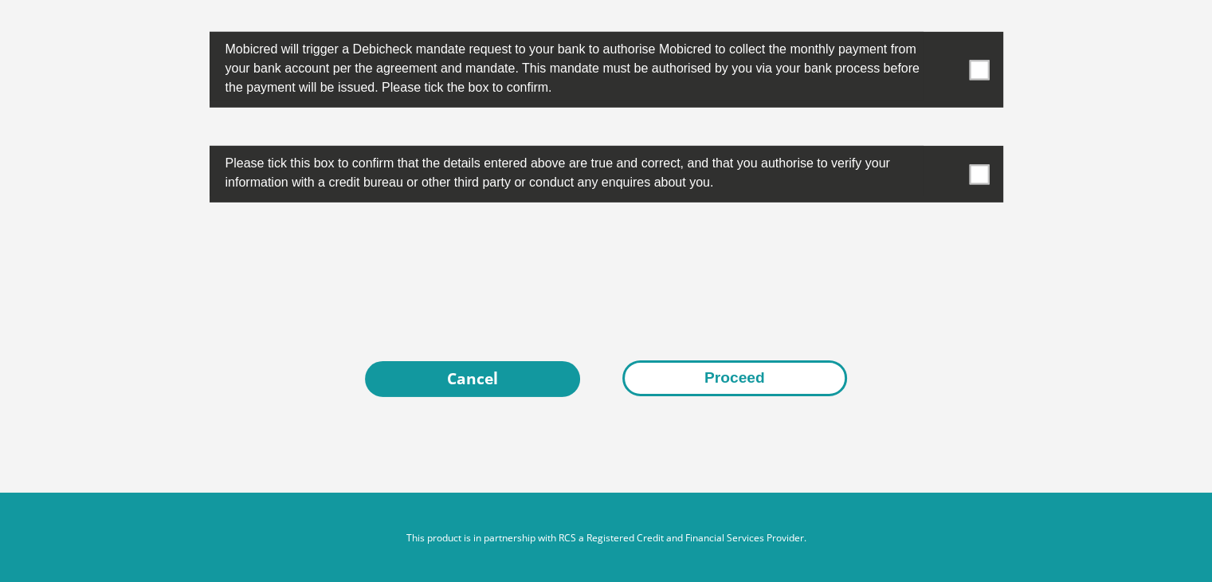
click at [688, 370] on button "Proceed" at bounding box center [734, 378] width 225 height 36
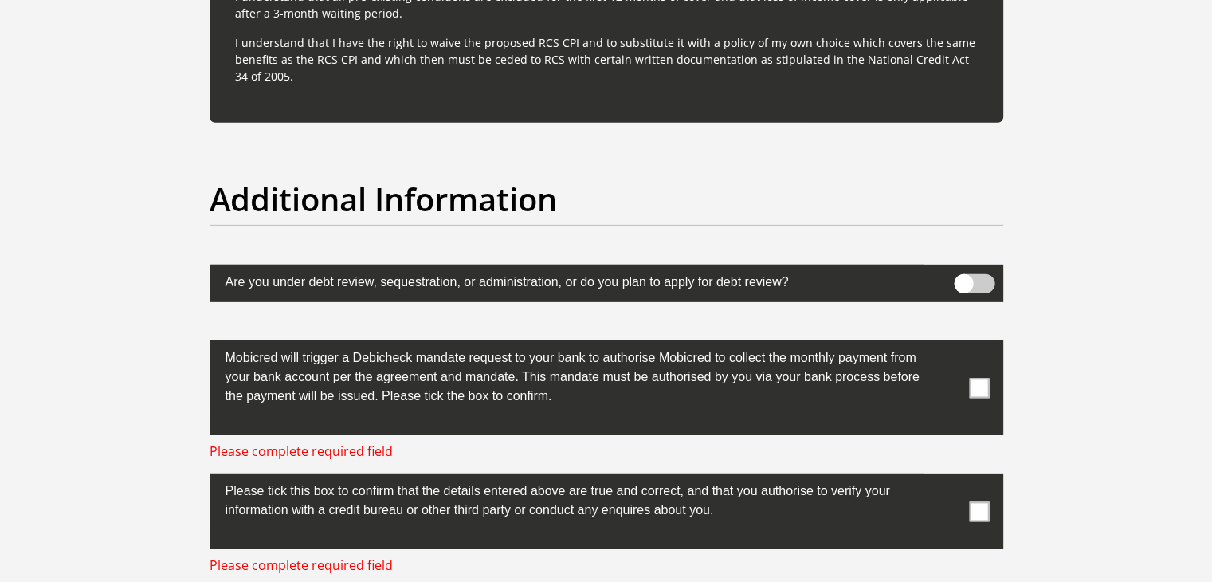
scroll to position [4855, 0]
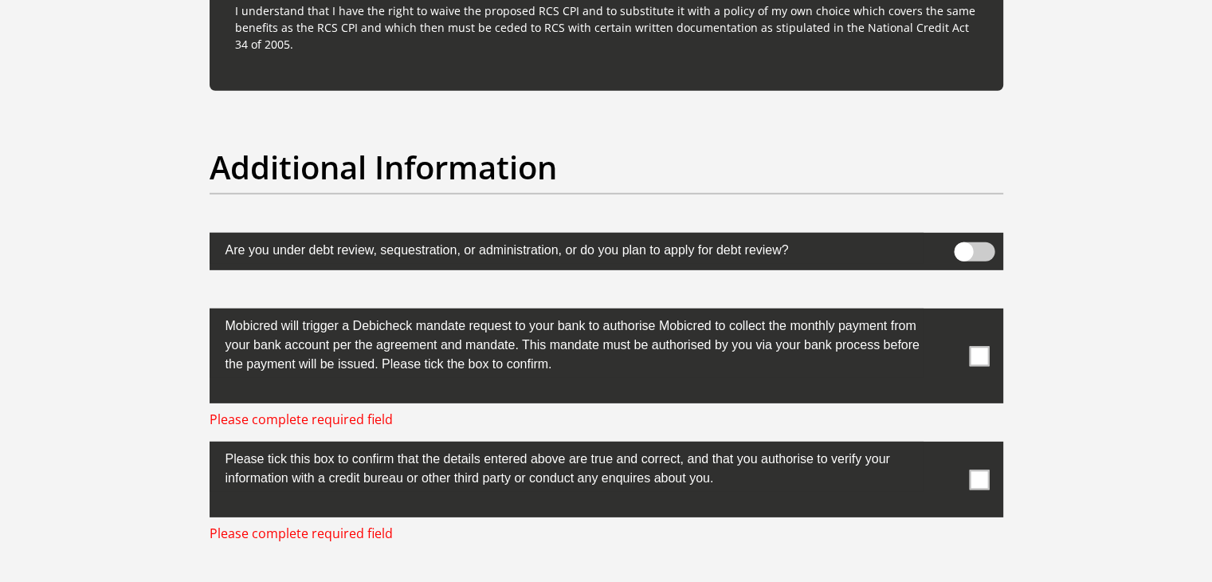
click at [972, 352] on span at bounding box center [979, 356] width 20 height 20
click at [947, 312] on input "checkbox" at bounding box center [947, 312] width 0 height 0
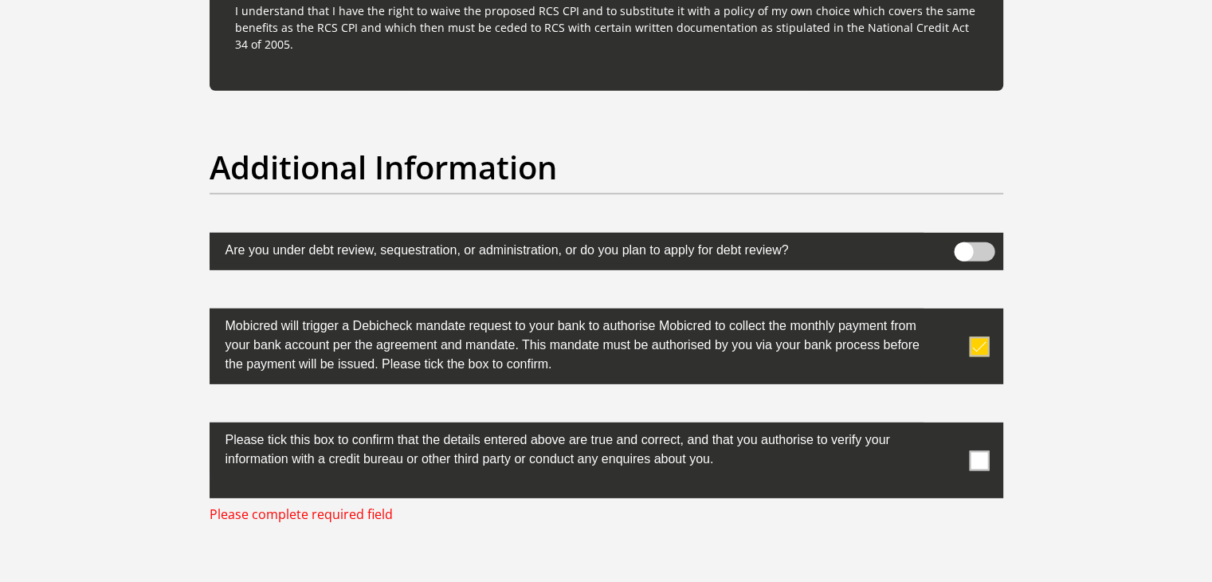
click at [972, 459] on span at bounding box center [979, 460] width 20 height 20
click at [947, 426] on input "checkbox" at bounding box center [947, 426] width 0 height 0
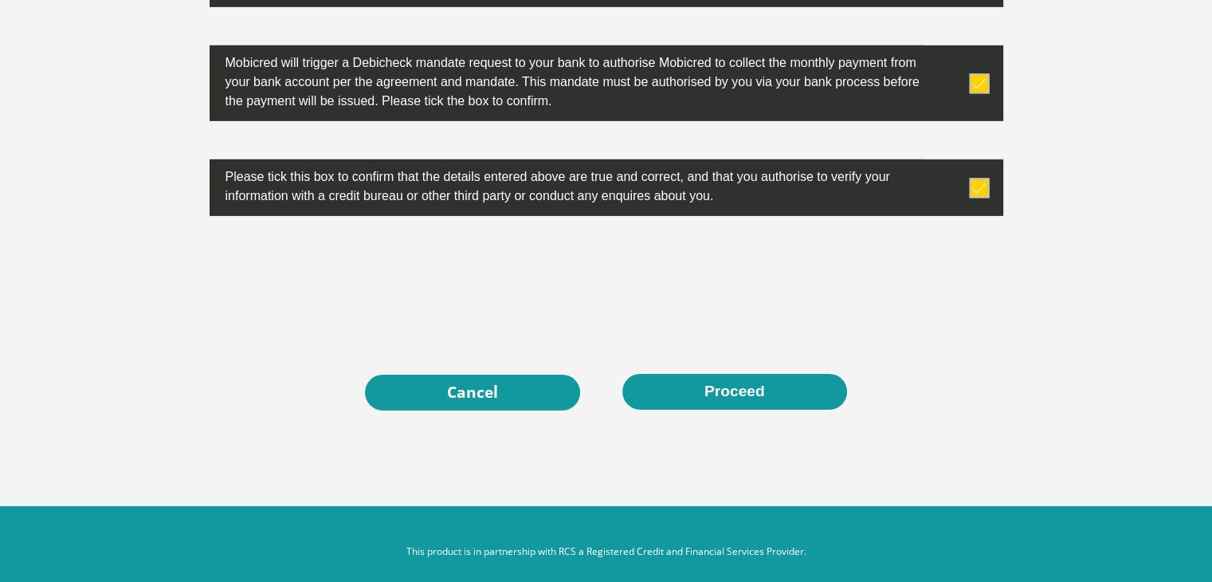
scroll to position [5120, 0]
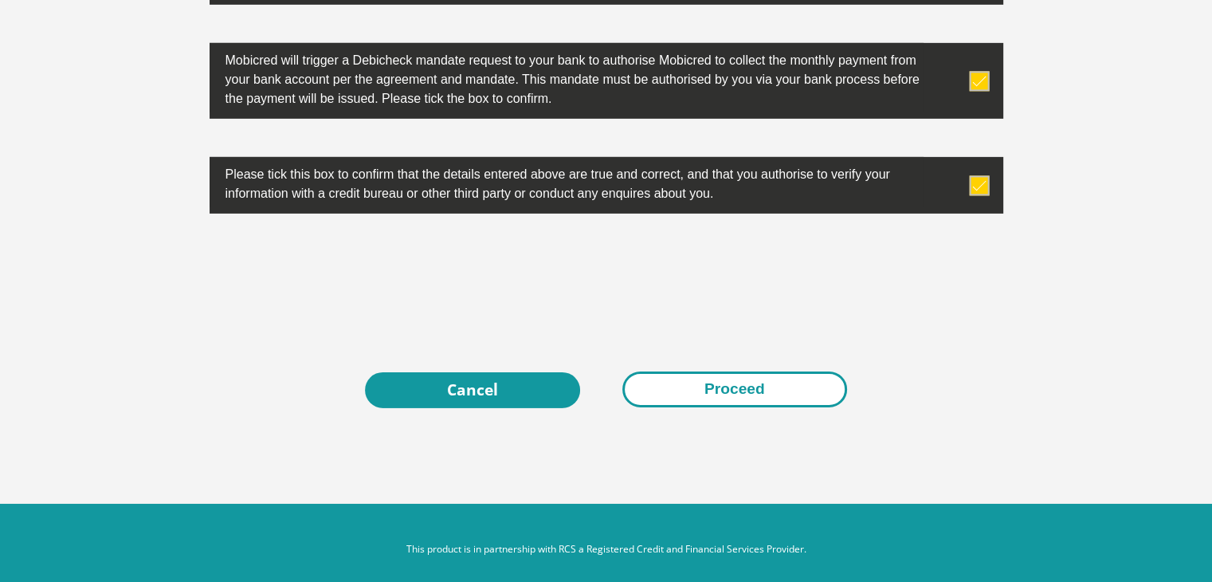
click at [757, 389] on button "Proceed" at bounding box center [734, 389] width 225 height 36
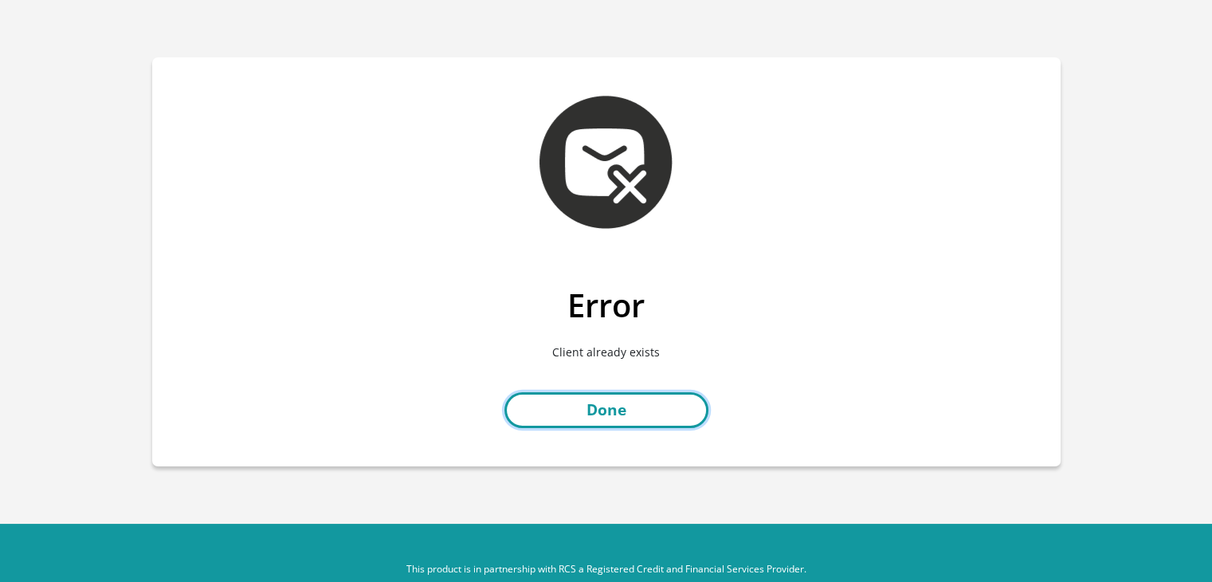
click at [548, 409] on link "Done" at bounding box center [606, 410] width 204 height 36
click at [538, 405] on link "Done" at bounding box center [606, 410] width 204 height 36
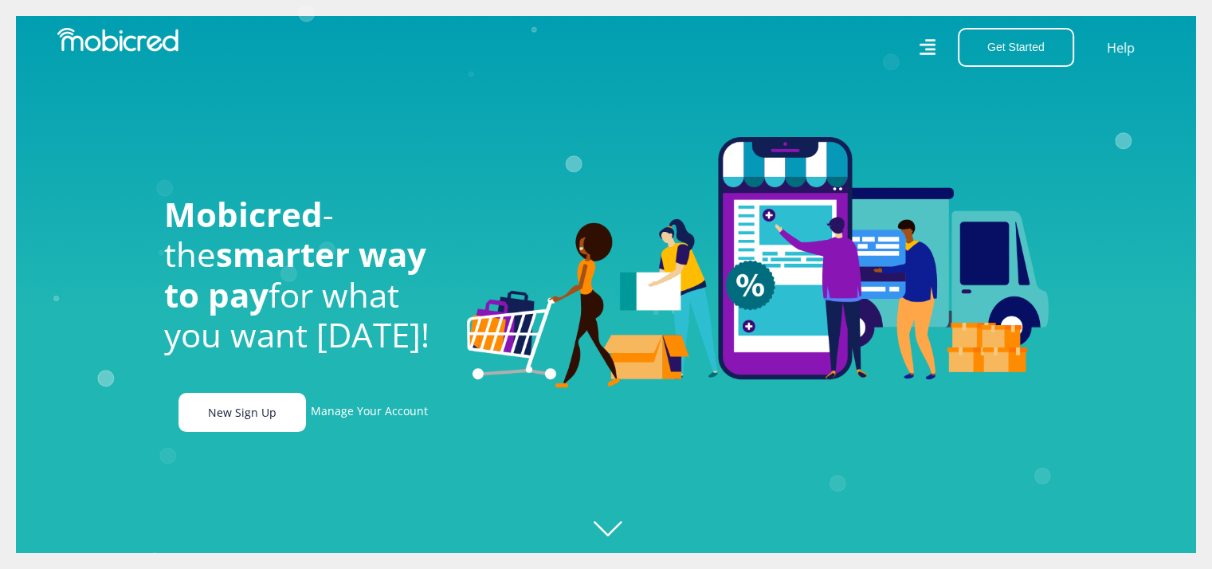
scroll to position [0, 1135]
click at [267, 413] on link "New Sign Up" at bounding box center [241, 412] width 127 height 39
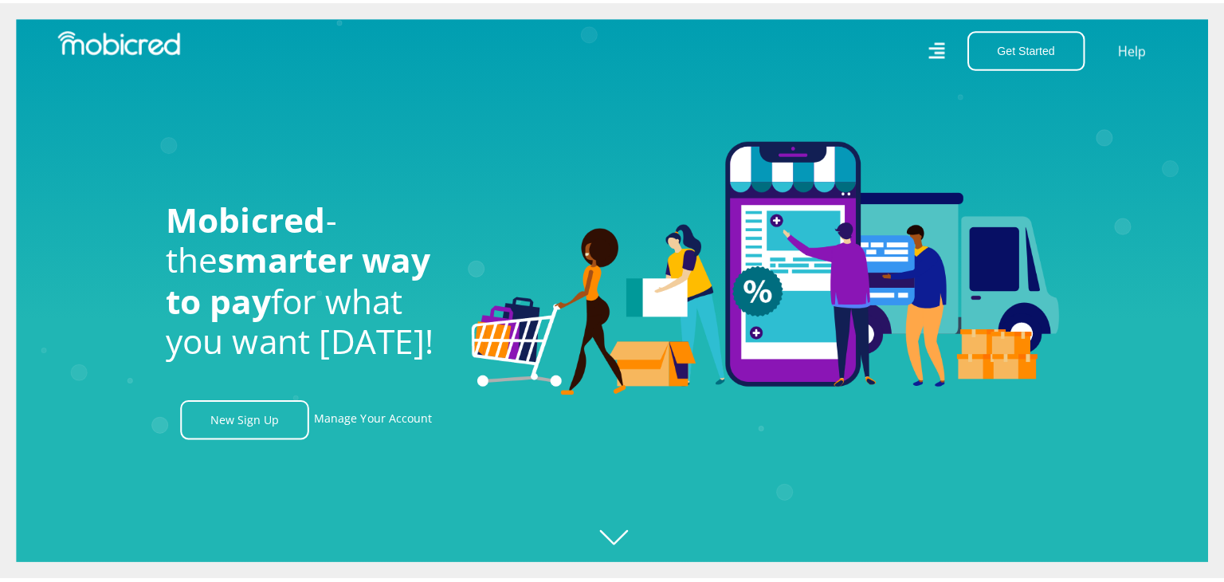
scroll to position [0, 0]
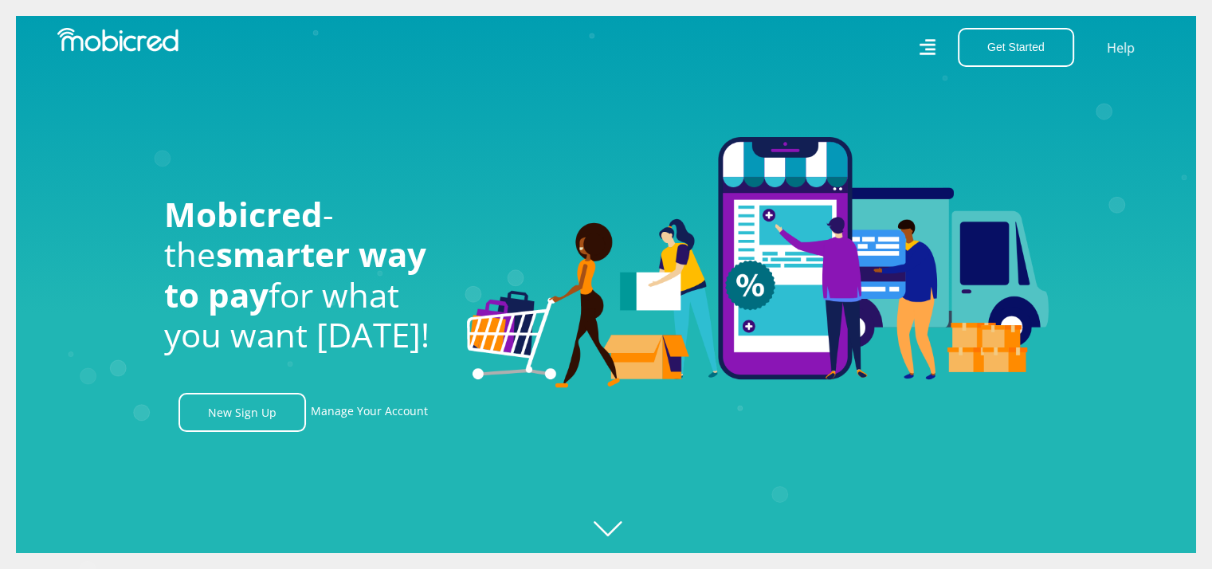
click at [934, 46] on icon at bounding box center [927, 47] width 16 height 22
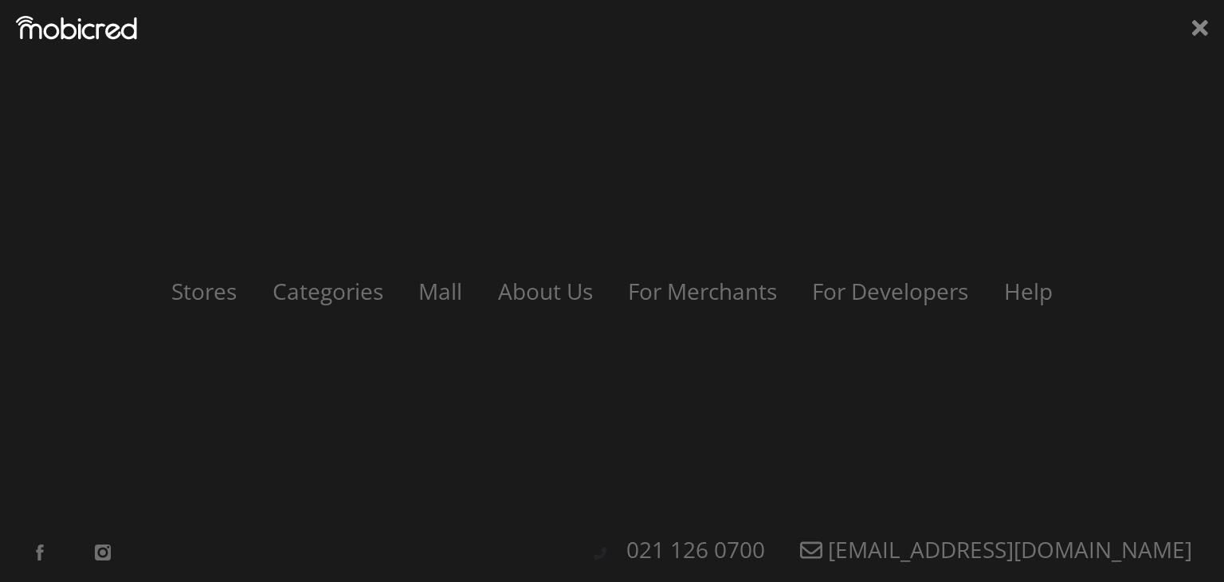
scroll to position [0, 908]
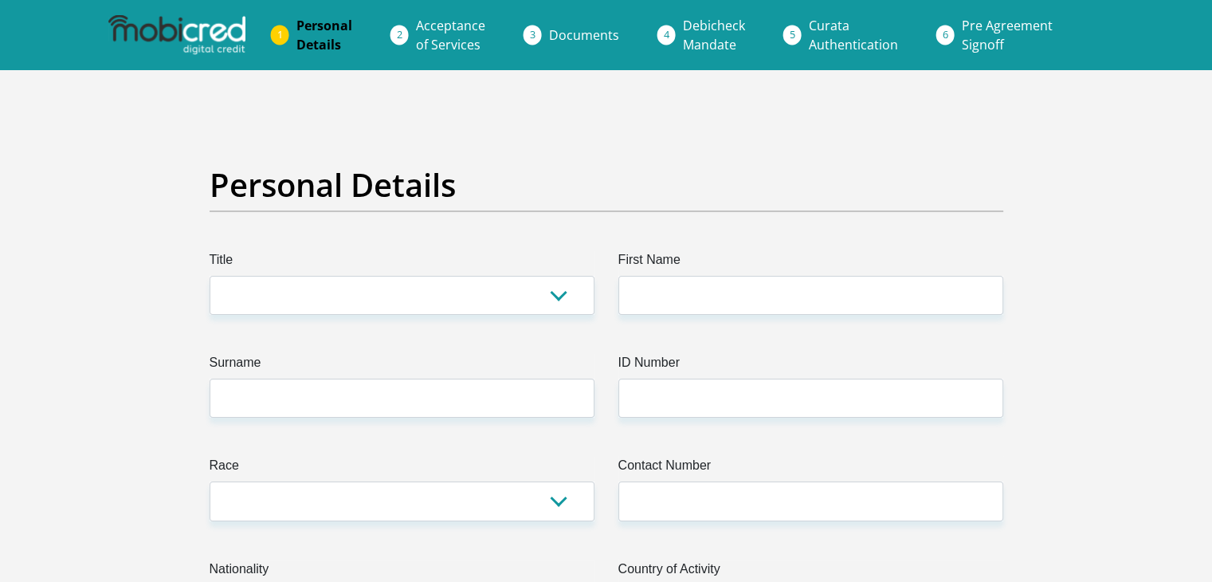
click at [542, 33] on li "Documents" at bounding box center [603, 35] width 134 height 32
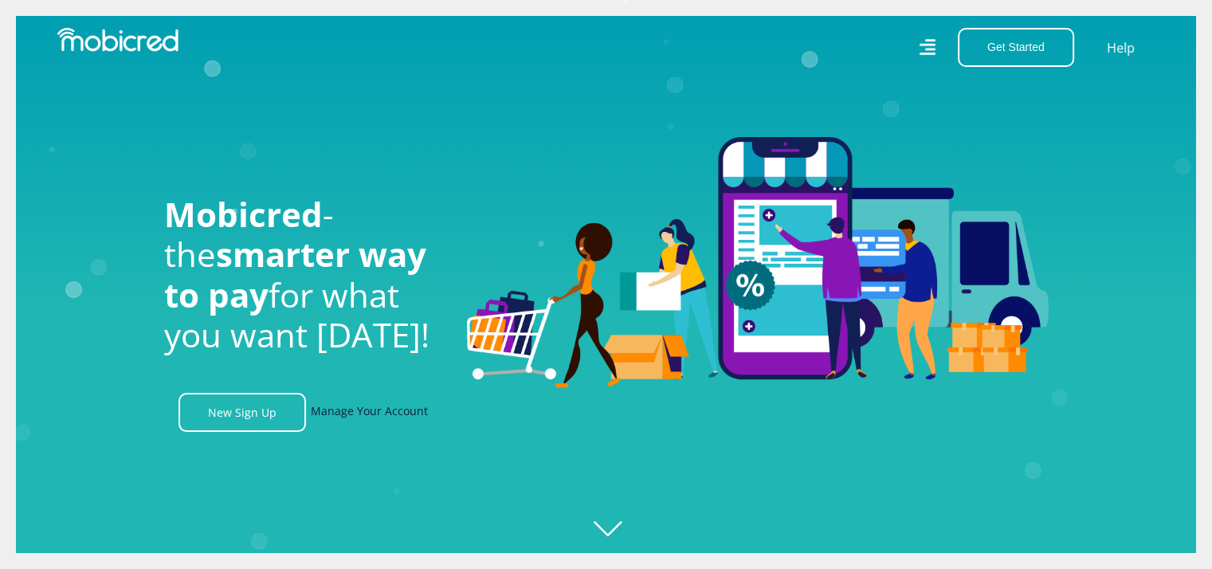
click at [338, 421] on link "Manage Your Account" at bounding box center [369, 412] width 117 height 39
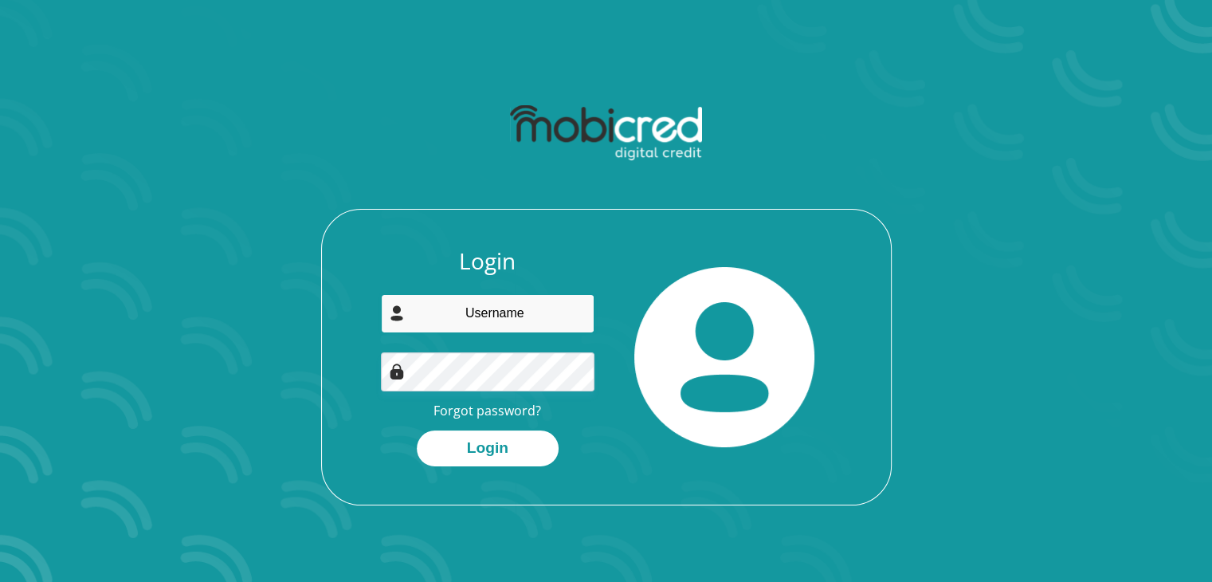
click at [436, 316] on input "email" at bounding box center [488, 313] width 214 height 39
click at [488, 319] on input "email" at bounding box center [488, 313] width 214 height 39
click at [496, 313] on input "Ktshaka582gmail.com" at bounding box center [488, 313] width 214 height 39
type input "Ktshaka58@gmail.com"
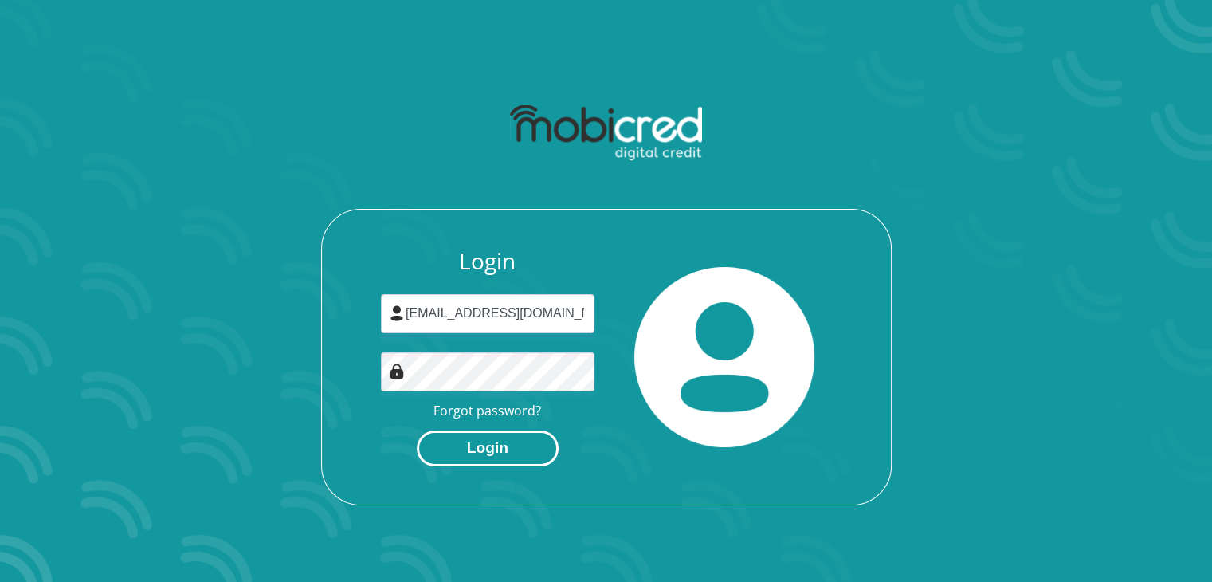
click at [499, 441] on button "Login" at bounding box center [488, 448] width 142 height 36
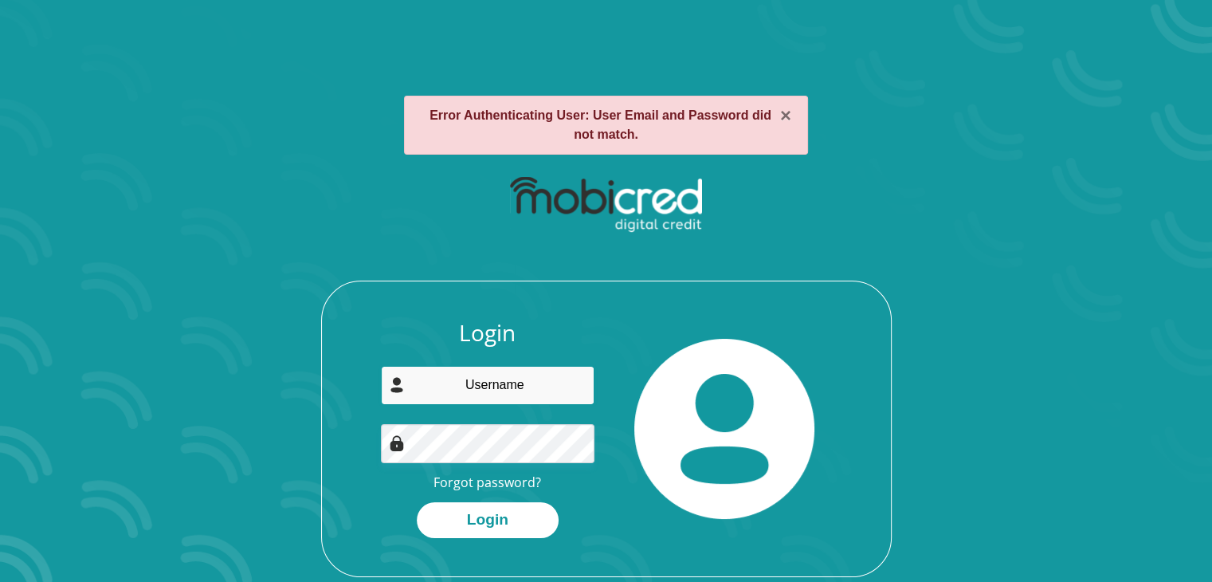
click at [472, 394] on input "email" at bounding box center [488, 385] width 214 height 39
type input "[EMAIL_ADDRESS][DOMAIN_NAME]"
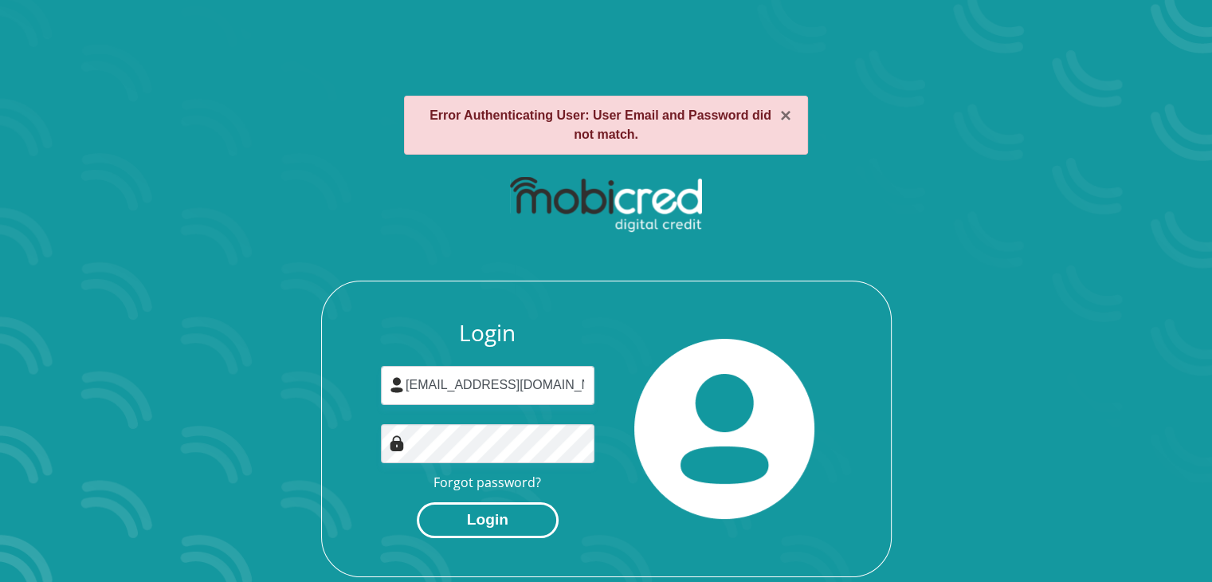
click at [443, 515] on button "Login" at bounding box center [488, 520] width 142 height 36
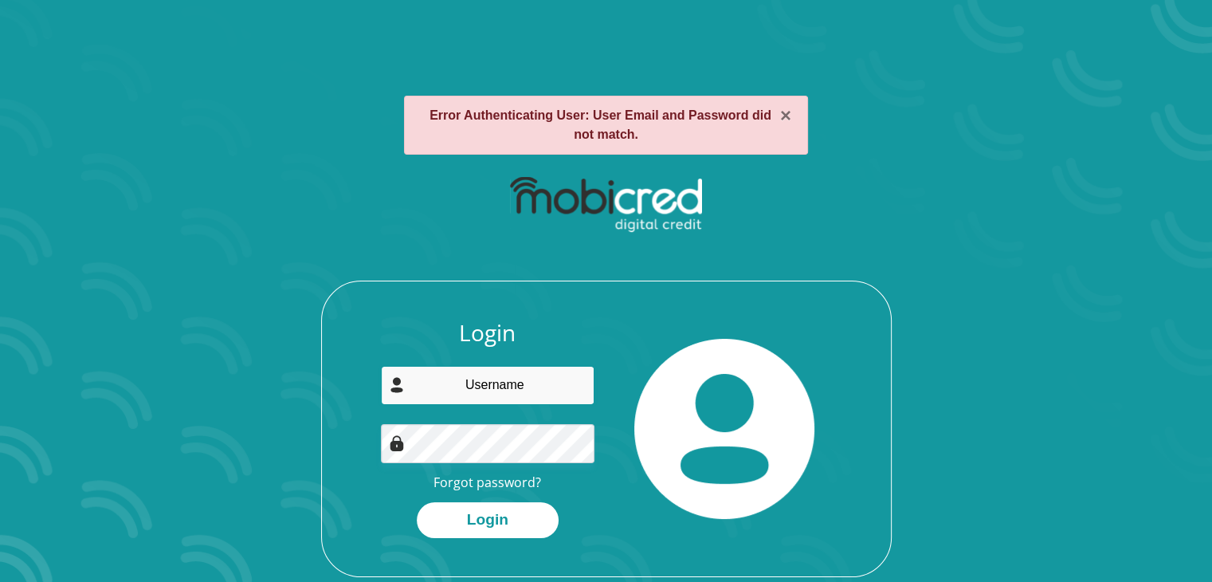
click at [437, 382] on input "email" at bounding box center [488, 385] width 214 height 39
type input "[EMAIL_ADDRESS][DOMAIN_NAME]"
click at [488, 485] on link "Forgot password?" at bounding box center [487, 482] width 108 height 18
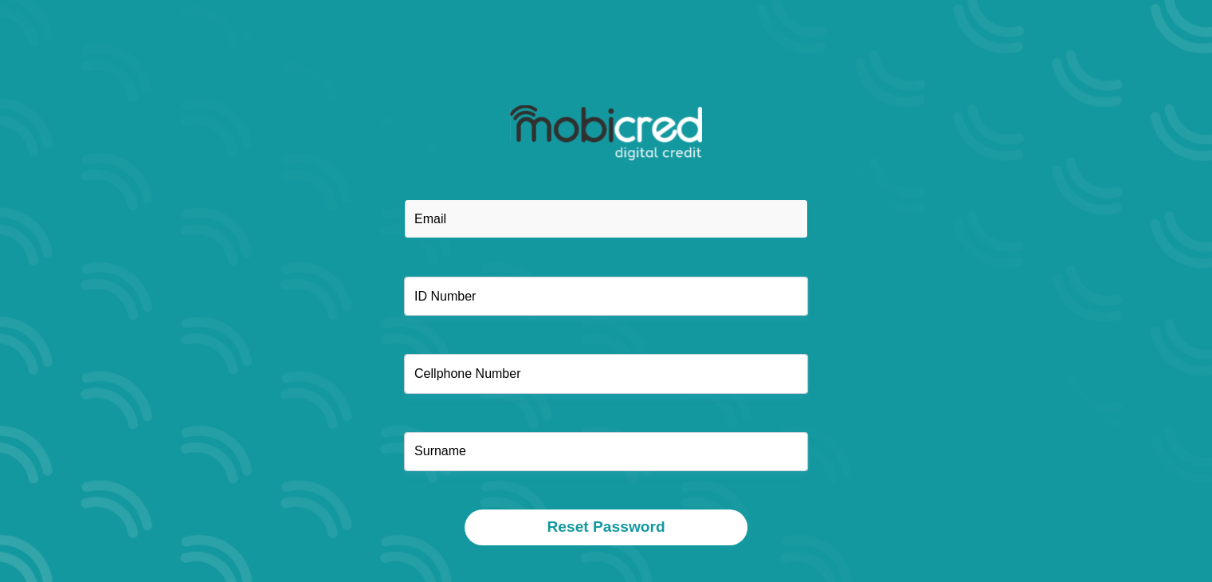
click at [460, 221] on input "email" at bounding box center [606, 218] width 404 height 39
type input "[EMAIL_ADDRESS][DOMAIN_NAME]"
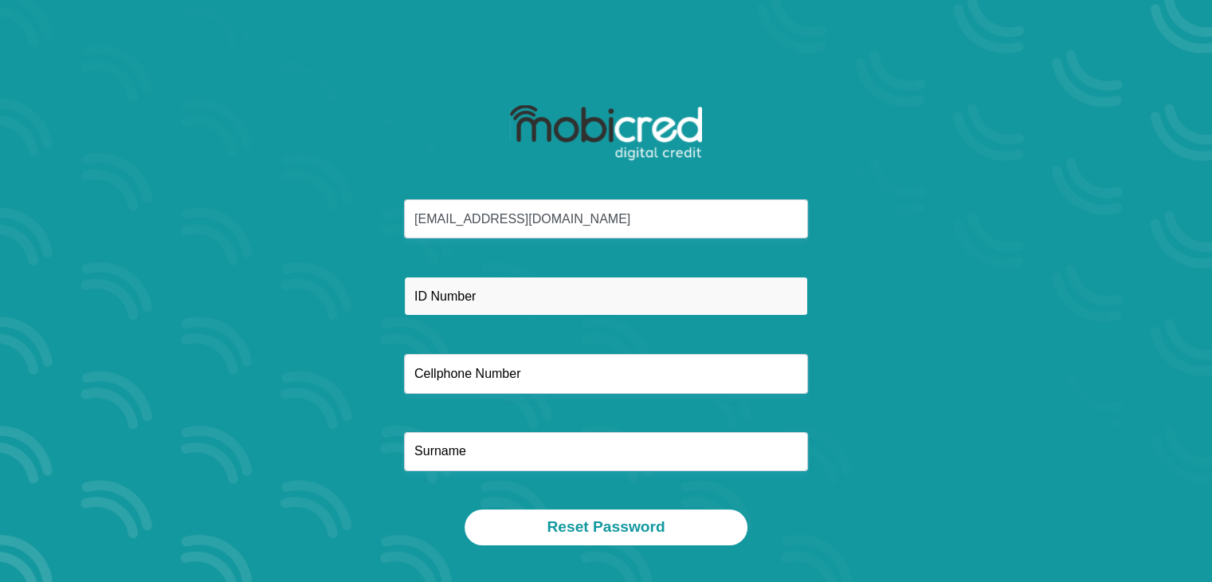
click at [503, 297] on input "text" at bounding box center [606, 295] width 404 height 39
type input "7709130384083"
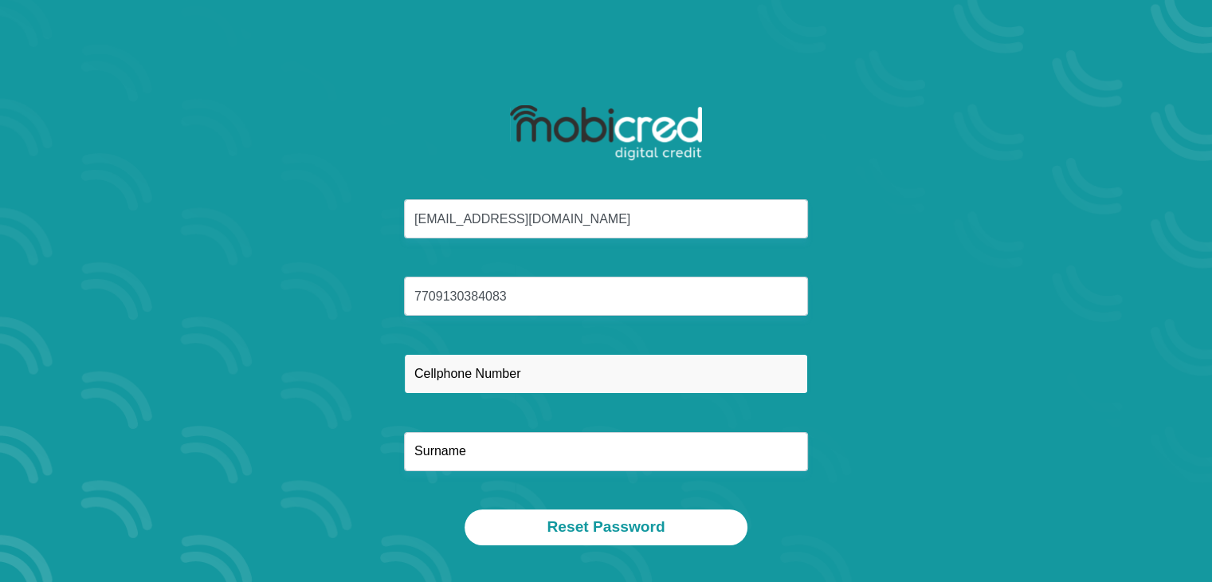
click at [463, 381] on input "text" at bounding box center [606, 373] width 404 height 39
type input "0710905960"
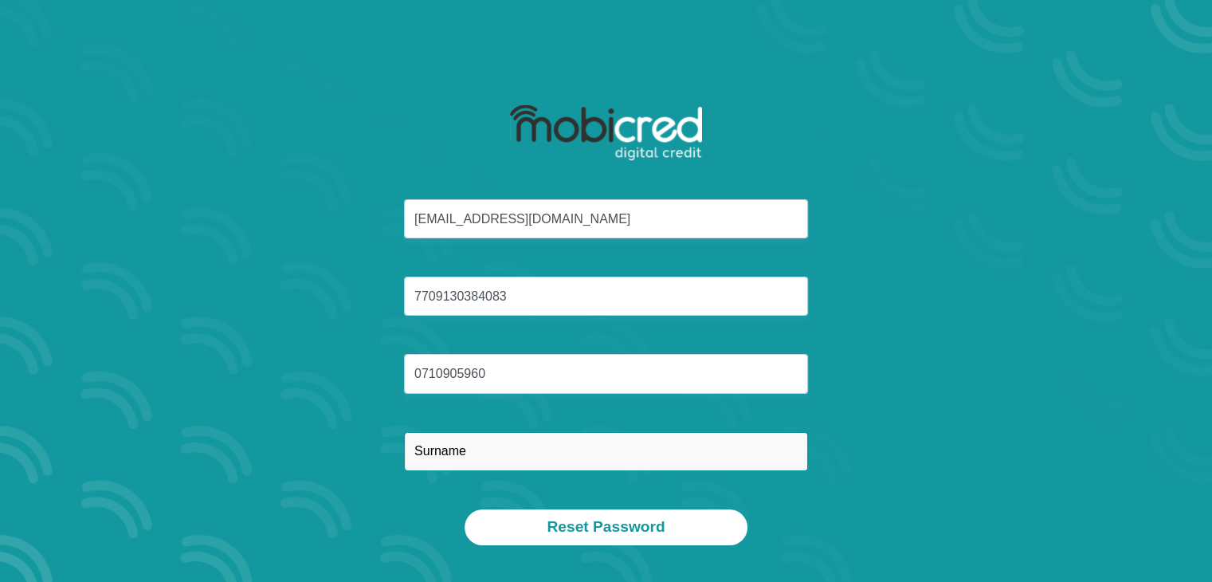
click at [430, 454] on input "text" at bounding box center [606, 451] width 404 height 39
type input "Tshaka"
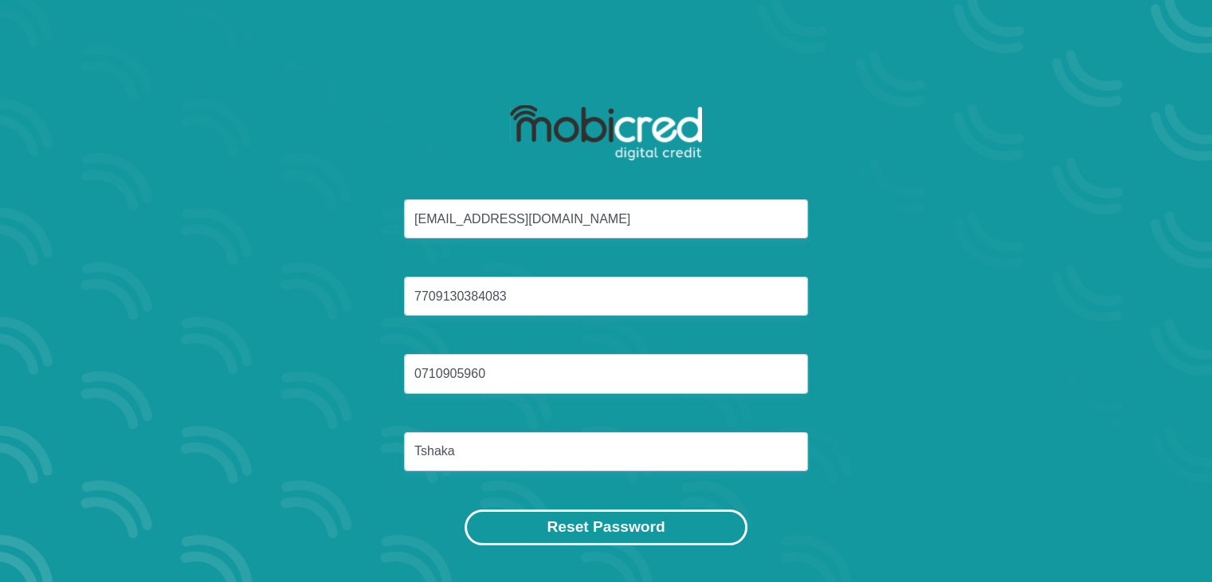
click at [535, 528] on button "Reset Password" at bounding box center [605, 527] width 282 height 36
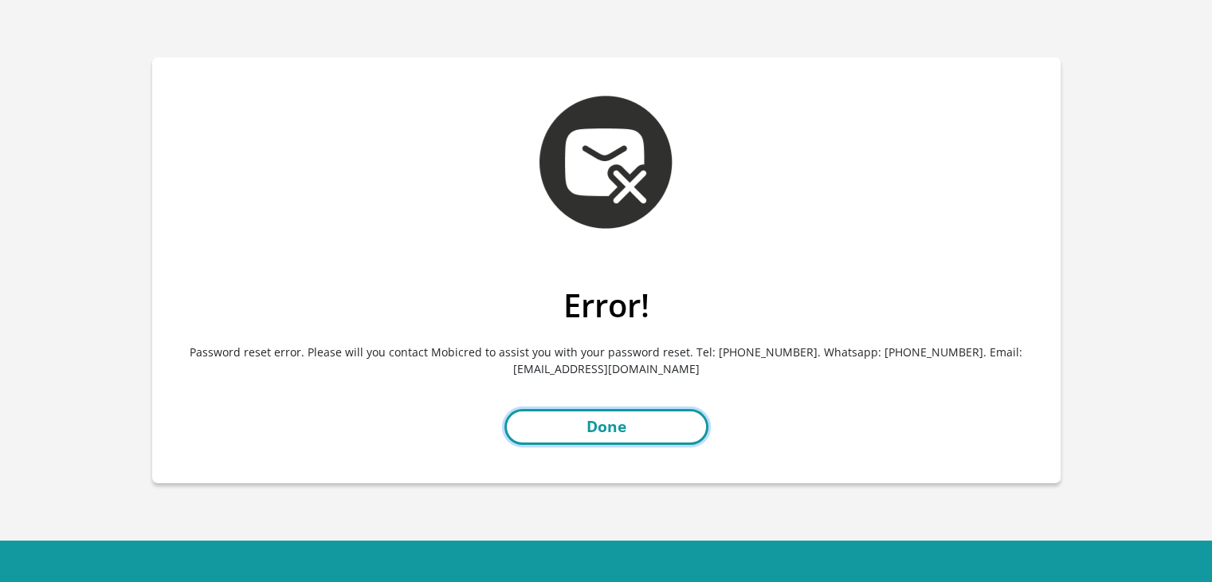
click at [545, 431] on link "Done" at bounding box center [606, 427] width 204 height 36
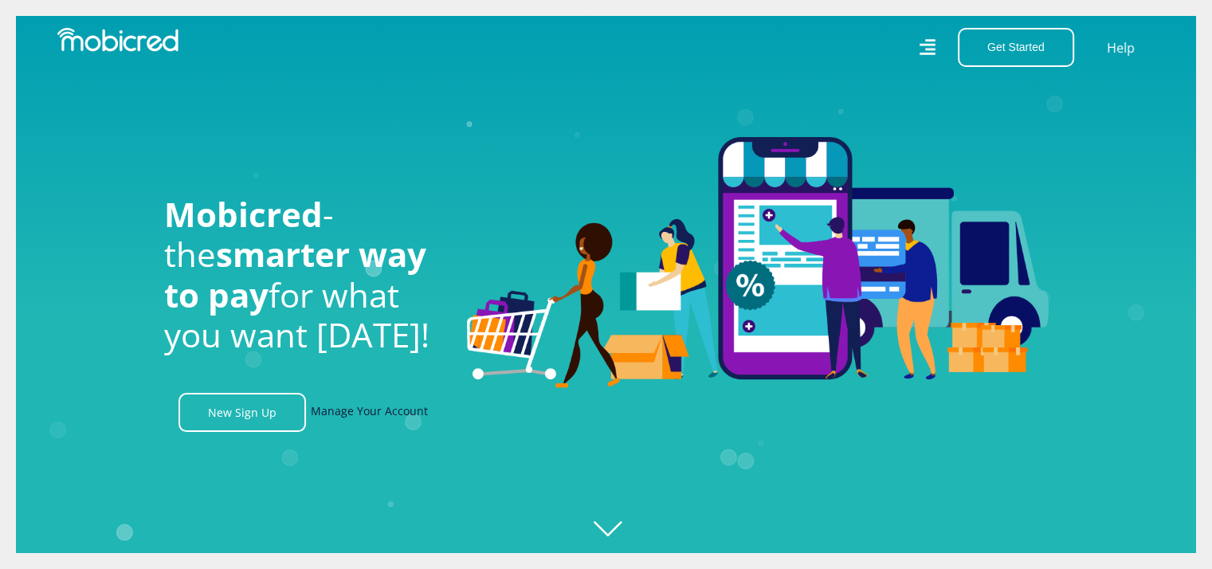
scroll to position [0, 1135]
click at [382, 416] on link "Manage Your Account" at bounding box center [369, 412] width 117 height 39
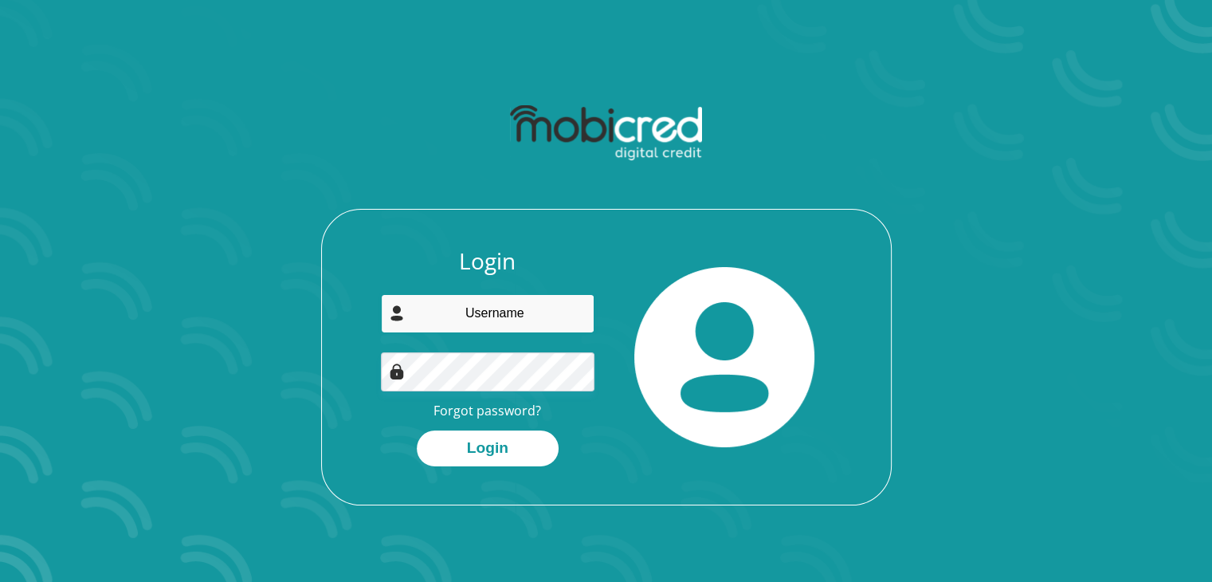
click at [431, 312] on input "email" at bounding box center [488, 313] width 214 height 39
type input "[EMAIL_ADDRESS][DOMAIN_NAME]"
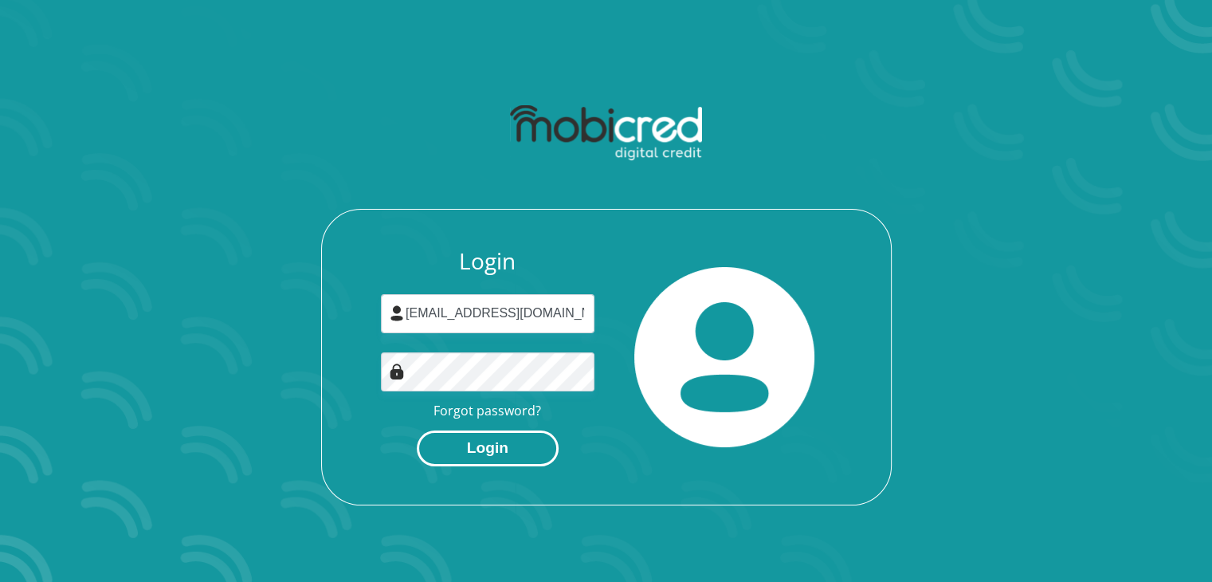
click at [462, 457] on button "Login" at bounding box center [488, 448] width 142 height 36
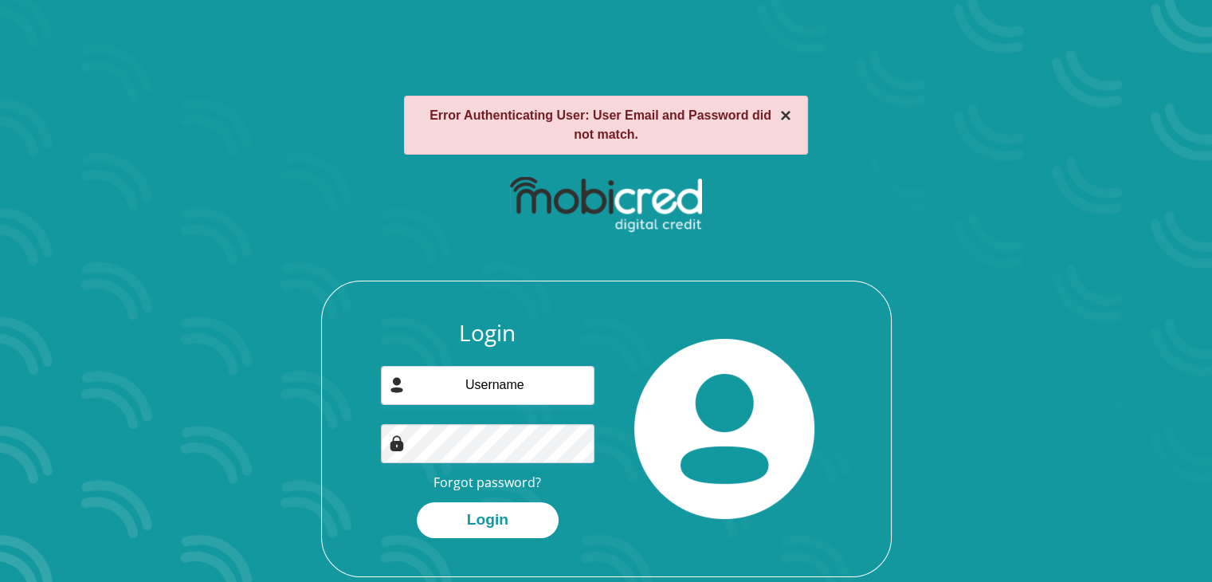
click at [784, 120] on button "×" at bounding box center [785, 115] width 11 height 19
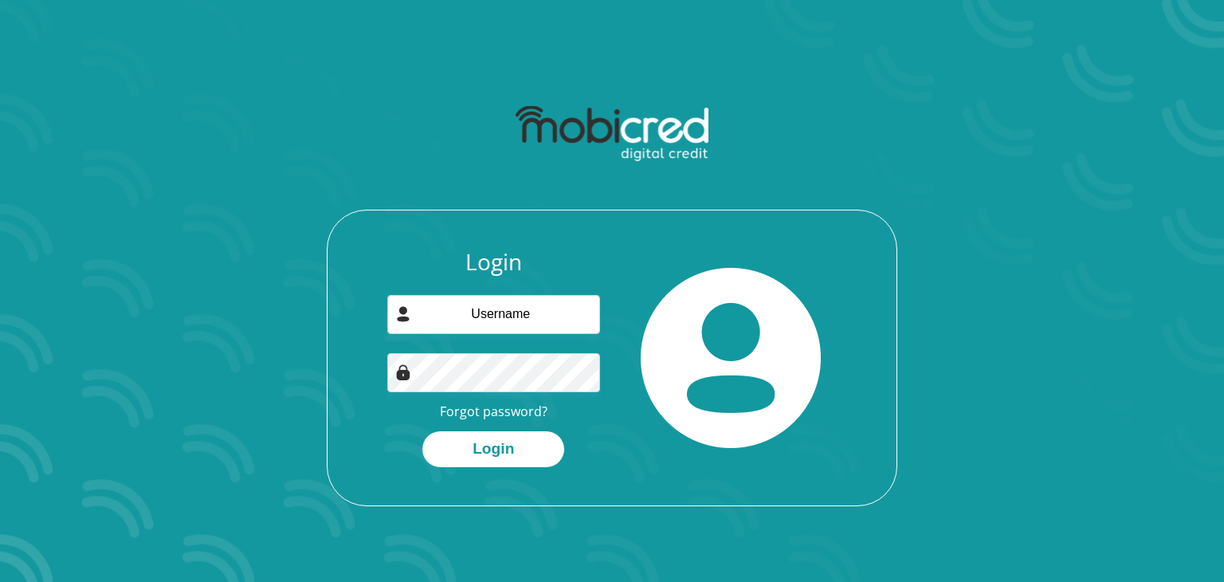
click at [784, 120] on div at bounding box center [612, 133] width 428 height 75
click at [518, 316] on input "email" at bounding box center [494, 314] width 214 height 39
type input "[EMAIL_ADDRESS][DOMAIN_NAME]"
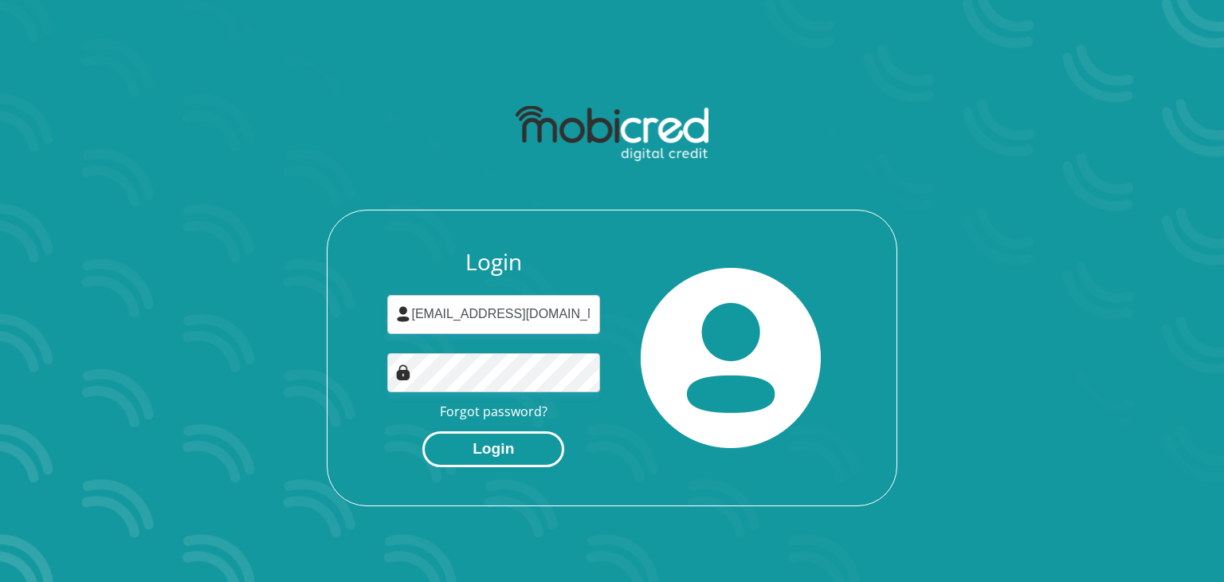
click at [460, 452] on button "Login" at bounding box center [493, 449] width 142 height 36
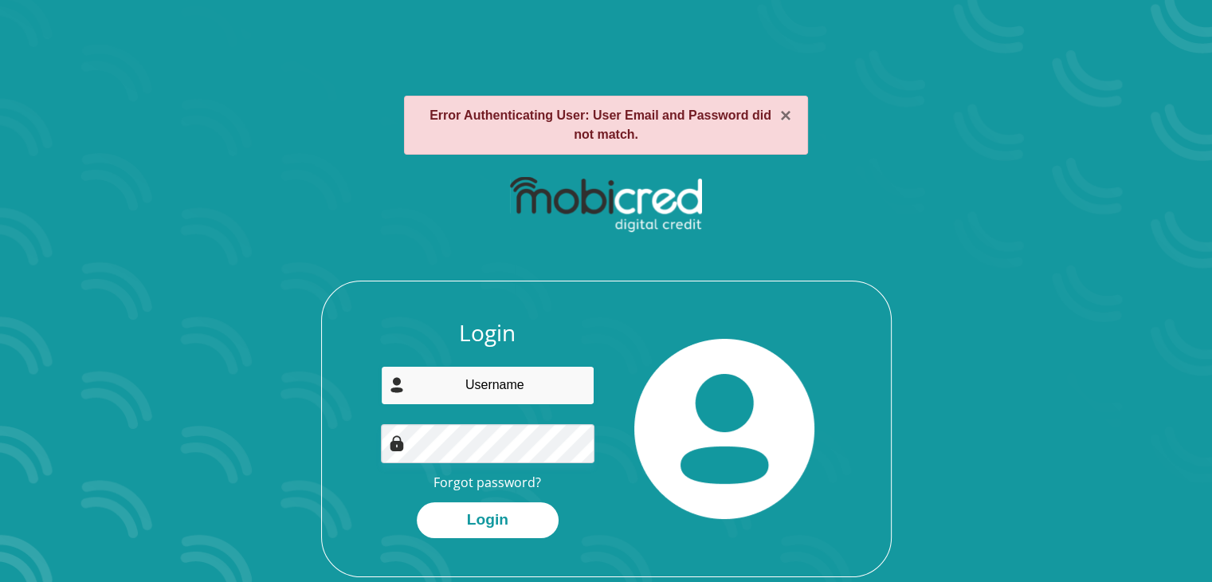
click at [476, 384] on input "email" at bounding box center [488, 385] width 214 height 39
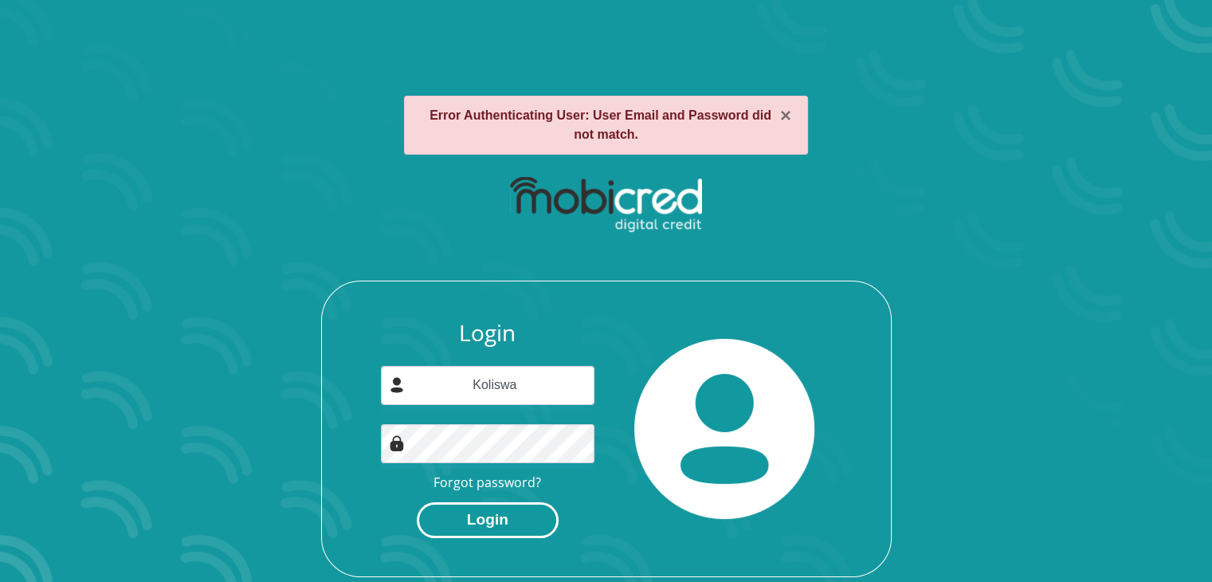
click at [452, 529] on button "Login" at bounding box center [488, 520] width 142 height 36
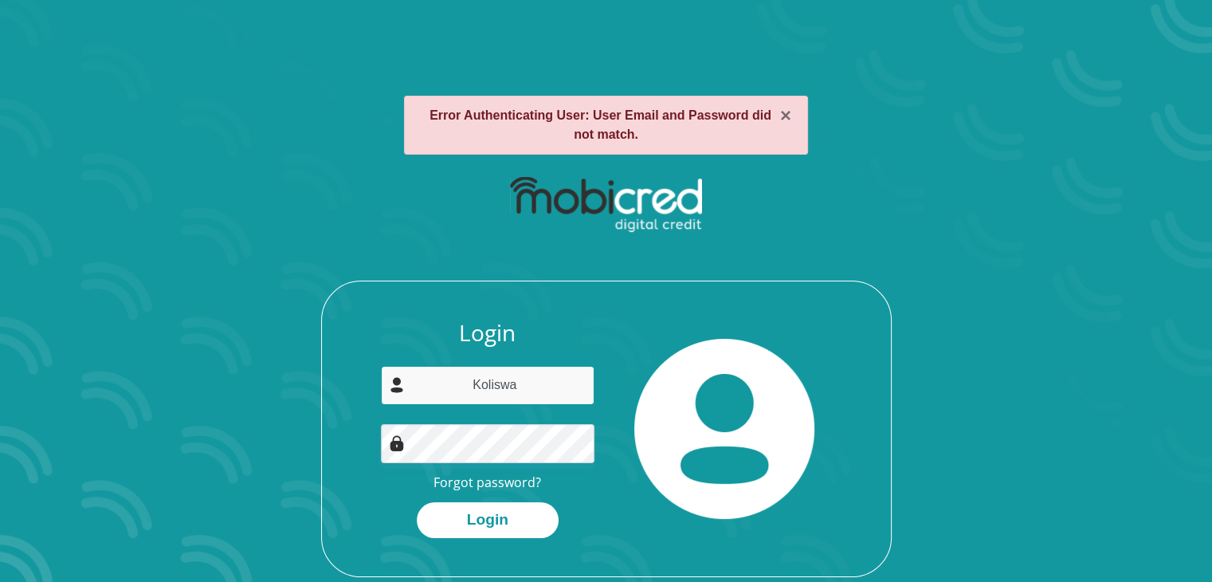
click at [523, 386] on input "Koliswa" at bounding box center [488, 385] width 214 height 39
type input "K"
type input "[EMAIL_ADDRESS][DOMAIN_NAME]"
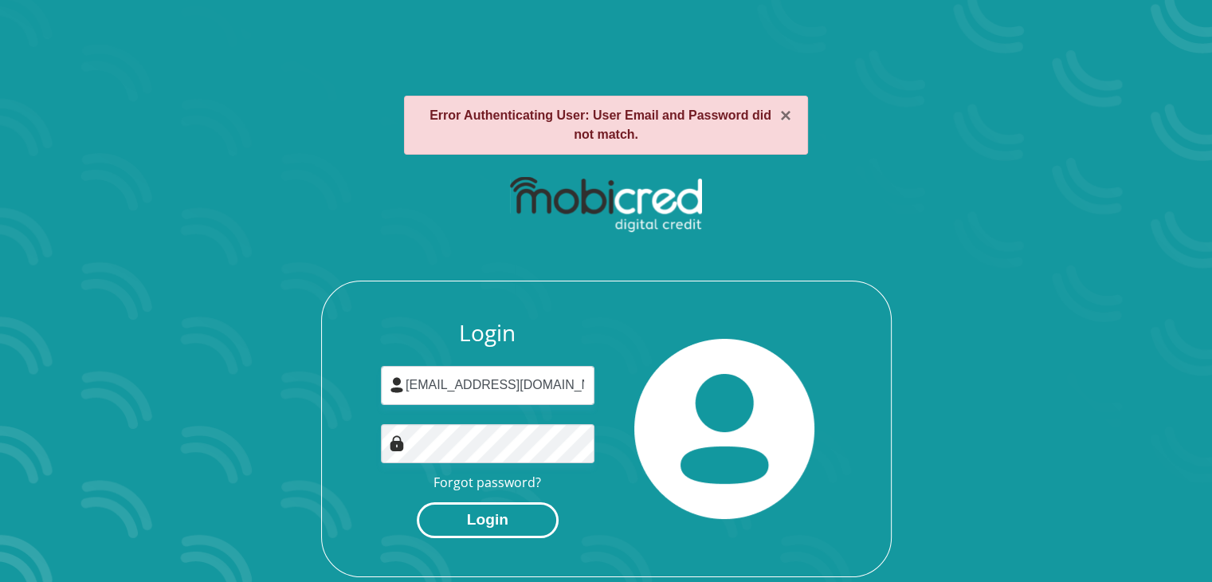
click at [487, 514] on button "Login" at bounding box center [488, 520] width 142 height 36
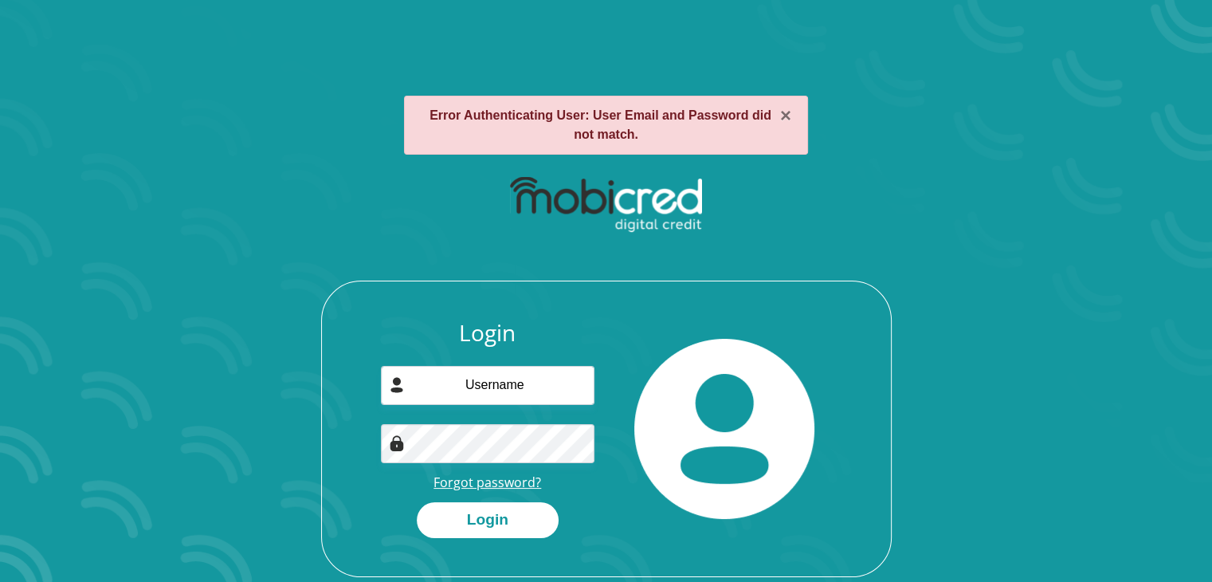
click at [480, 485] on link "Forgot password?" at bounding box center [487, 482] width 108 height 18
click at [483, 383] on input "email" at bounding box center [488, 385] width 214 height 39
type input "Ktshaka58@gmail.com"
click at [396, 445] on img at bounding box center [397, 443] width 16 height 16
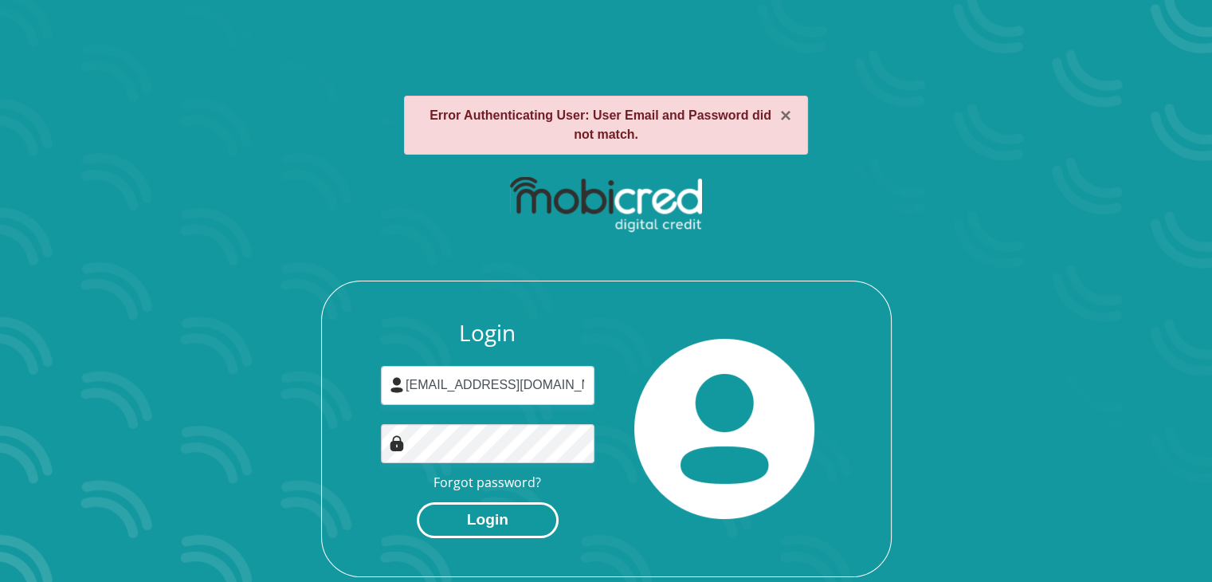
drag, startPoint x: 396, startPoint y: 445, endPoint x: 474, endPoint y: 524, distance: 111.6
click at [474, 524] on div "Login Ktshaka58@gmail.com Forgot password? Login" at bounding box center [487, 428] width 237 height 218
click at [474, 524] on button "Login" at bounding box center [488, 520] width 142 height 36
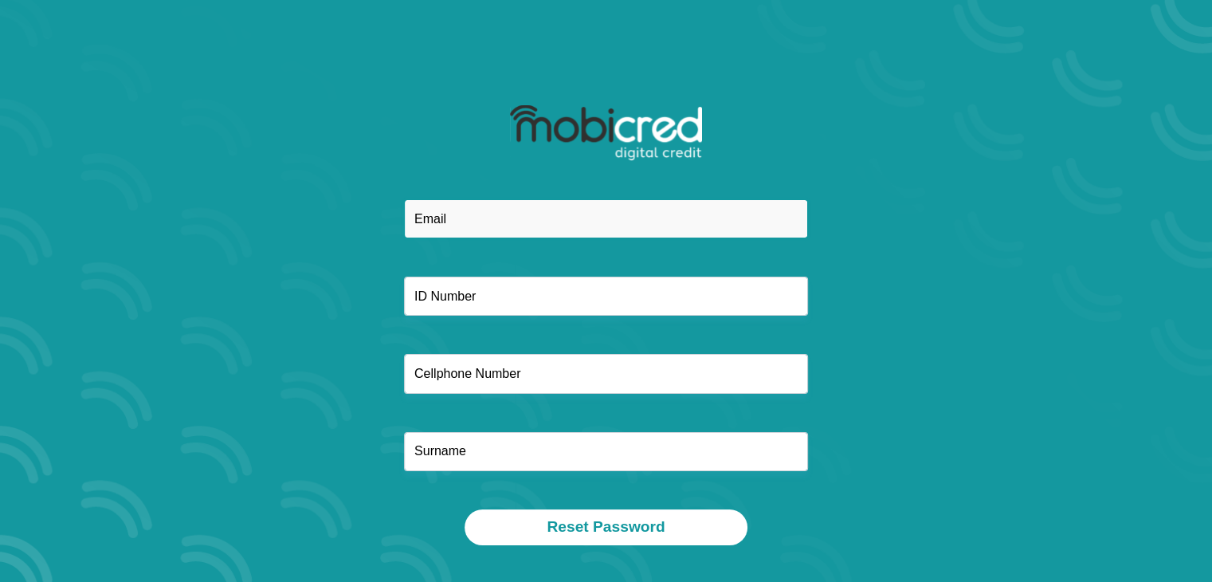
click at [455, 218] on input "email" at bounding box center [606, 218] width 404 height 39
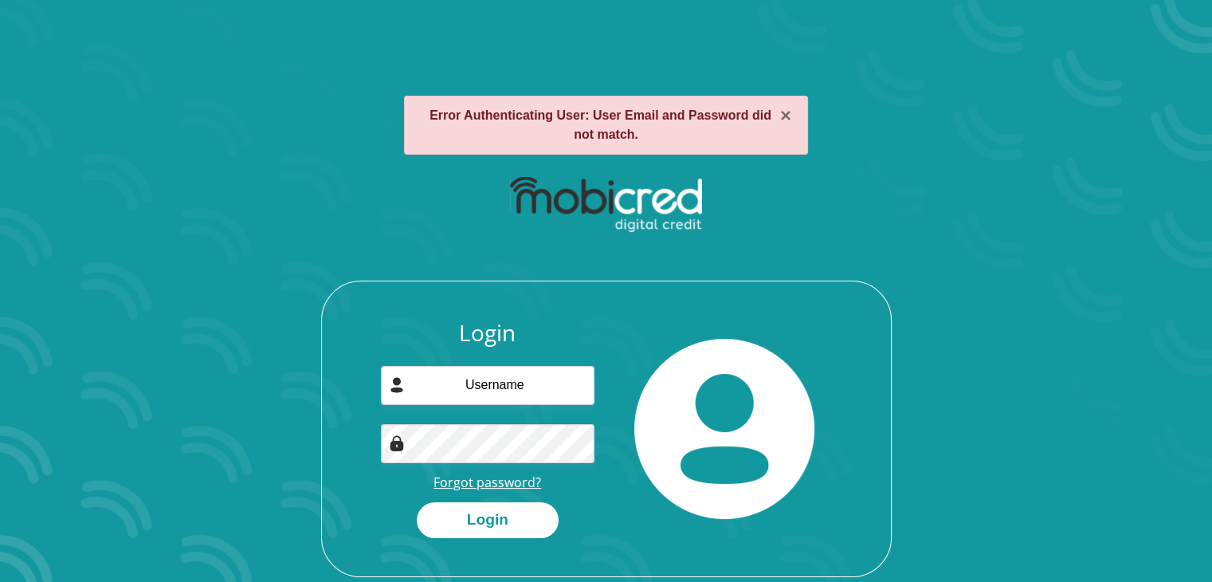
click at [472, 481] on link "Forgot password?" at bounding box center [487, 482] width 108 height 18
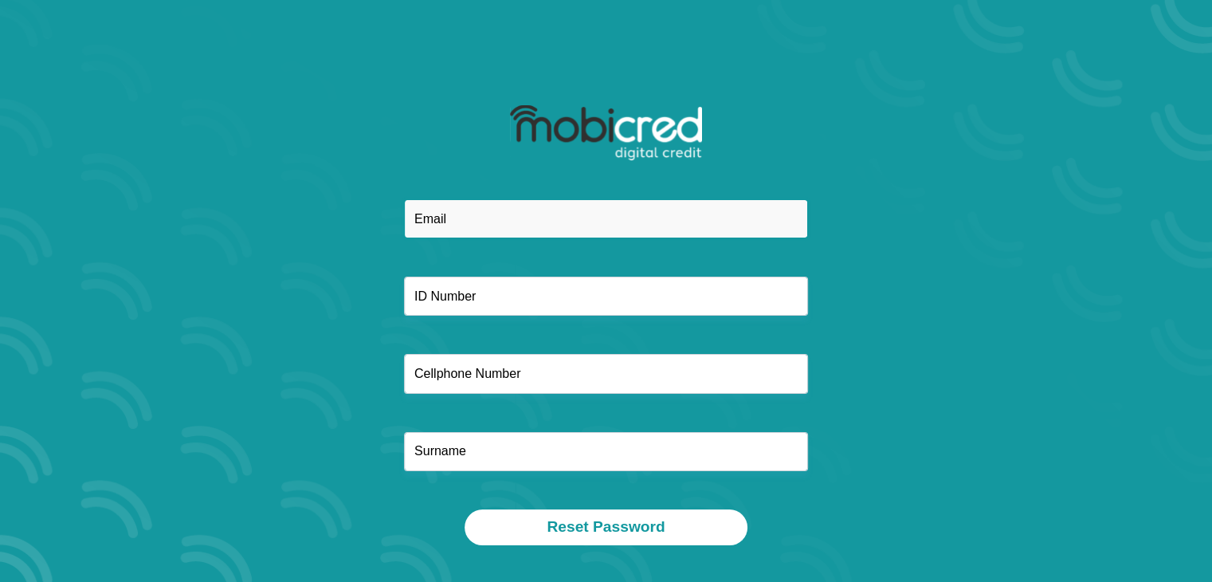
click at [439, 221] on input "email" at bounding box center [606, 218] width 404 height 39
type input "[EMAIL_ADDRESS][DOMAIN_NAME]"
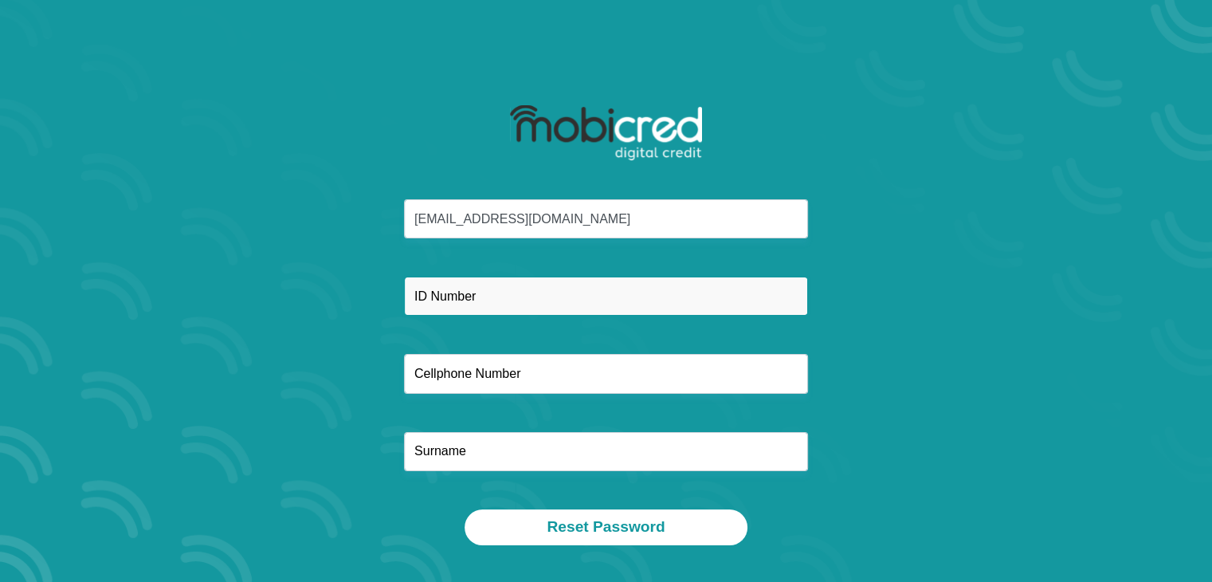
click at [483, 287] on input "text" at bounding box center [606, 295] width 404 height 39
type input "7709130384083"
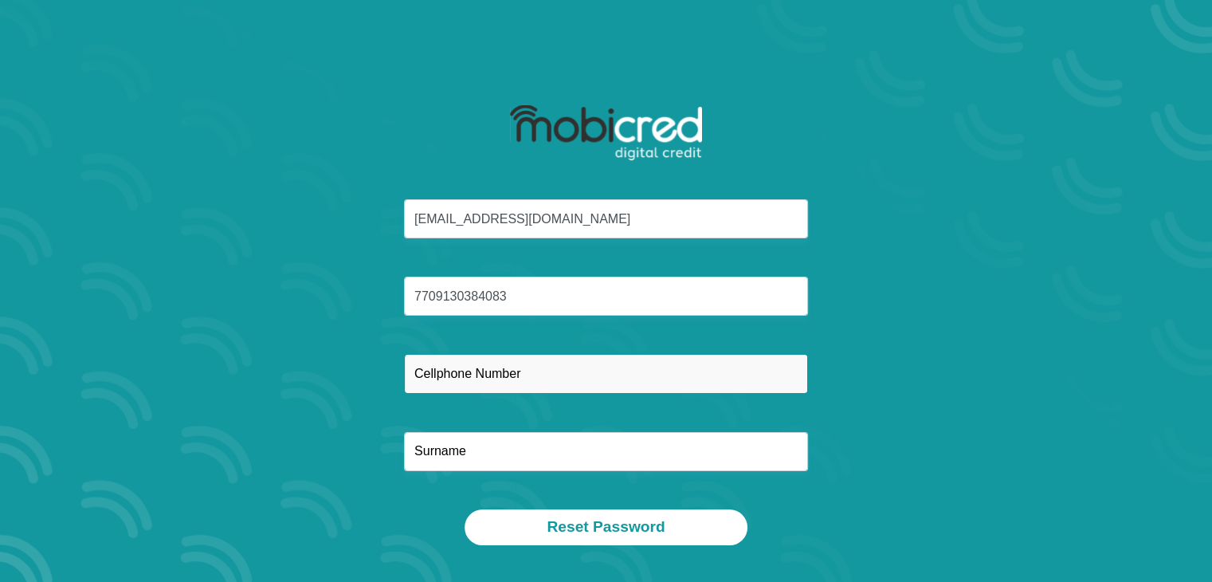
click at [438, 383] on input "text" at bounding box center [606, 373] width 404 height 39
type input "0710905960"
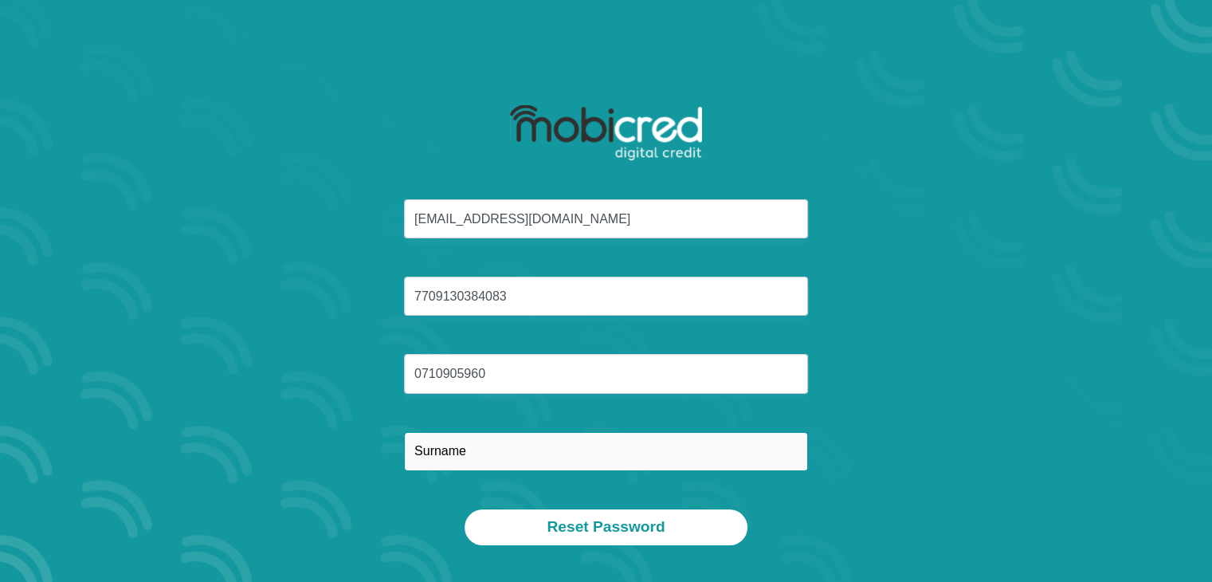
click at [493, 454] on input "text" at bounding box center [606, 451] width 404 height 39
type input "Tshaka"
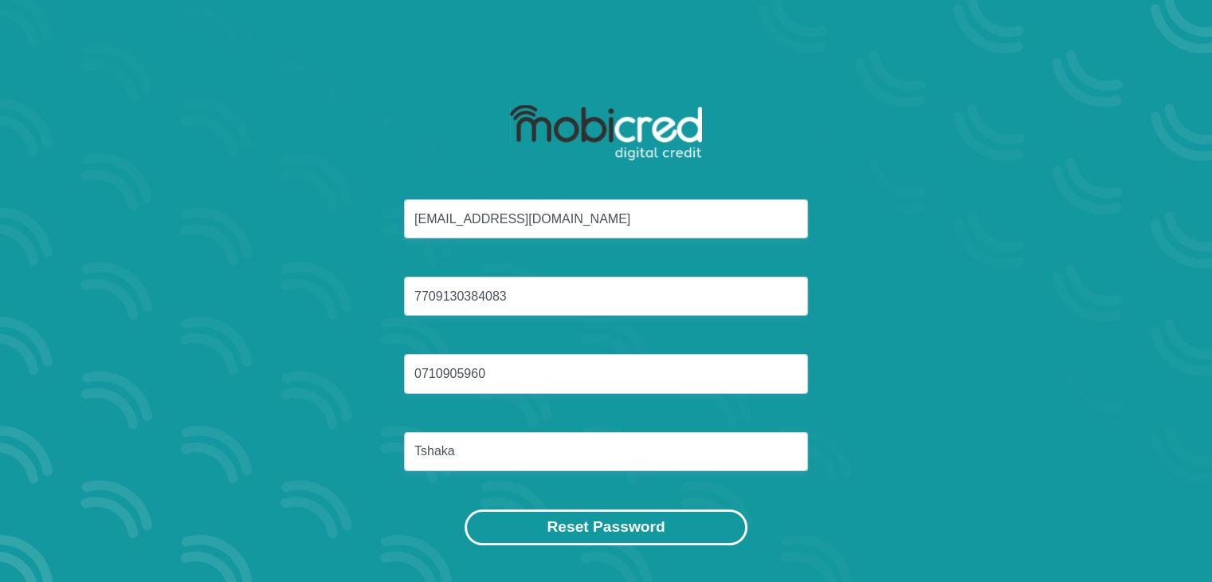
click at [542, 527] on button "Reset Password" at bounding box center [605, 527] width 282 height 36
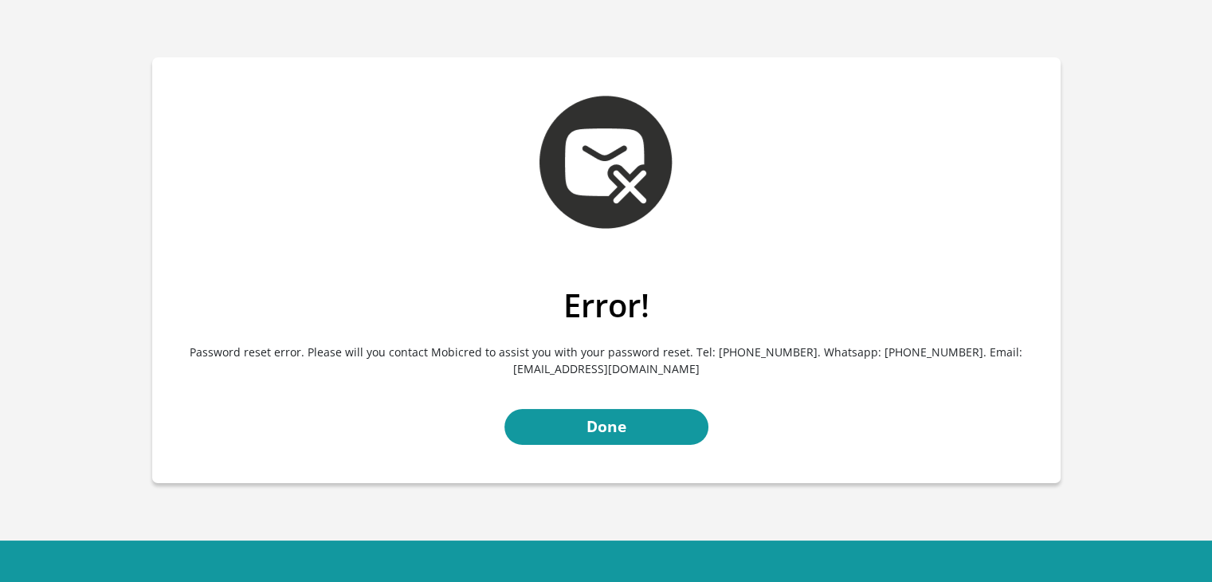
drag, startPoint x: 519, startPoint y: 368, endPoint x: 700, endPoint y: 367, distance: 180.1
click at [700, 367] on p "Password reset error. Please will you contact Mobicred to assist you with your …" at bounding box center [606, 360] width 884 height 72
drag, startPoint x: 654, startPoint y: 366, endPoint x: 621, endPoint y: 423, distance: 65.3
click at [621, 423] on link "Done" at bounding box center [606, 427] width 204 height 36
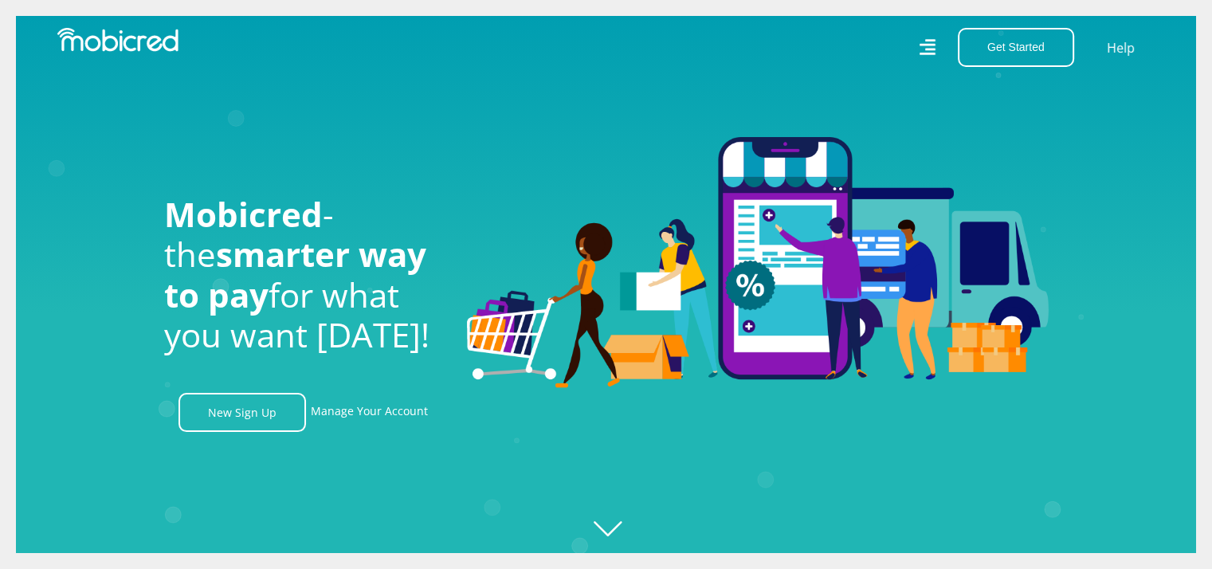
scroll to position [0, 2951]
click at [395, 411] on link "Manage Your Account" at bounding box center [369, 412] width 117 height 39
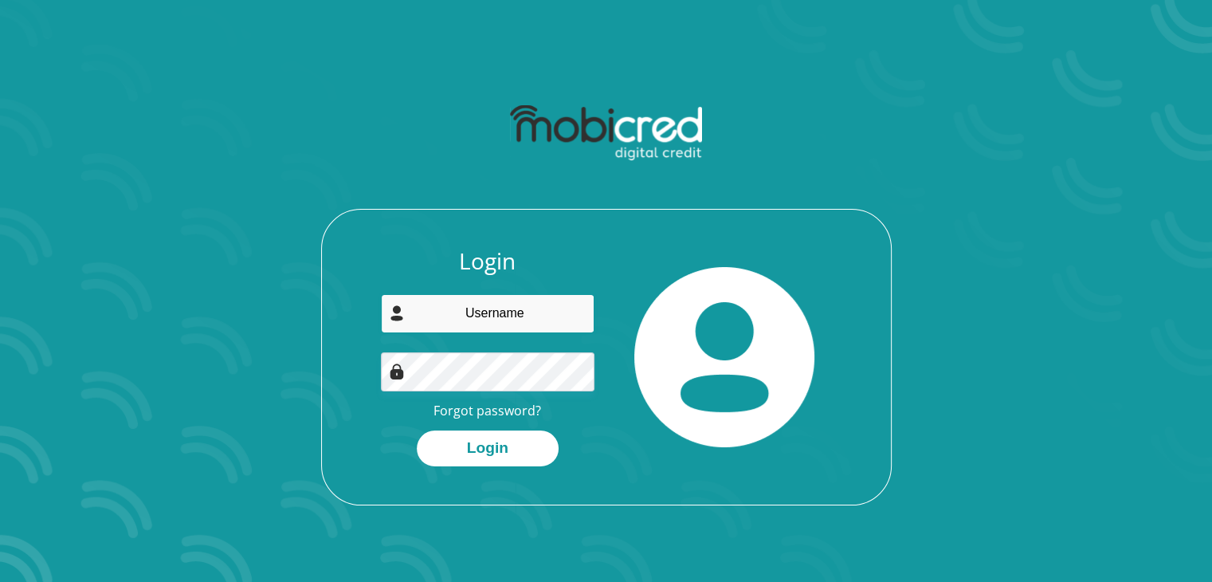
click at [445, 324] on input "email" at bounding box center [488, 313] width 214 height 39
type input "[EMAIL_ADDRESS][DOMAIN_NAME]"
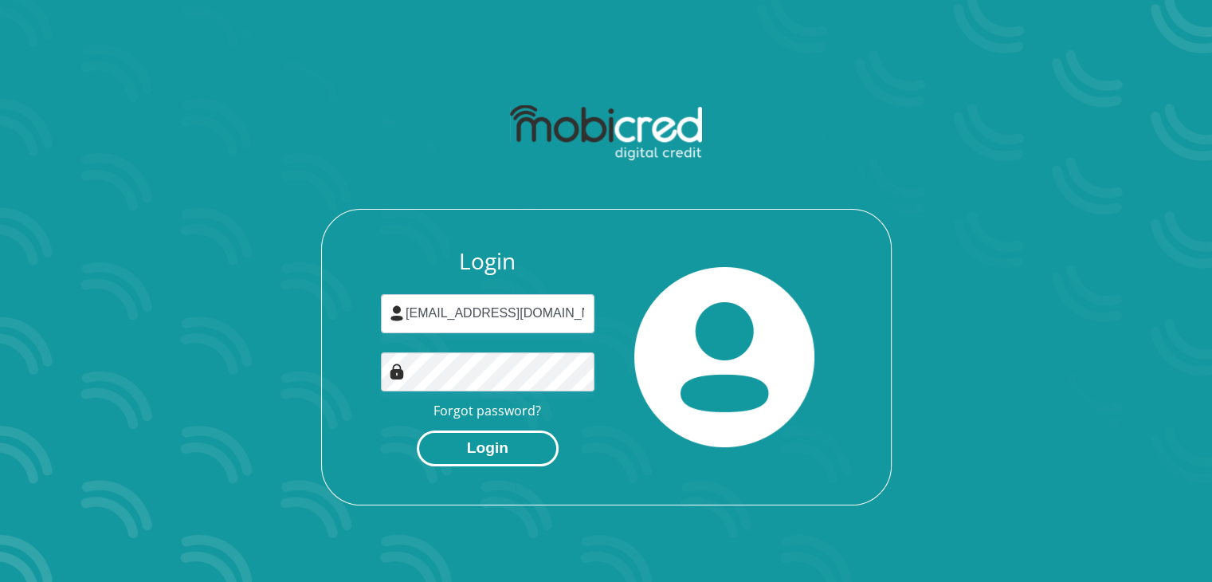
click at [450, 455] on button "Login" at bounding box center [488, 448] width 142 height 36
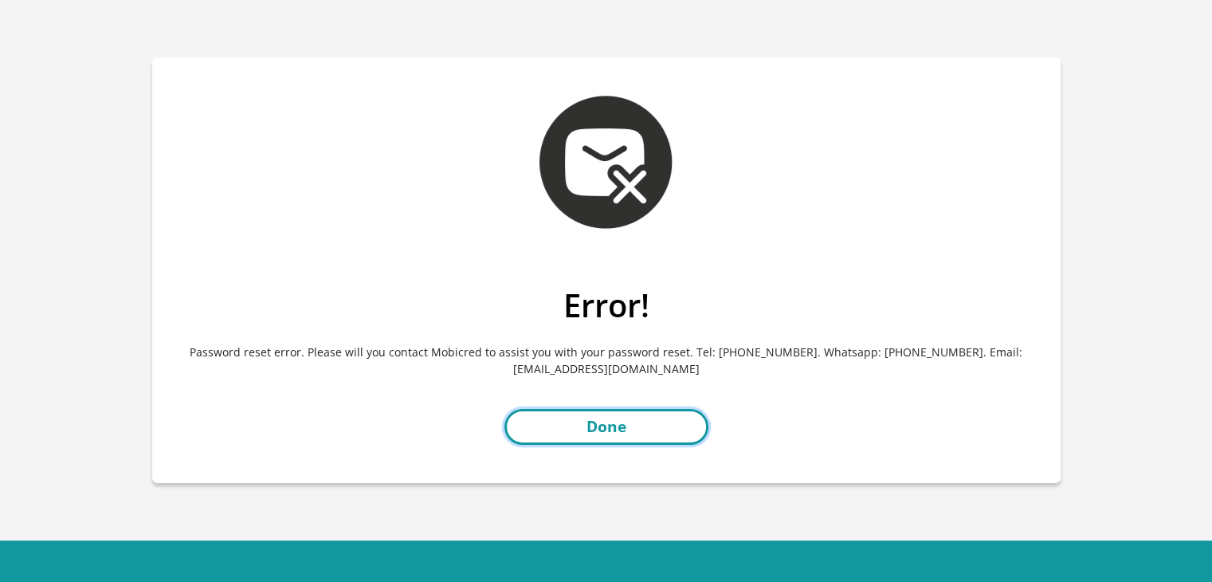
click at [538, 429] on link "Done" at bounding box center [606, 427] width 204 height 36
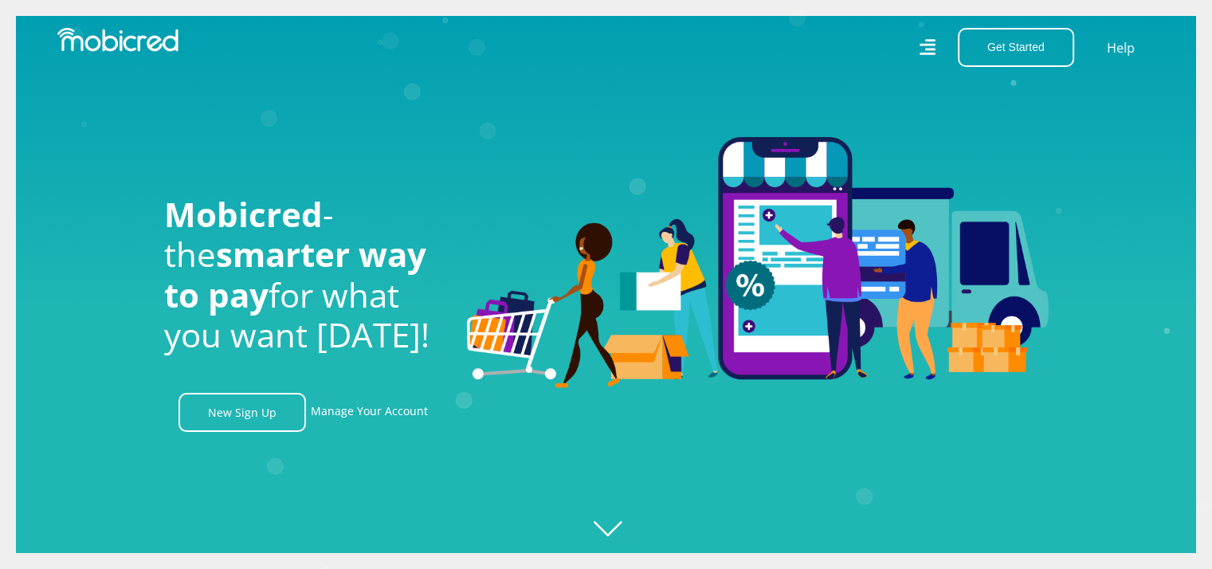
scroll to position [0, 1135]
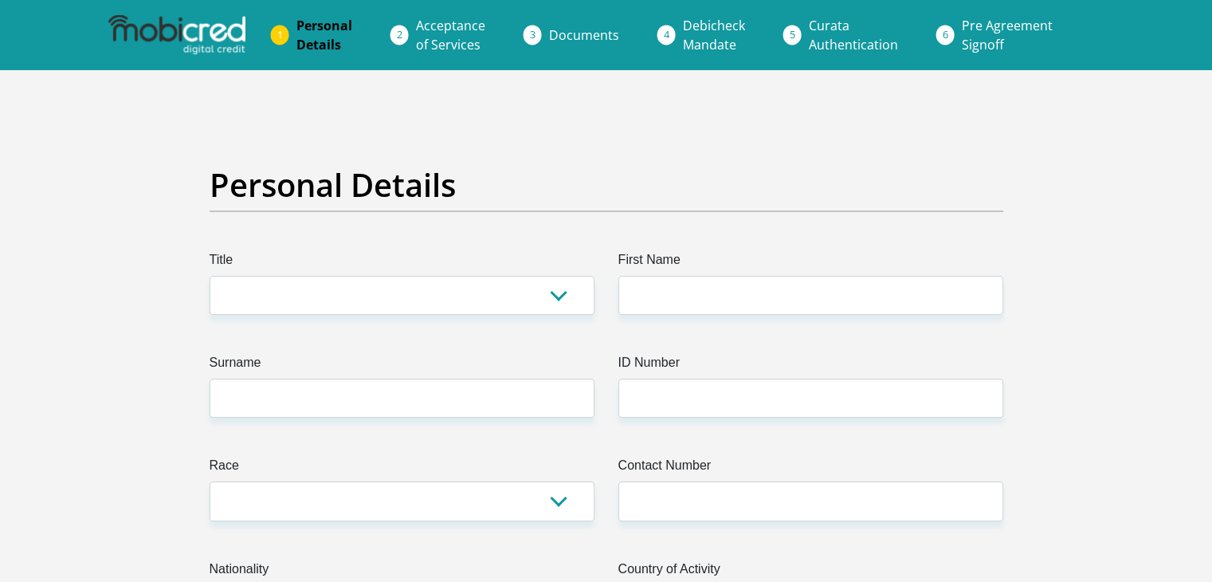
click at [602, 29] on span "Documents" at bounding box center [584, 35] width 70 height 18
click at [538, 37] on li "Documents" at bounding box center [603, 35] width 134 height 32
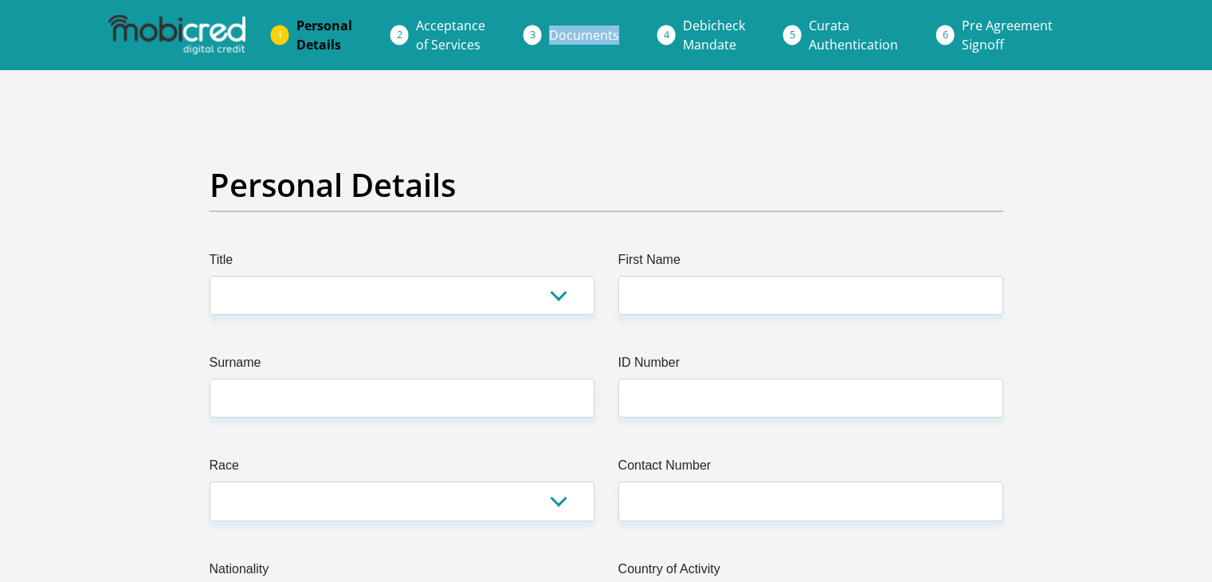
click at [538, 37] on li "Documents" at bounding box center [603, 35] width 134 height 32
click at [542, 32] on li "Documents" at bounding box center [603, 35] width 134 height 32
click at [796, 33] on li "Curata Authentication" at bounding box center [872, 35] width 153 height 51
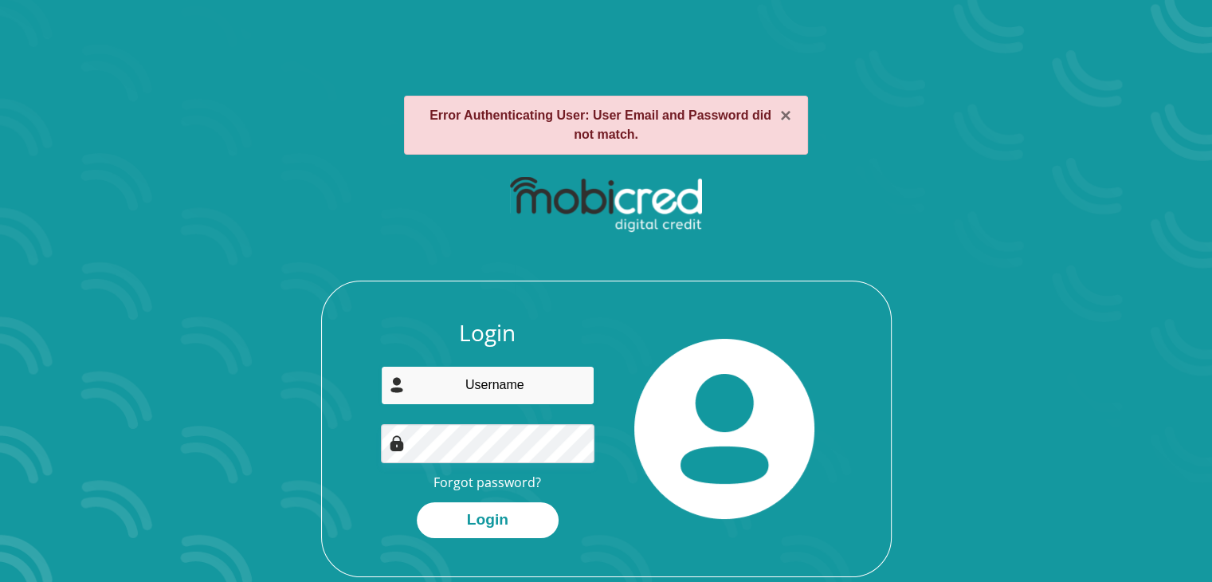
click at [448, 384] on input "email" at bounding box center [488, 385] width 214 height 39
type input "[EMAIL_ADDRESS][DOMAIN_NAME]"
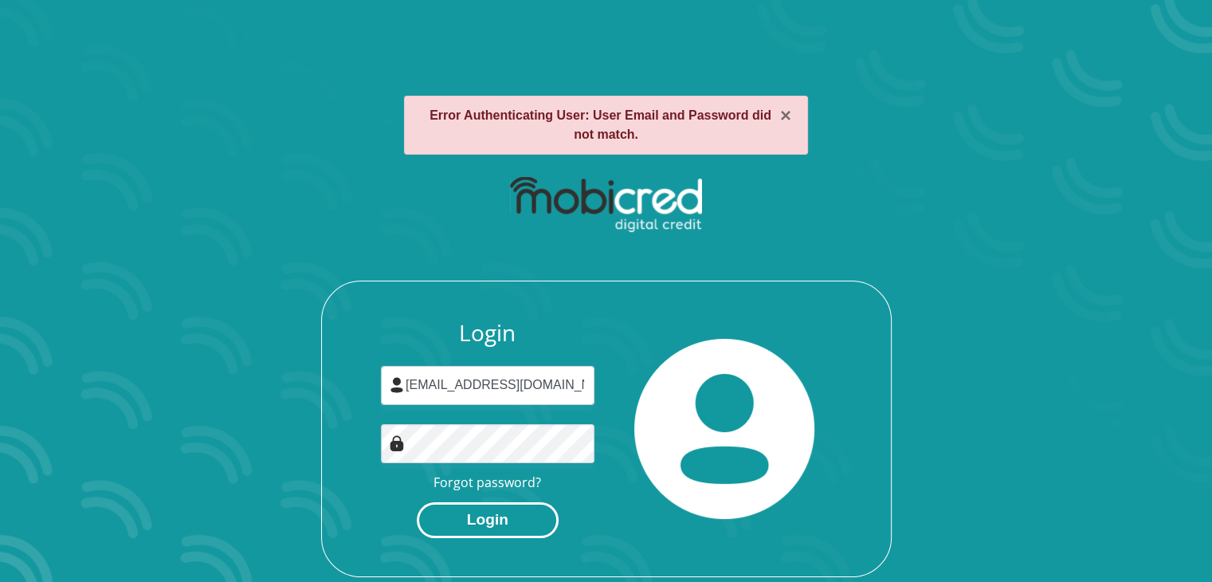
click at [446, 515] on button "Login" at bounding box center [488, 520] width 142 height 36
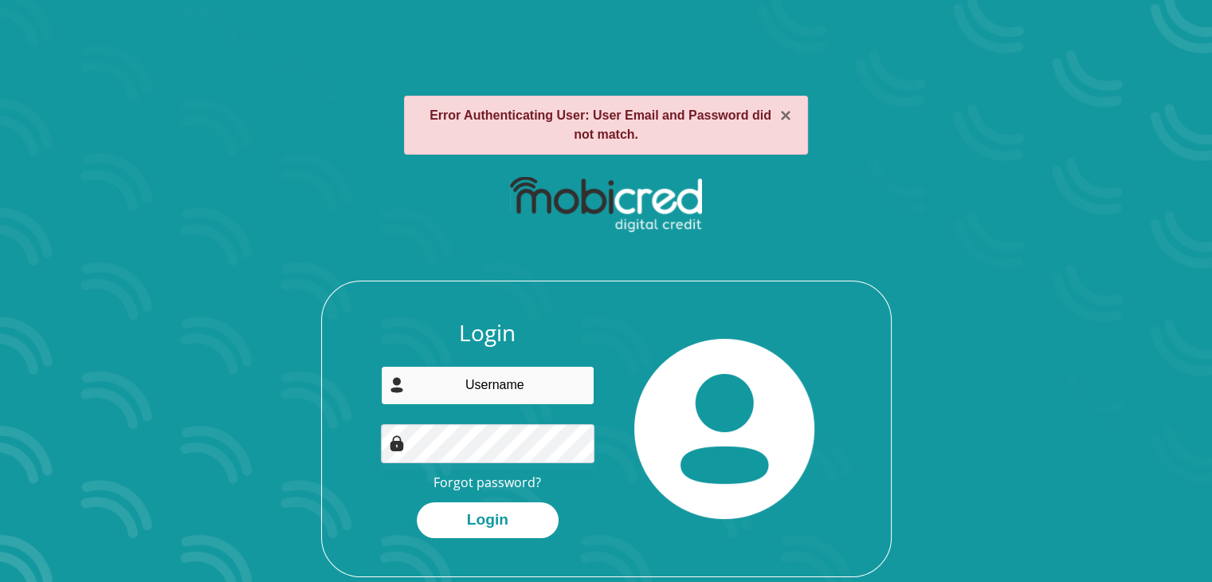
click at [449, 392] on input "email" at bounding box center [488, 385] width 214 height 39
type input "Ktshaka58@gmail.com"
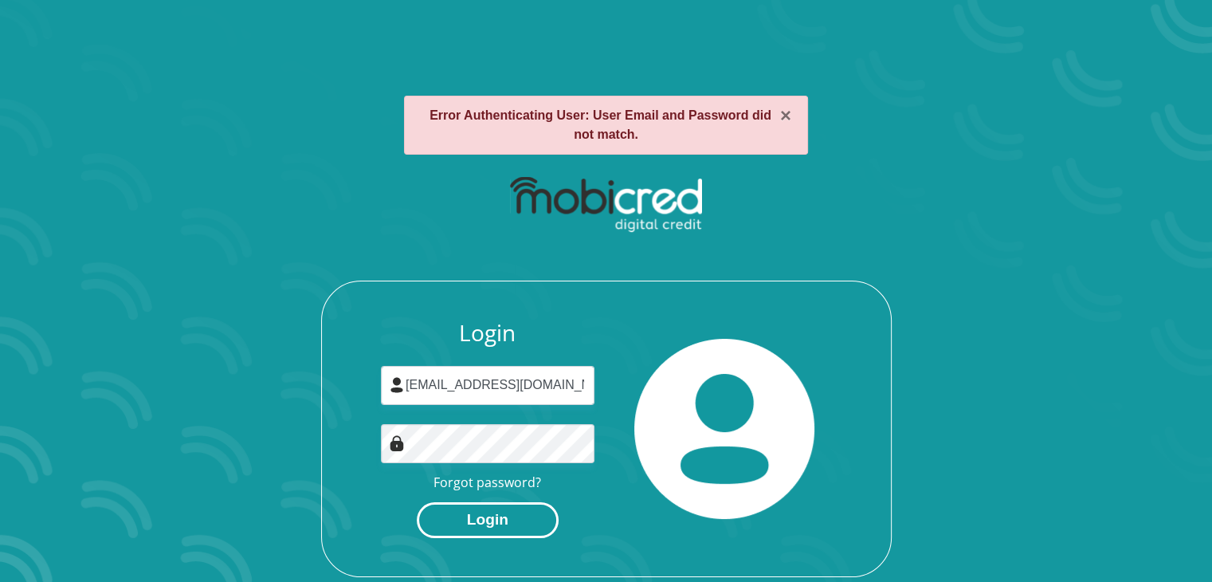
click at [460, 528] on button "Login" at bounding box center [488, 520] width 142 height 36
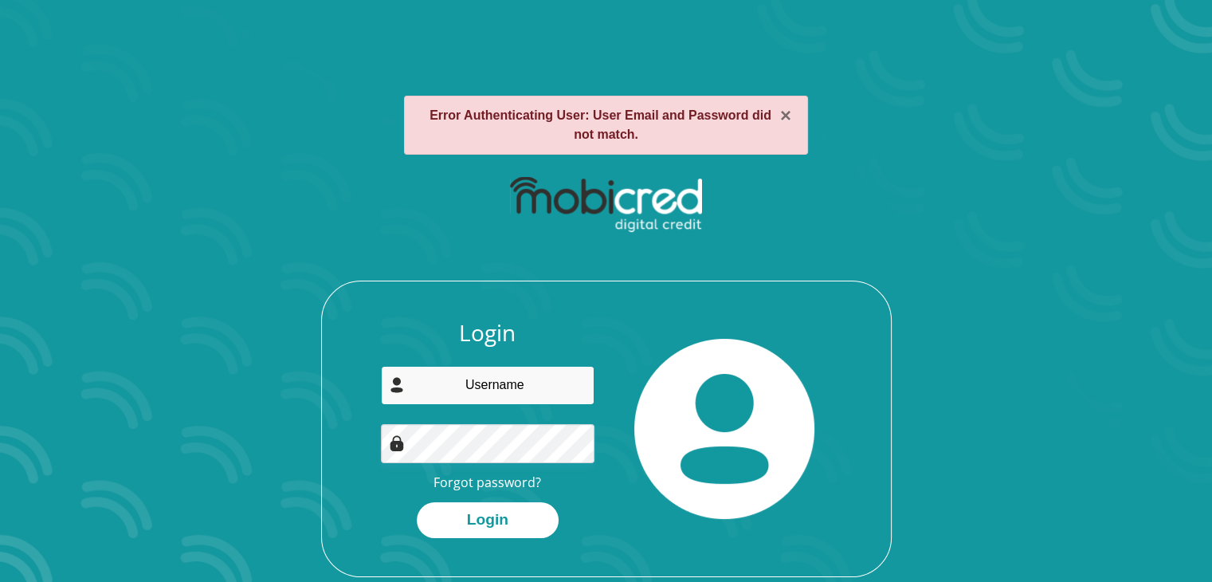
click at [449, 393] on input "email" at bounding box center [488, 385] width 214 height 39
type input "[EMAIL_ADDRESS][DOMAIN_NAME]"
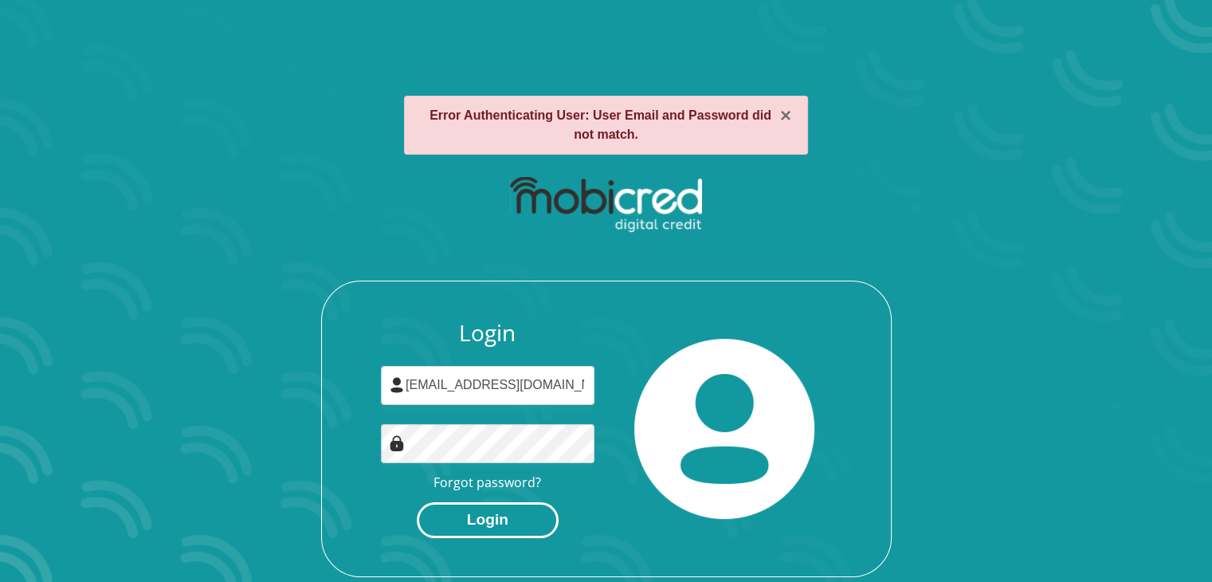
click at [445, 517] on button "Login" at bounding box center [488, 520] width 142 height 36
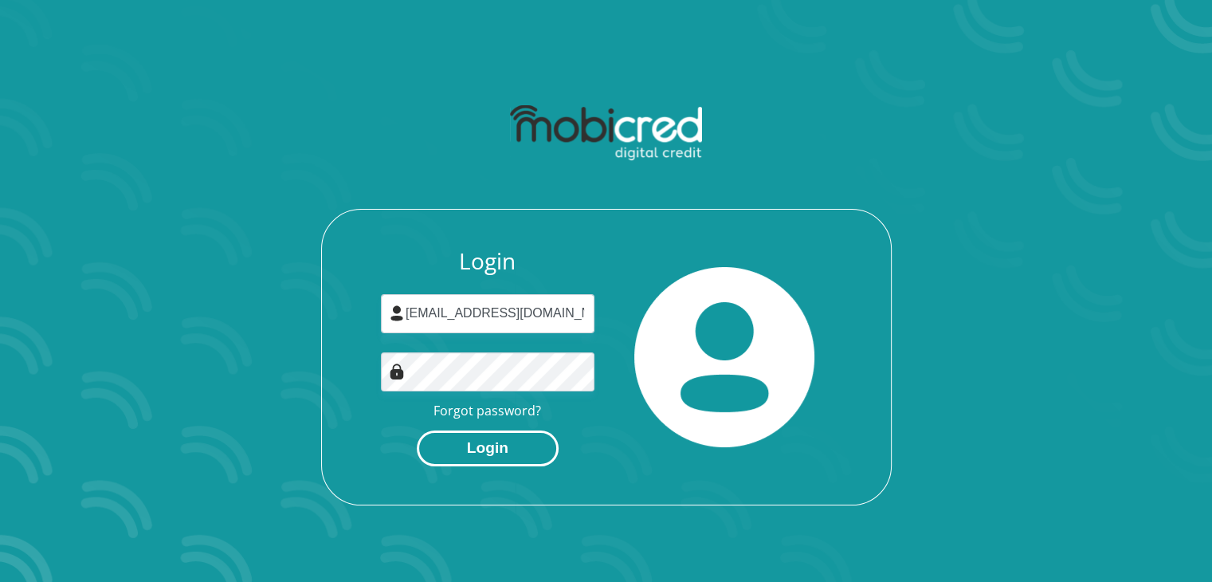
click at [442, 452] on button "Login" at bounding box center [488, 448] width 142 height 36
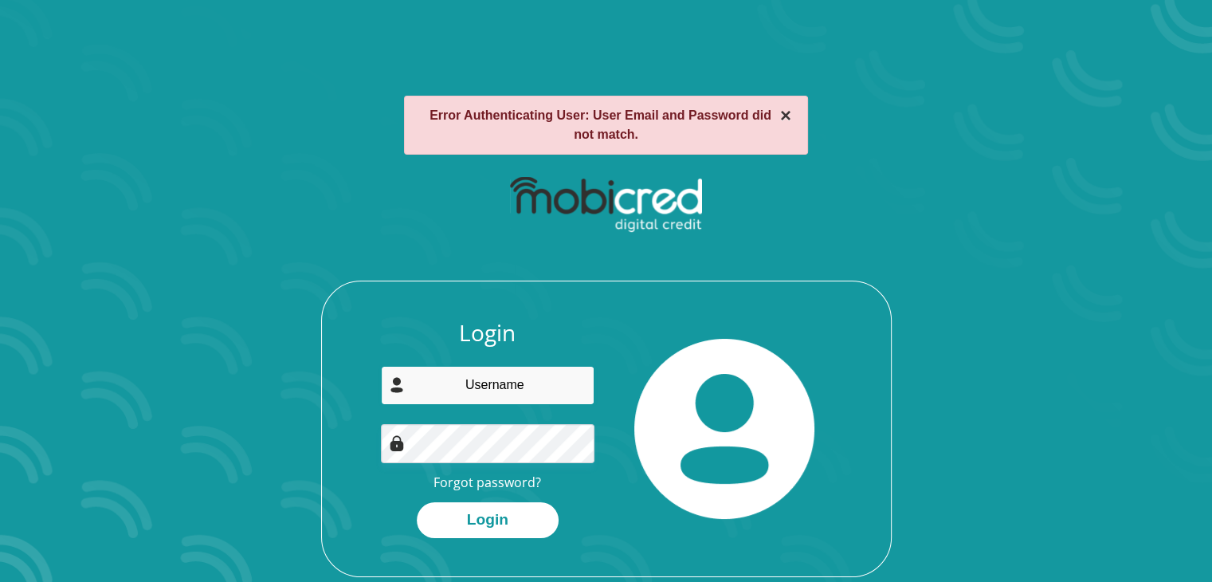
type input "[EMAIL_ADDRESS][DOMAIN_NAME]"
click at [785, 119] on button "×" at bounding box center [785, 115] width 11 height 19
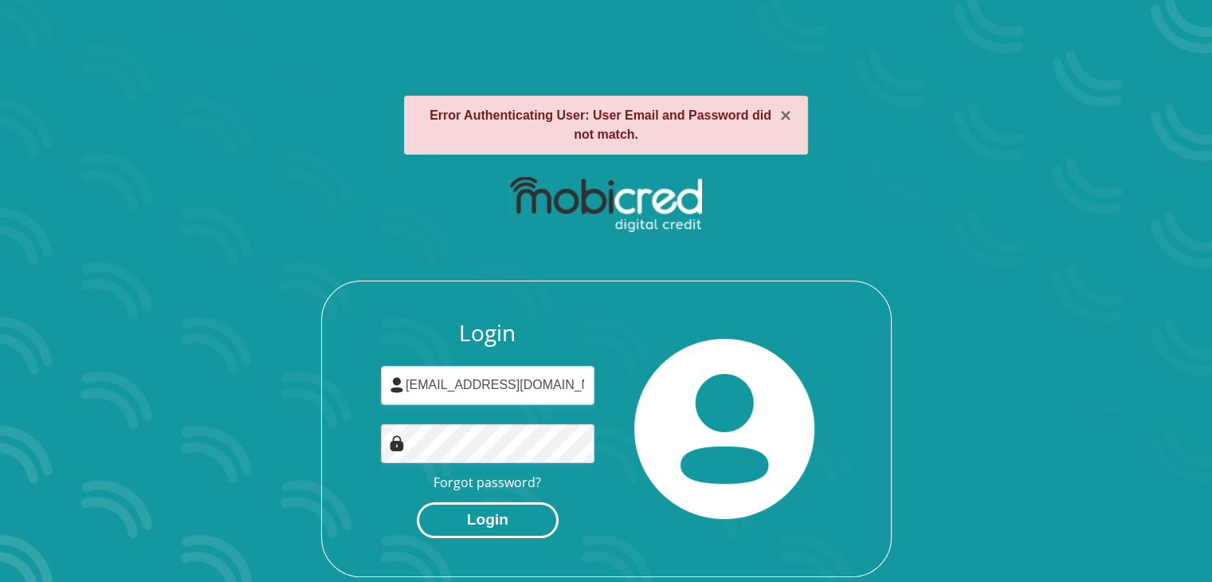
click at [475, 525] on button "Login" at bounding box center [488, 520] width 142 height 36
